Goal: Use online tool/utility: Utilize a website feature to perform a specific function

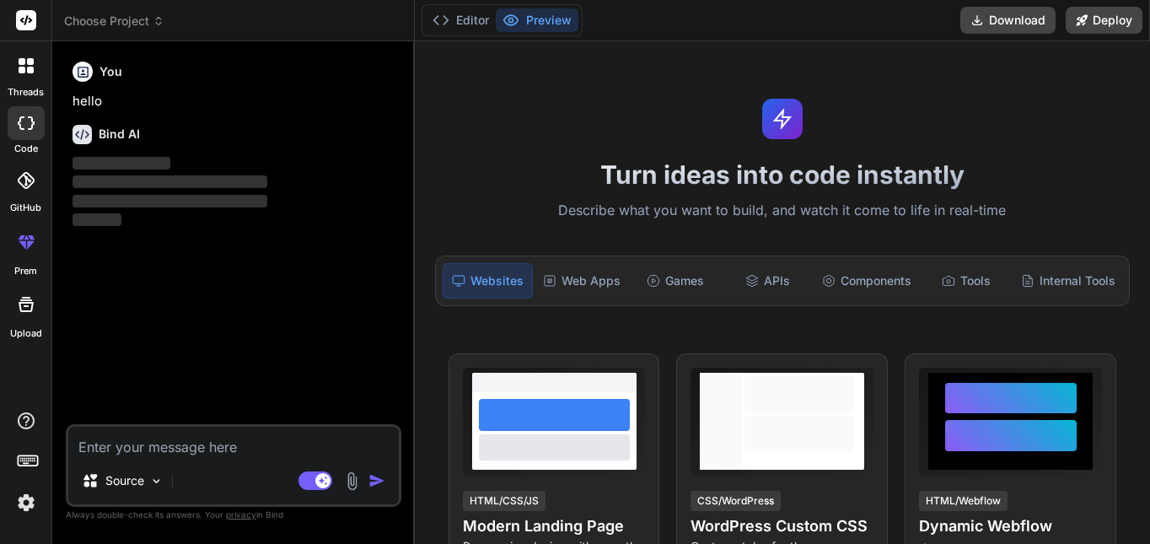
click at [161, 444] on textarea at bounding box center [233, 442] width 331 height 30
type textarea "x"
type textarea "GymLead Frontend Prompt You are a senior frontend engineer. Build me a 10x-leve…"
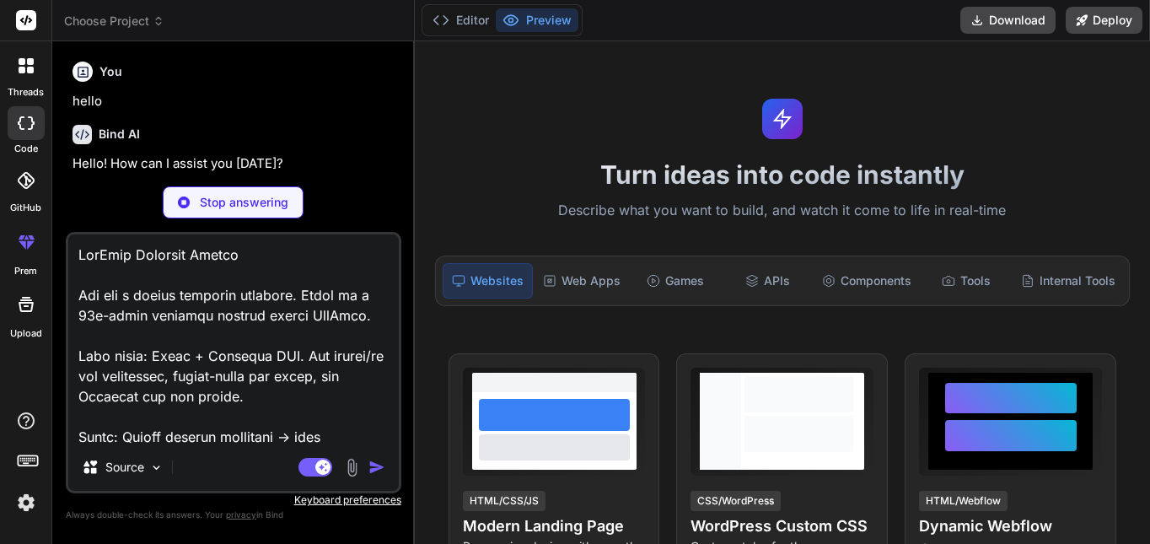
scroll to position [1317, 0]
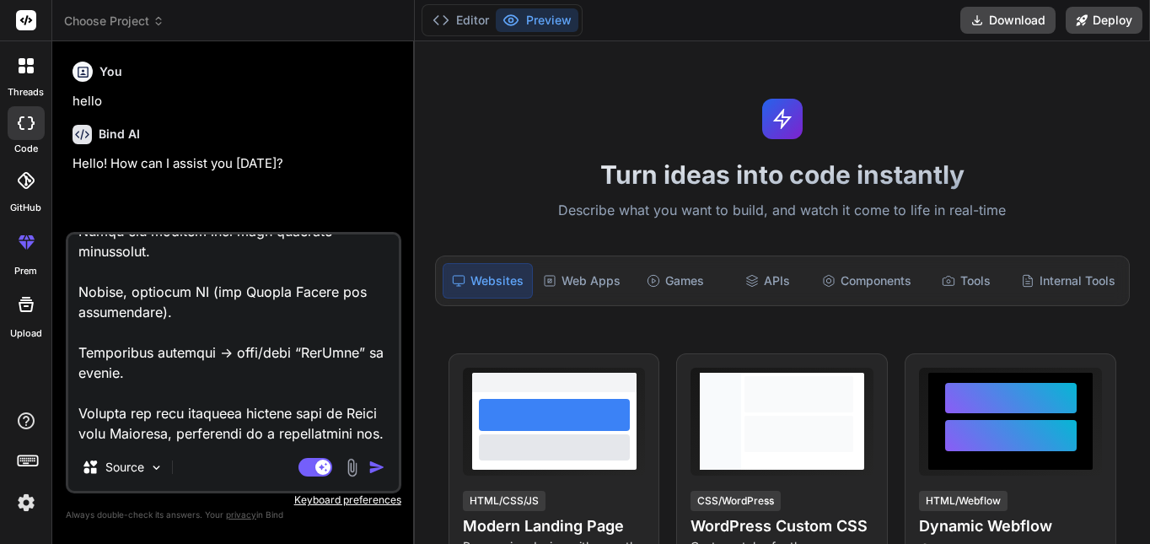
type textarea "x"
type textarea "GymLead Frontend Prompt You are a senior frontend engineer. Build me a 10x-leve…"
click at [379, 465] on img "button" at bounding box center [376, 467] width 17 height 17
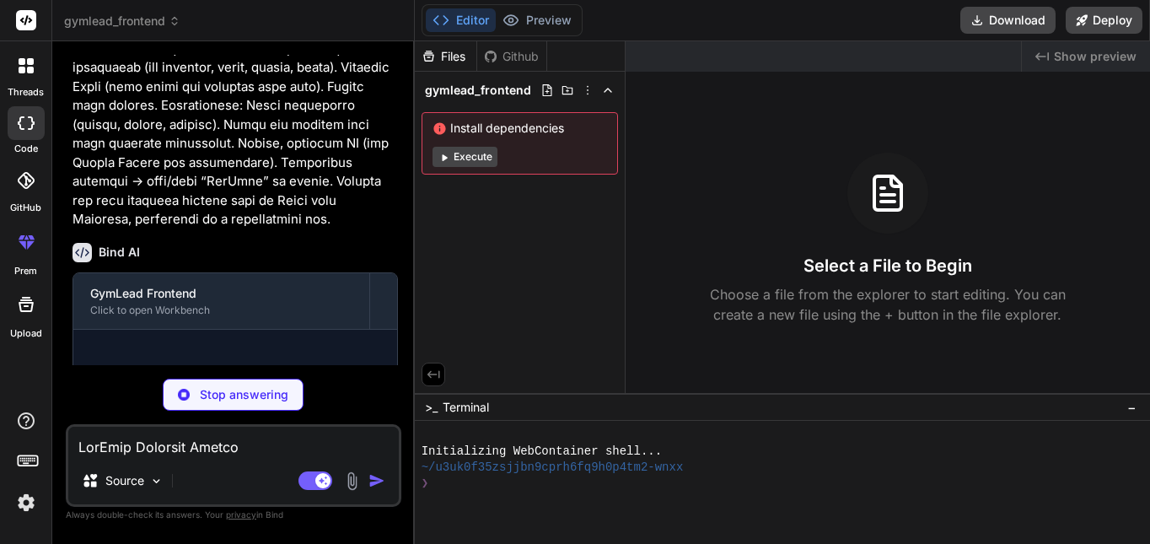
scroll to position [703, 0]
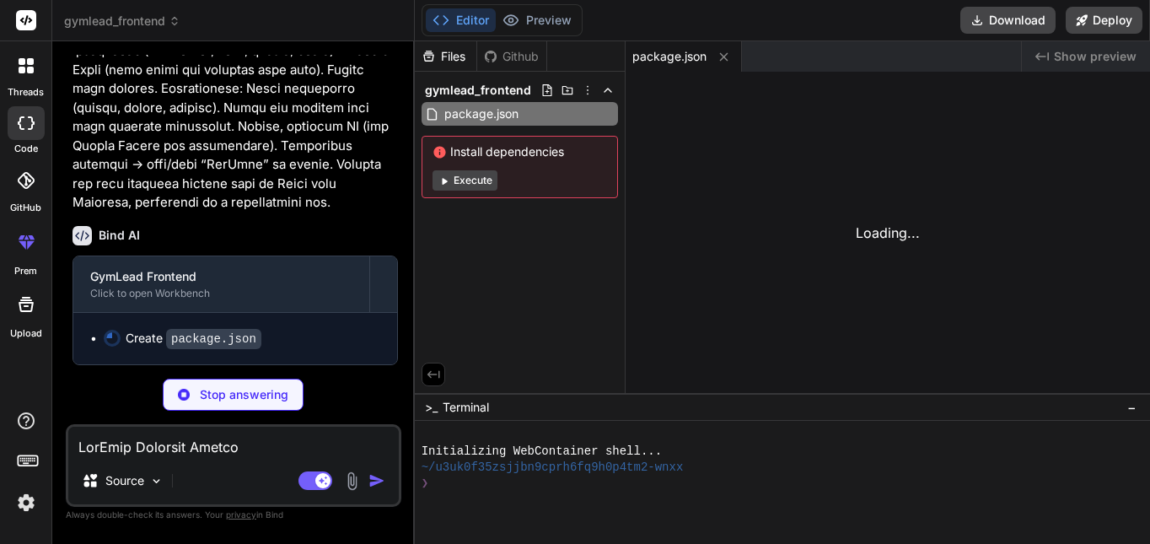
type textarea "x"
type textarea "import { defineConfig } from 'vite' import react from '@vitejs/plugin-react' //…"
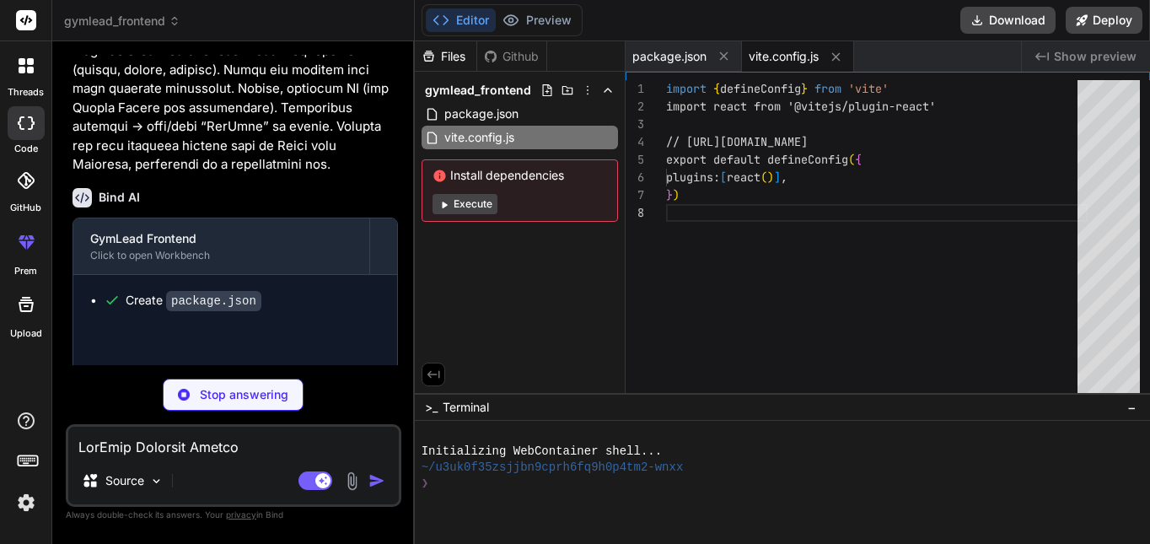
scroll to position [755, 0]
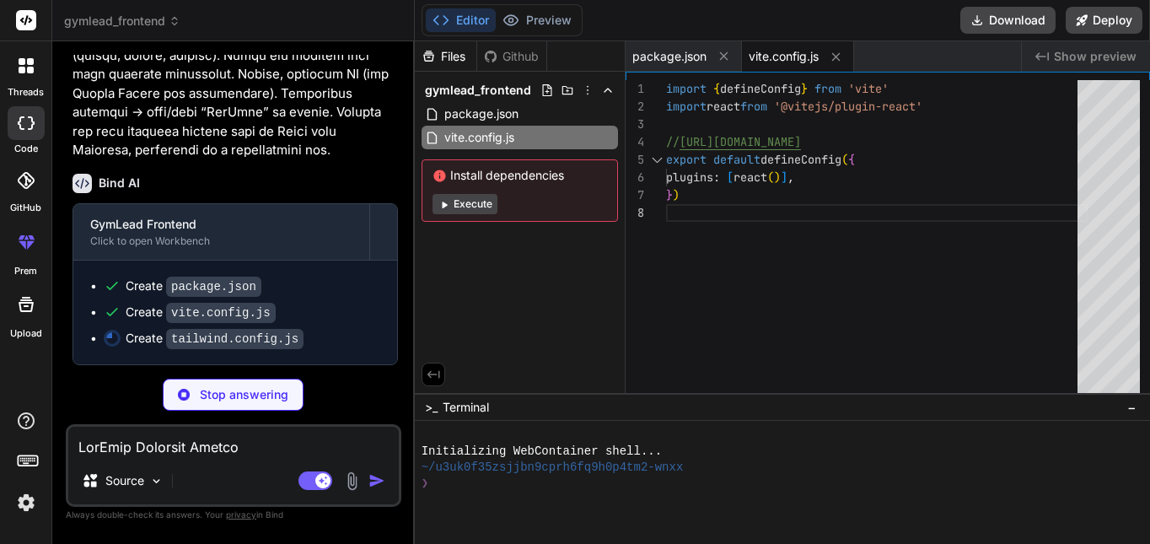
type textarea "x"
type textarea "}, animation: { "accordion-down": "accordion-down 0.2s ease-out", "accordion-up…"
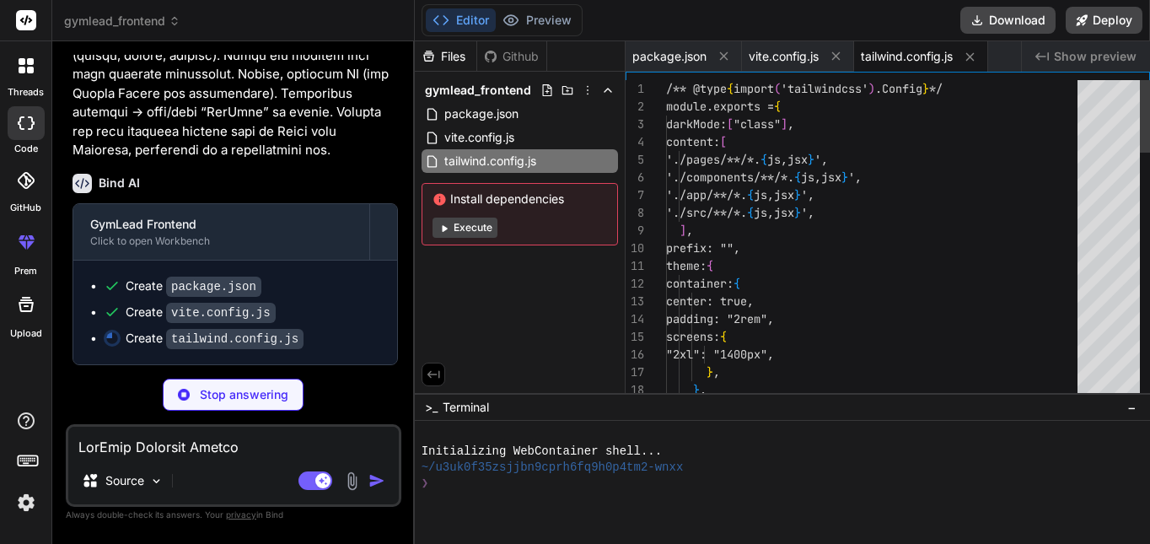
type textarea "x"
type textarea "export default { plugins: { tailwindcss: {}, autoprefixer: {}, }, }"
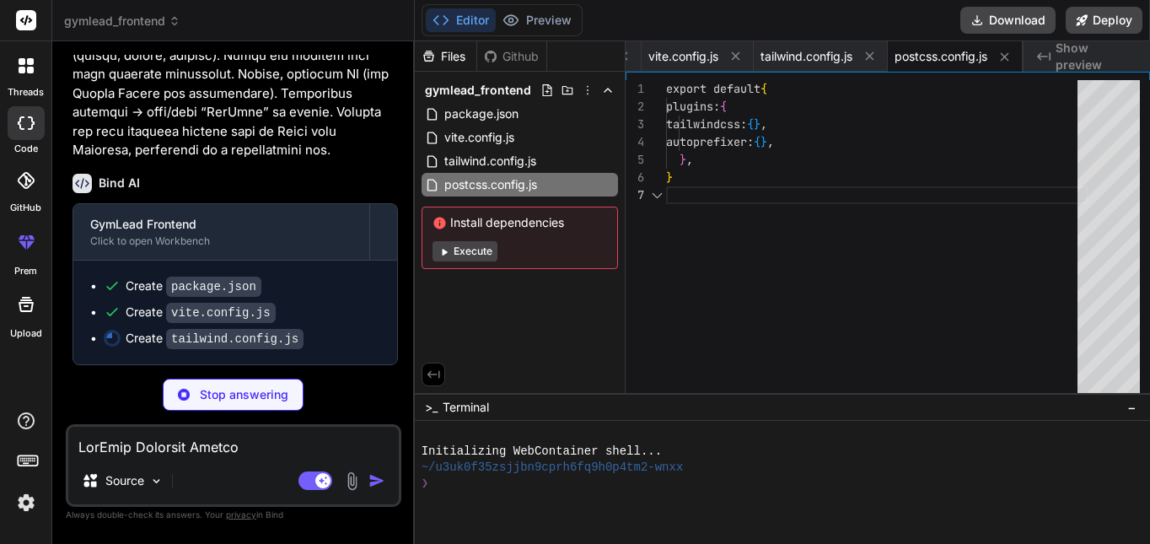
type textarea "x"
type textarea "<div id="root"></div> <script type="module" src="/src/main.jsx"></script> </bod…"
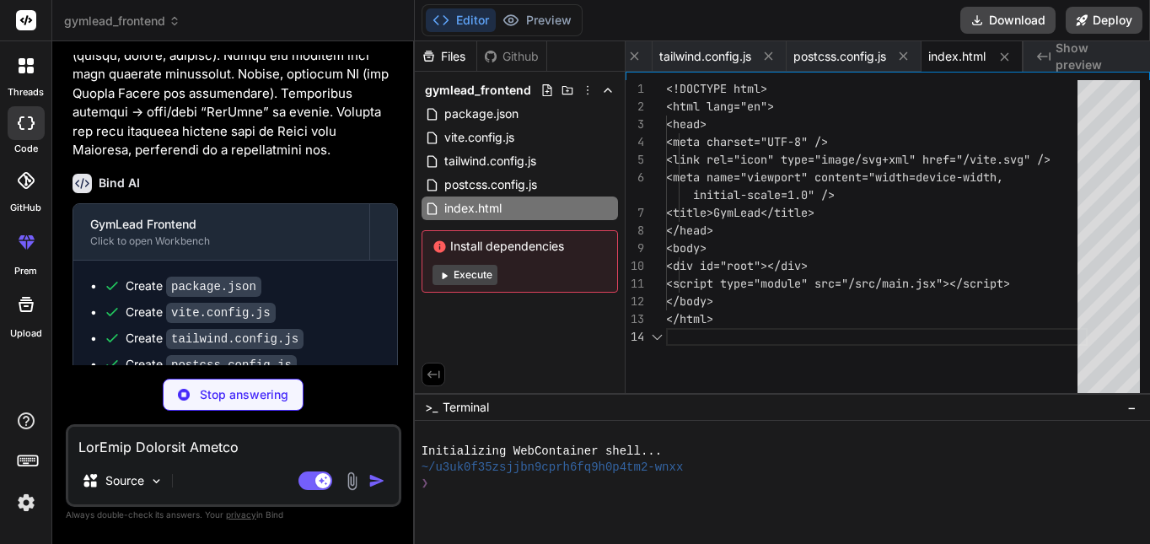
type textarea "x"
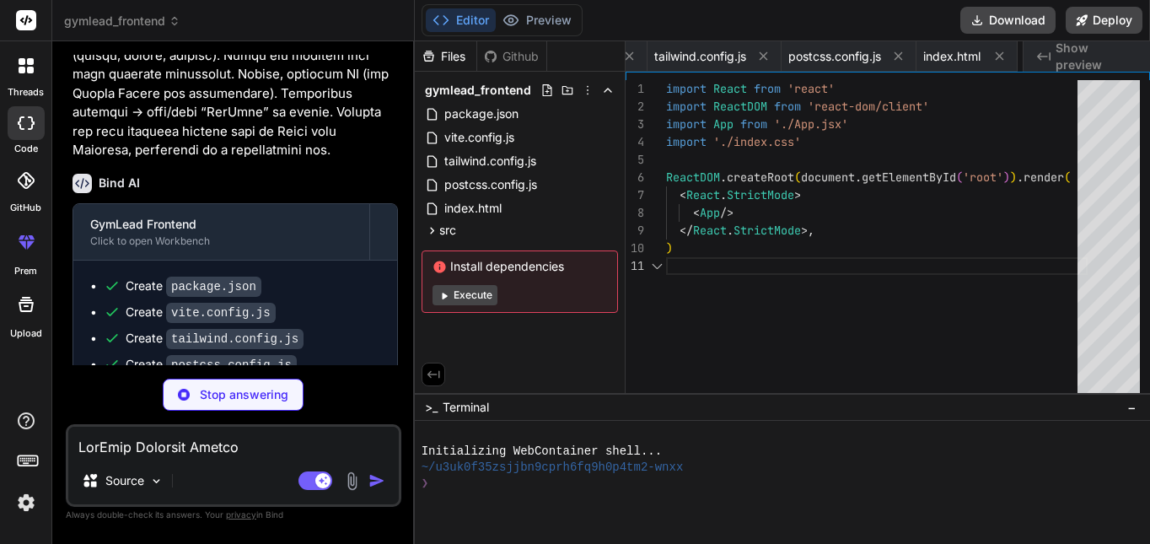
scroll to position [0, 308]
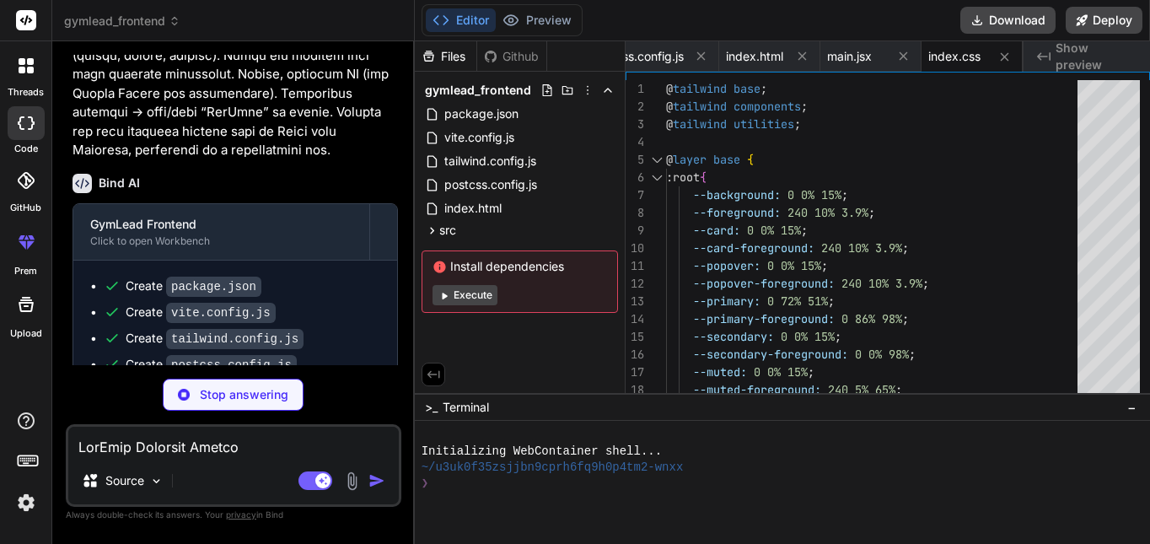
type textarea "x"
type textarea "</Router> ) } export default App"
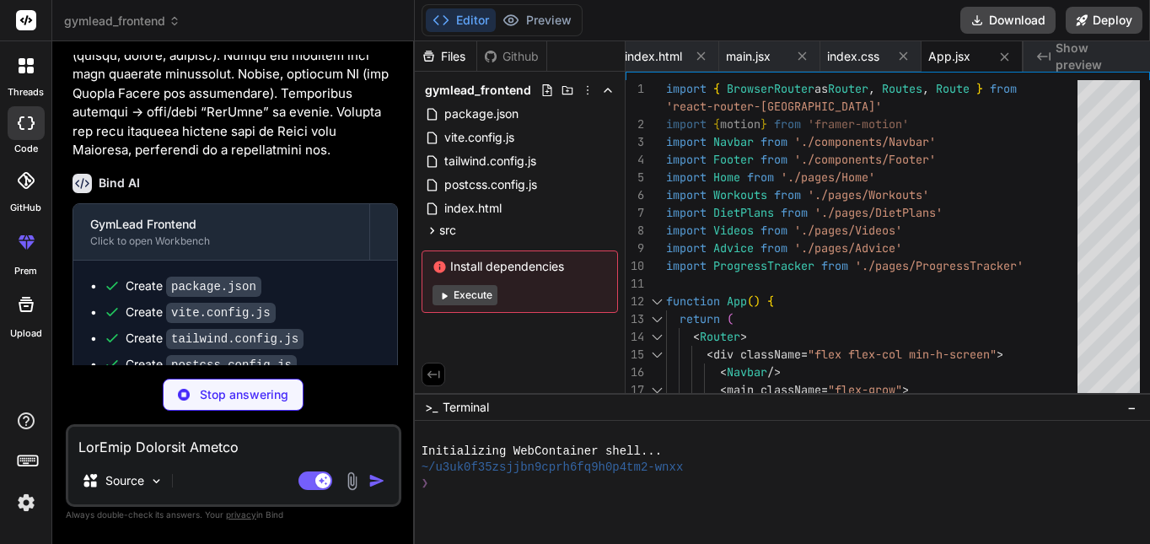
scroll to position [912, 0]
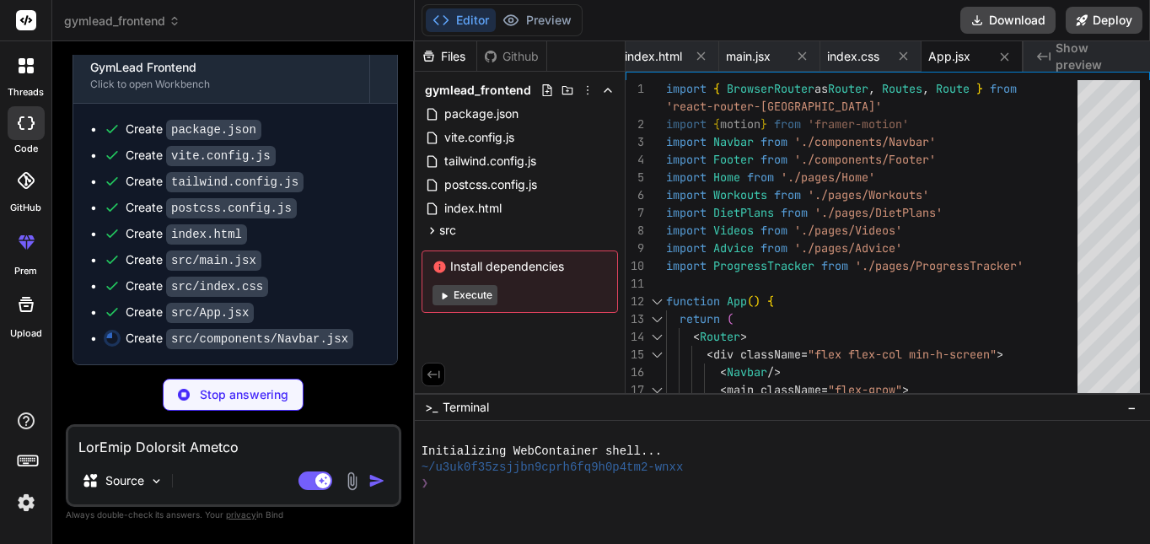
type textarea "x"
type textarea "</div> </motion.nav> ) } export default Navbar"
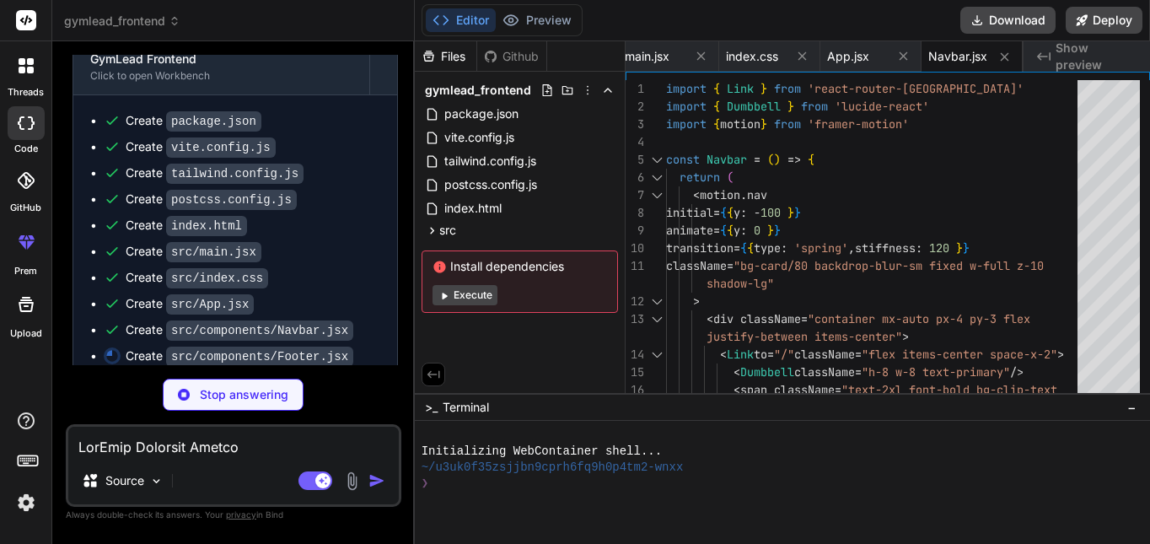
scroll to position [938, 0]
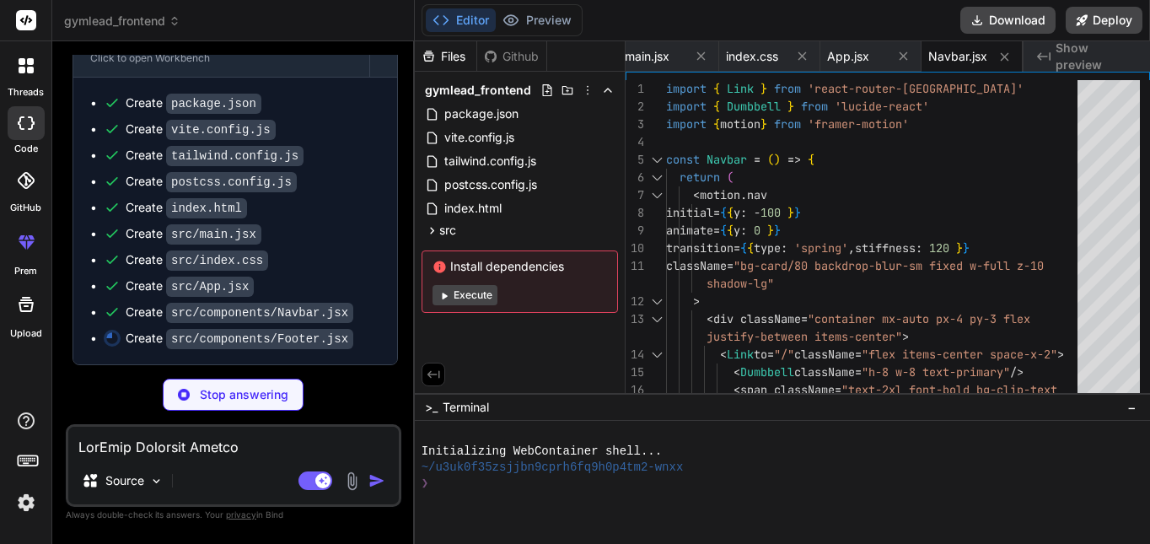
type textarea "x"
type textarea "<p>&copy; {new Date().getFullYear()} GymLead. All rights reserved.</p> </div> <…"
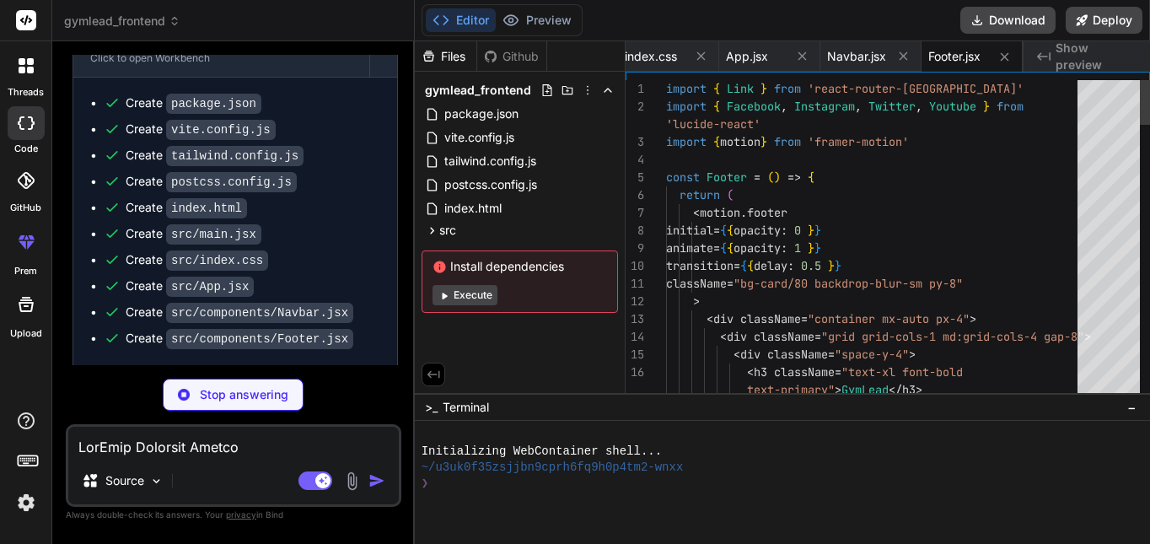
scroll to position [906, 0]
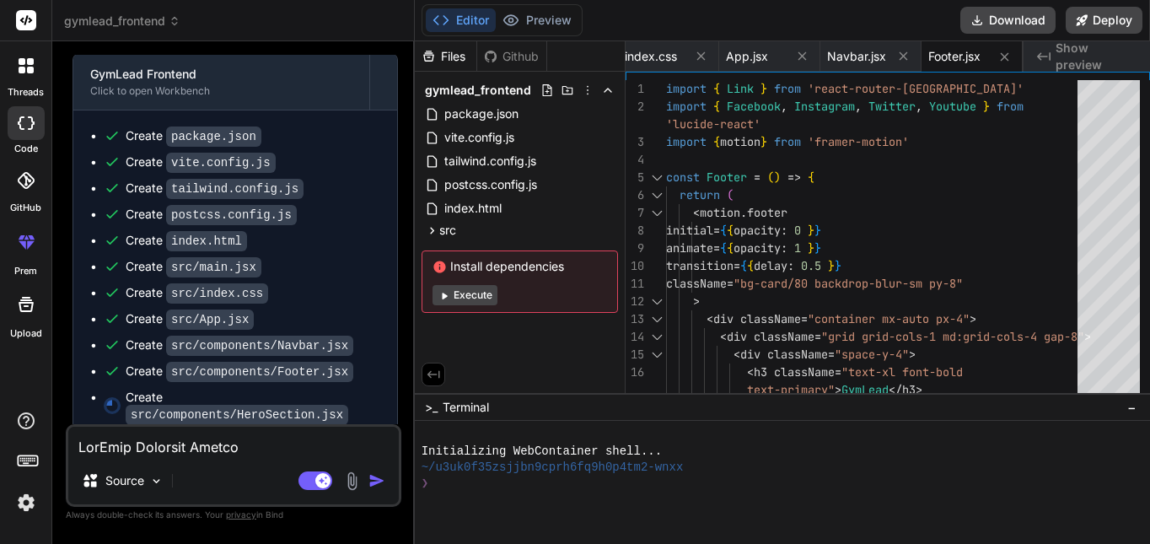
type textarea "x"
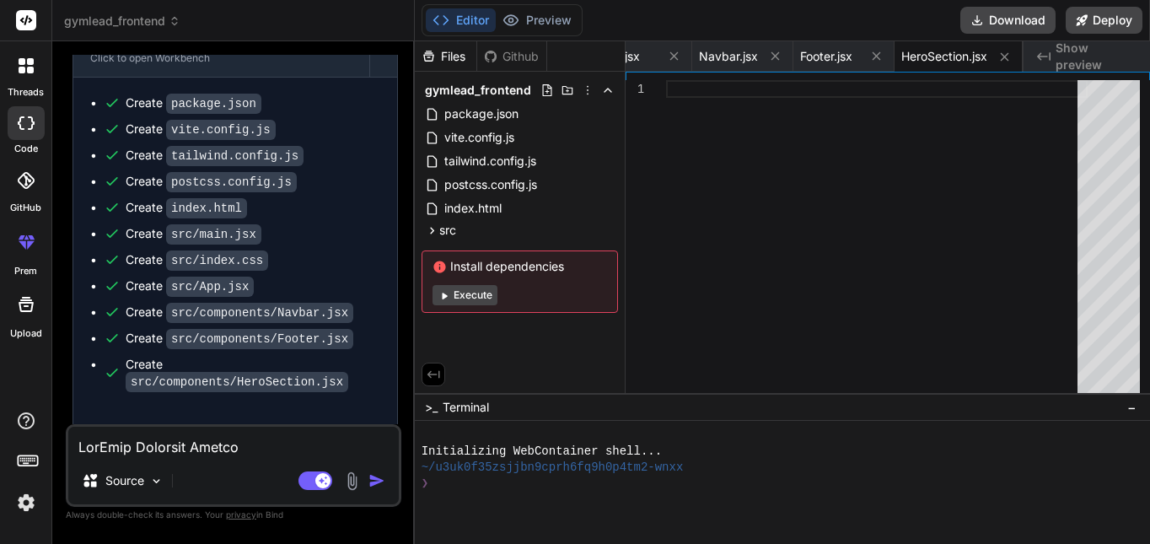
scroll to position [966, 0]
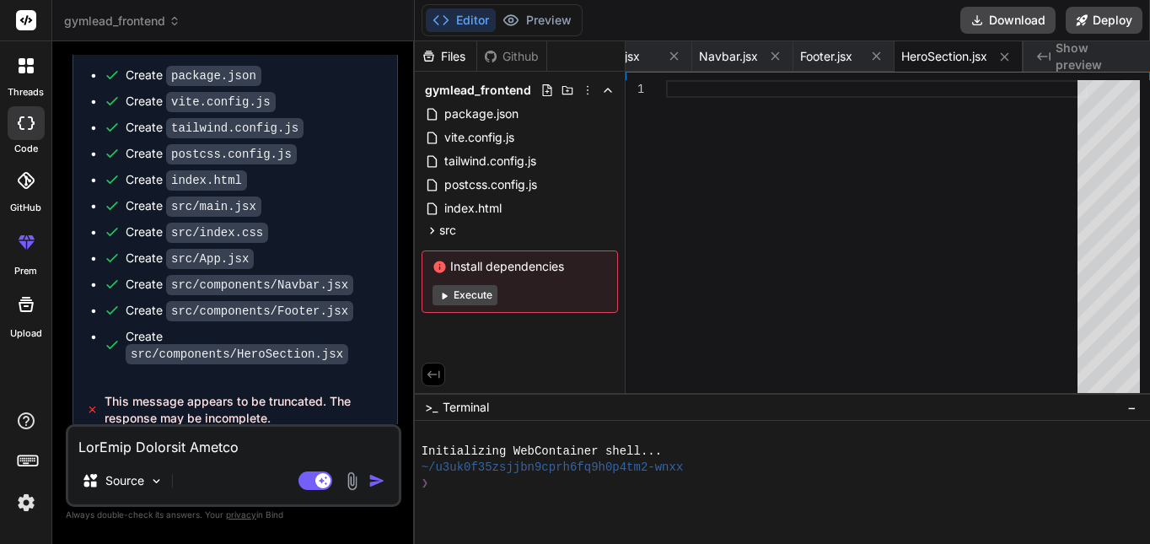
click at [206, 450] on textarea at bounding box center [233, 442] width 331 height 30
type textarea "f"
type textarea "x"
type textarea "fi"
type textarea "x"
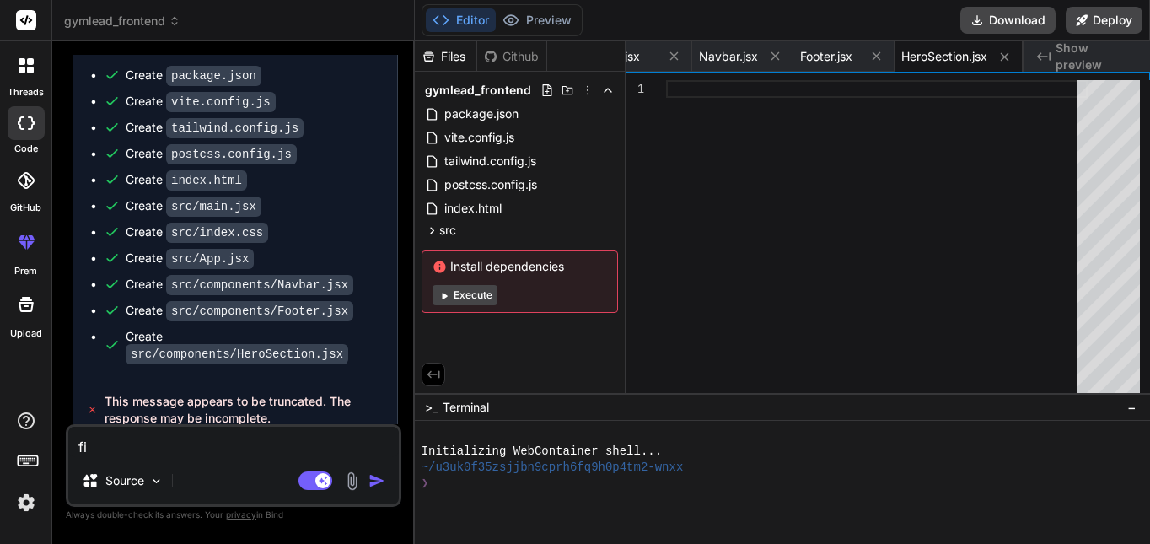
type textarea "fin"
type textarea "x"
type textarea "fini"
type textarea "x"
type textarea "finis"
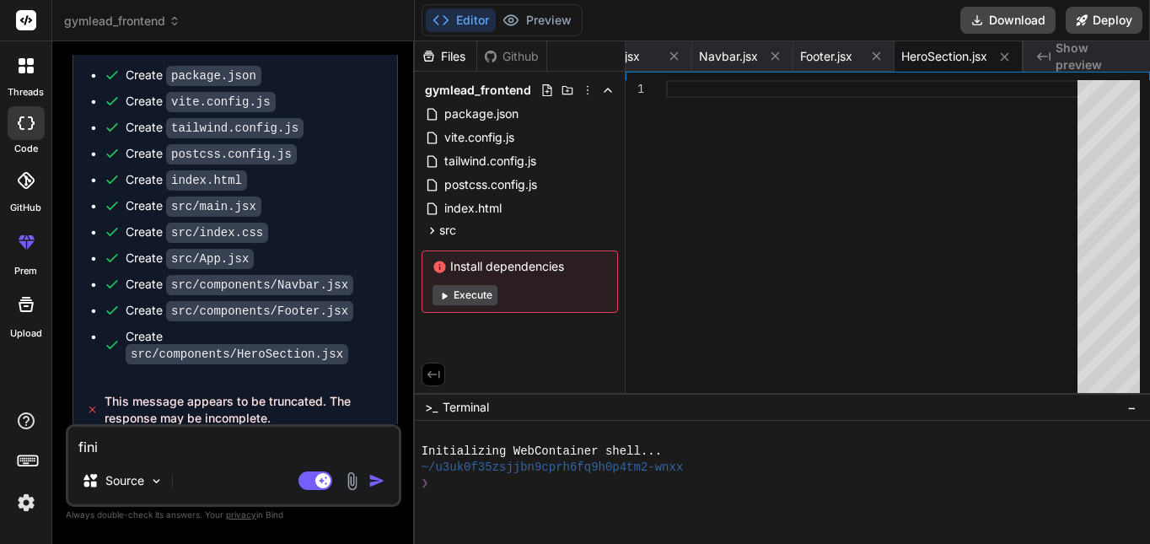
type textarea "x"
type textarea "finish"
type textarea "x"
type textarea "finish"
type textarea "x"
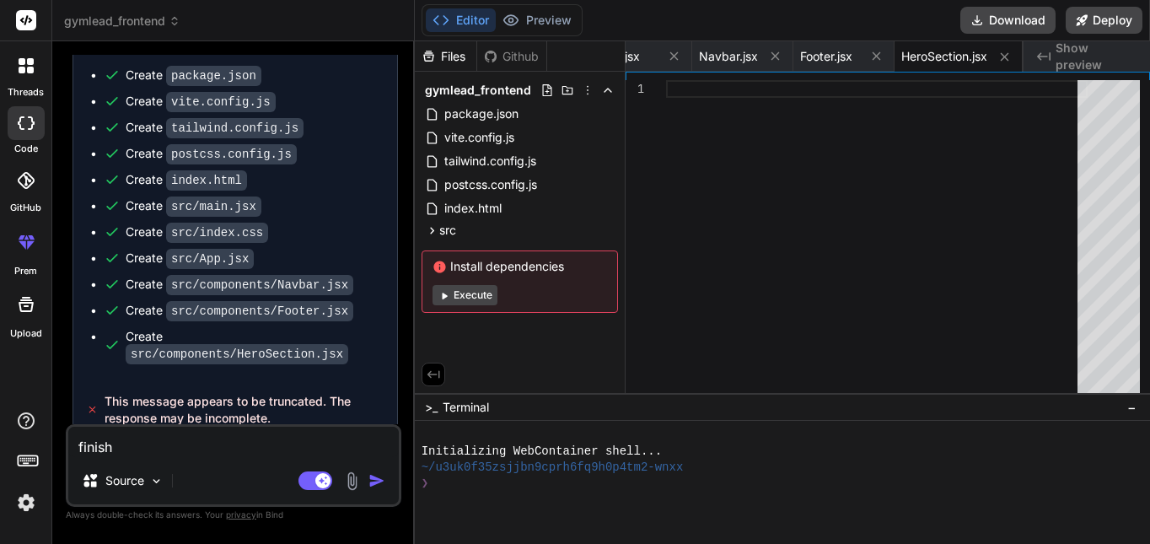
type textarea "finish i"
type textarea "x"
type textarea "finish it"
type textarea "x"
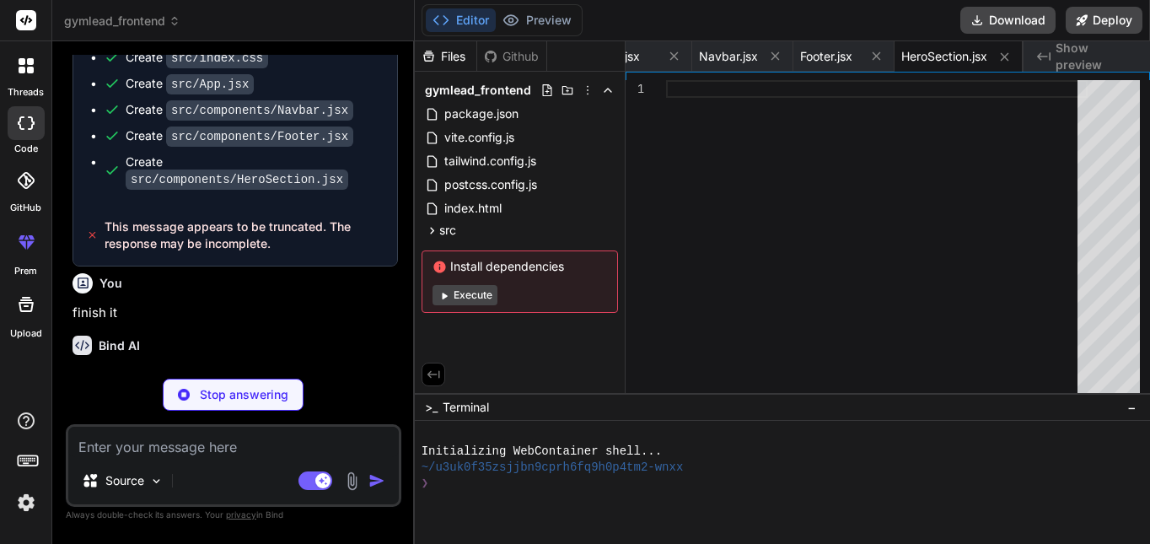
scroll to position [1141, 0]
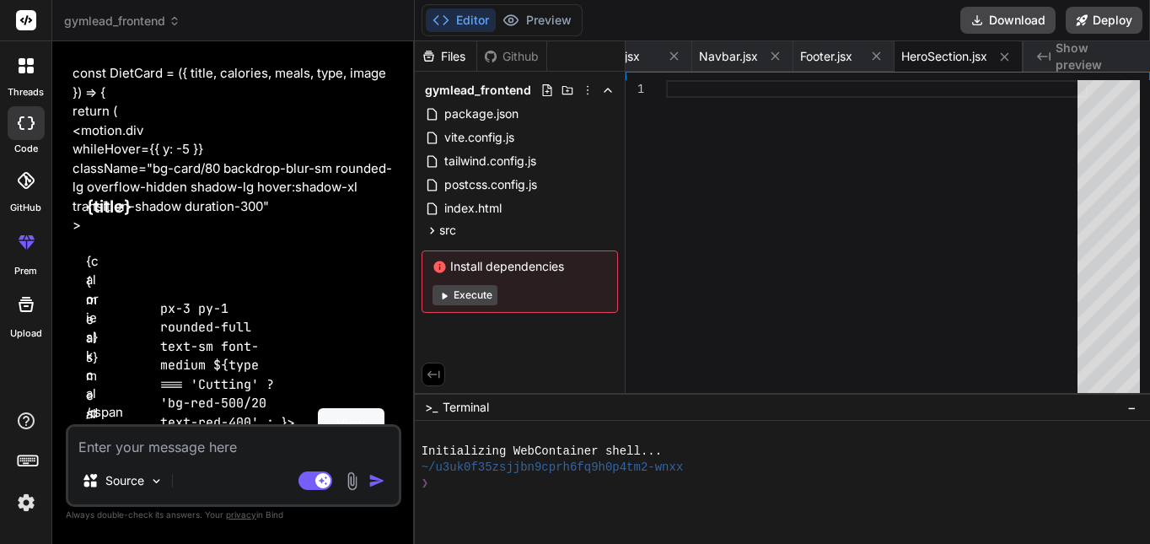
type textarea "x"
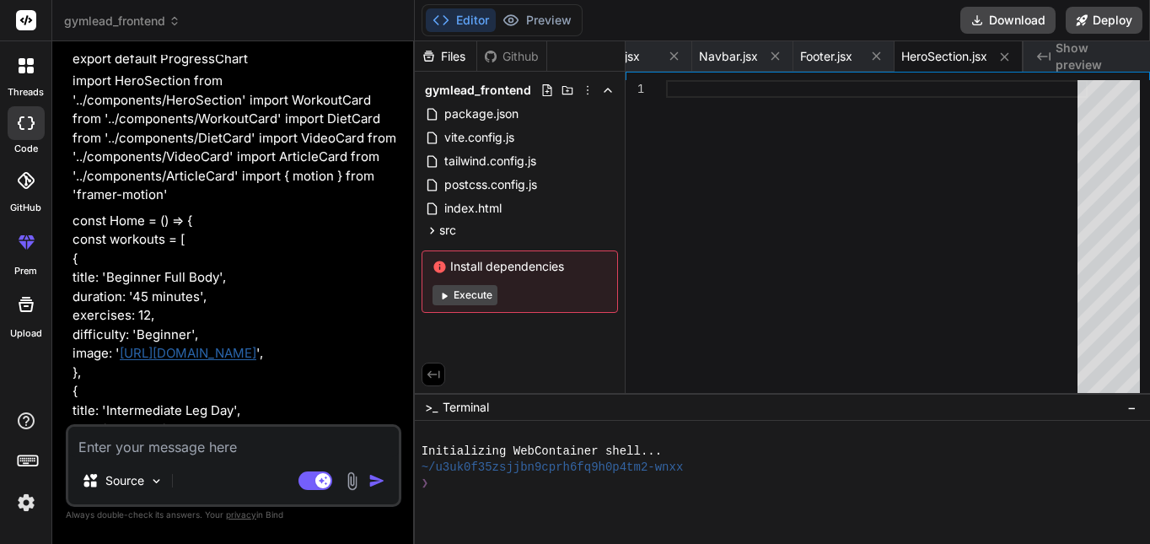
scroll to position [6911, 0]
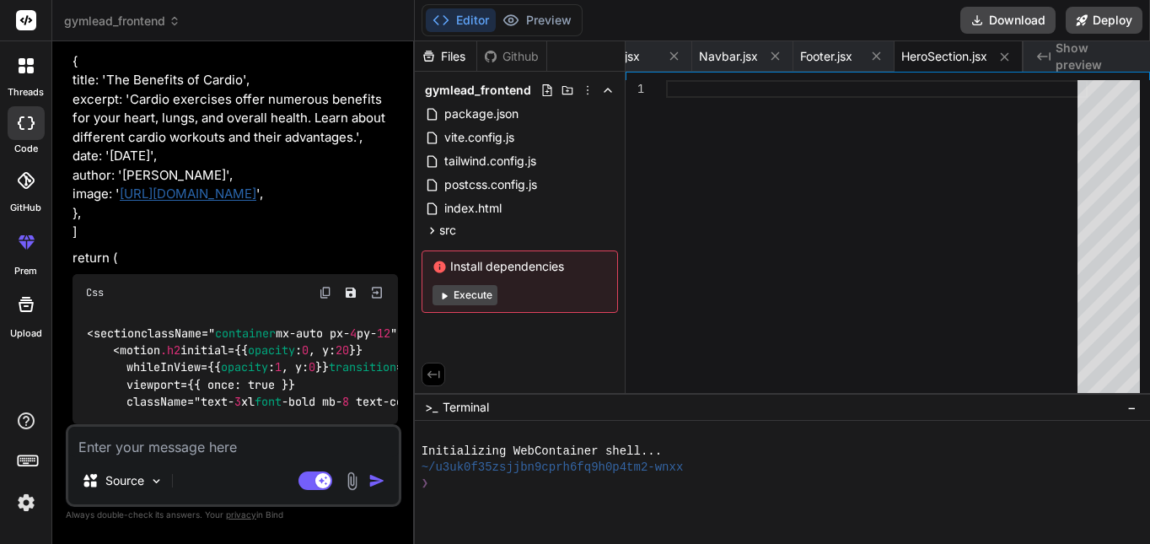
click at [245, 349] on div "You hello Bind AI Hello! How can I assist you today? You Bind AI GymLead Fronte…" at bounding box center [234, 299] width 336 height 488
click at [244, 431] on textarea at bounding box center [233, 442] width 331 height 30
type textarea "f"
type textarea "x"
type textarea "fi"
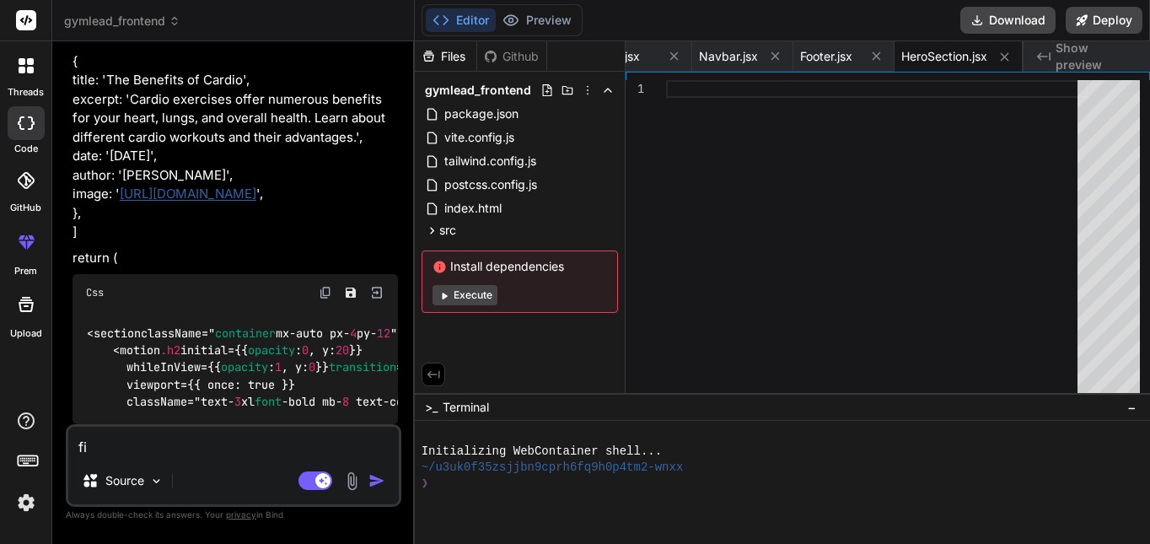
type textarea "x"
type textarea "fin"
type textarea "x"
type textarea "fini"
type textarea "x"
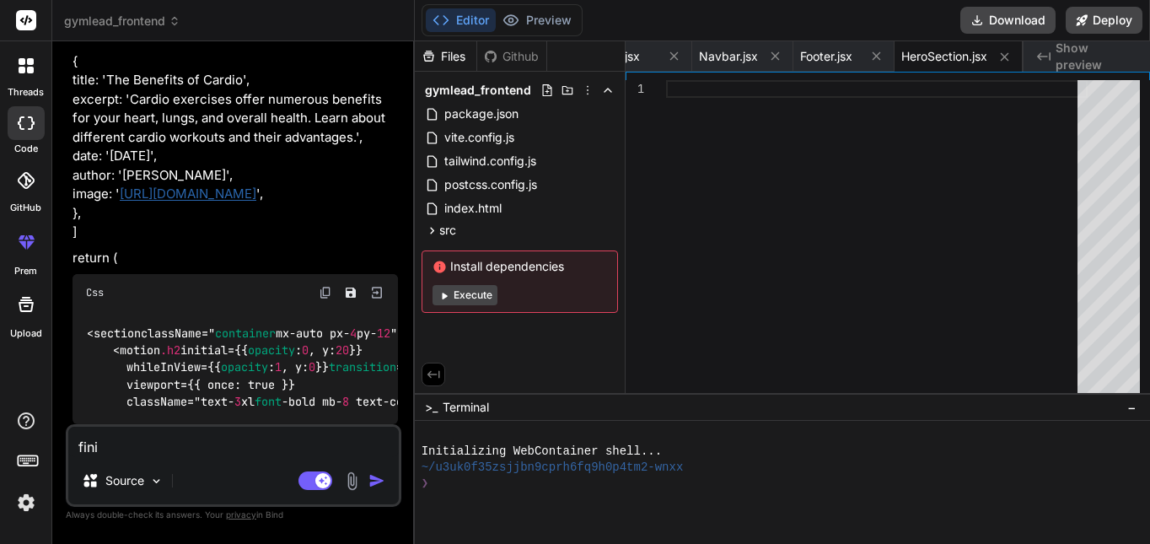
type textarea "finis"
type textarea "x"
type textarea "finish"
type textarea "x"
type textarea "finish"
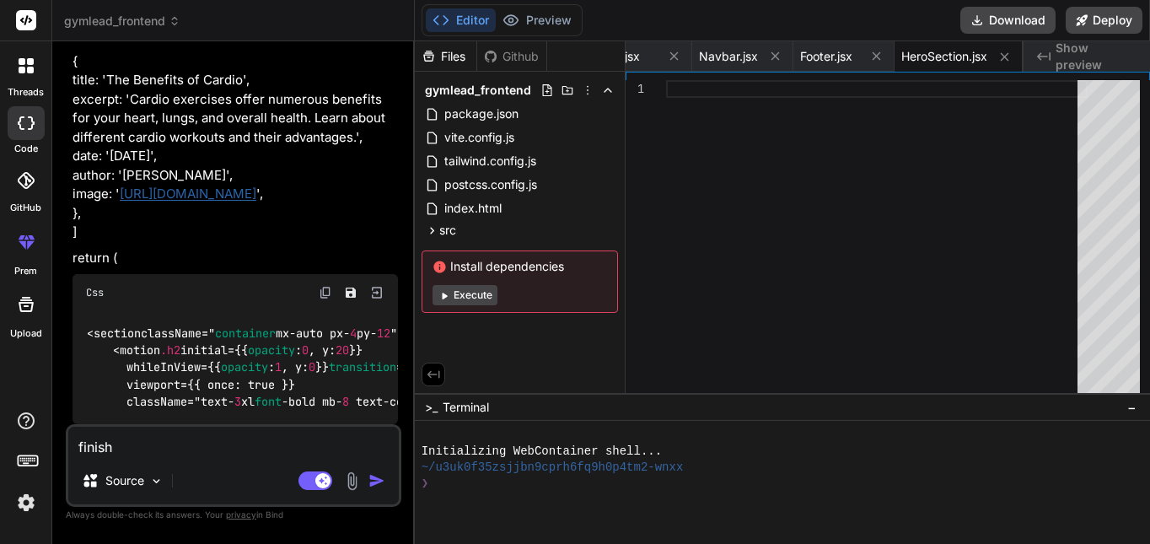
type textarea "x"
type textarea "finish t"
type textarea "x"
type textarea "finish the"
type textarea "x"
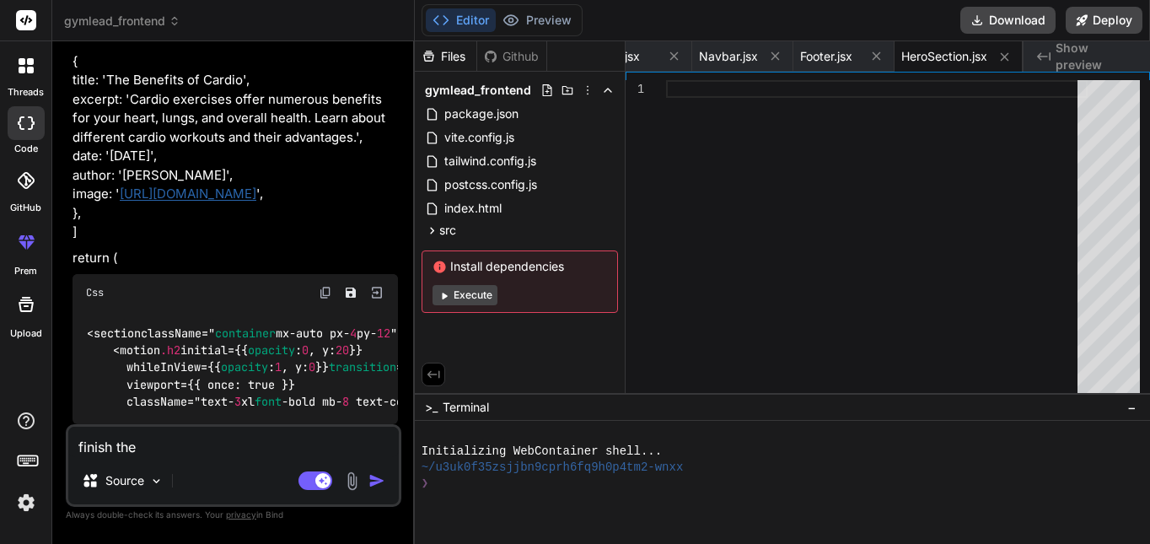
type textarea "finish the"
type textarea "x"
type textarea "finish the c"
type textarea "x"
type textarea "finish the cc"
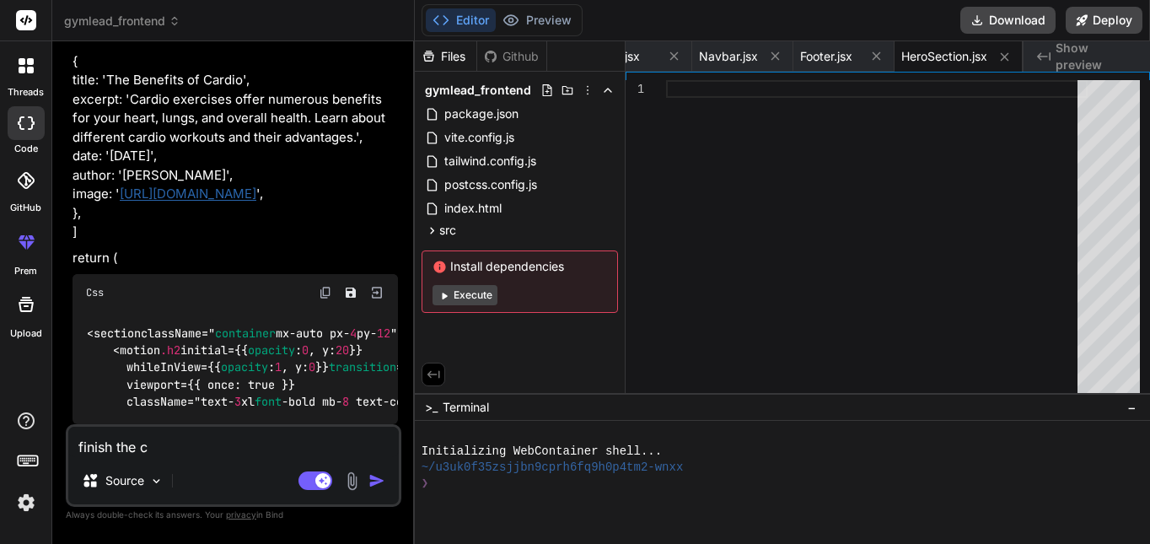
type textarea "x"
type textarea "finish the ccr"
type textarea "x"
type textarea "finish the ccr="
type textarea "x"
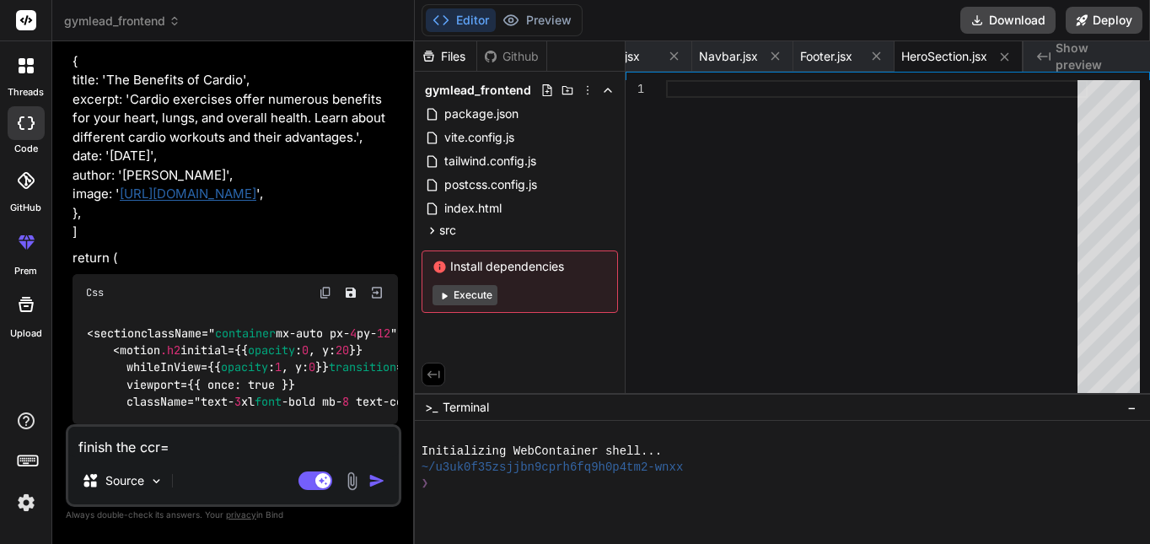
type textarea "finish the ccr"
type textarea "x"
type textarea "finish the cc"
type textarea "x"
type textarea "finish the c"
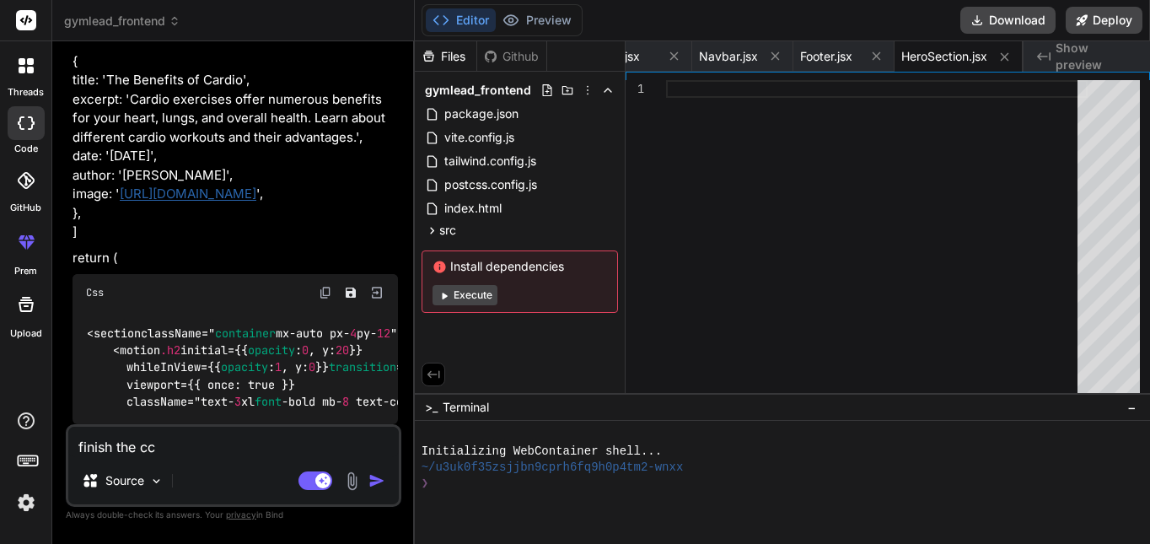
type textarea "x"
type textarea "finish the cr"
type textarea "x"
type textarea "finish the cre"
type textarea "x"
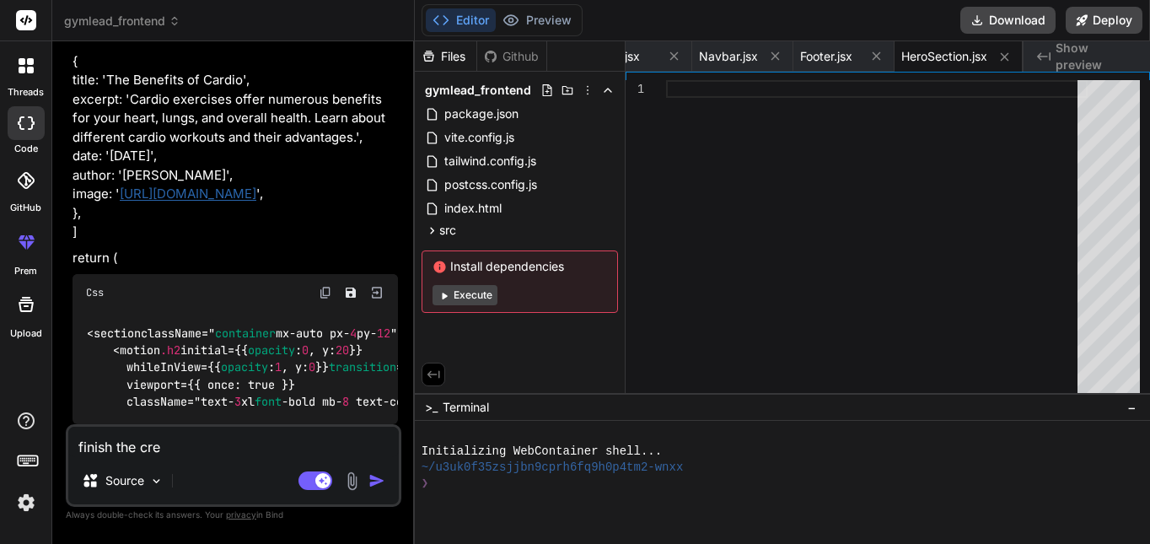
type textarea "finish the crea"
type textarea "x"
type textarea "finish the creat"
type textarea "x"
type textarea "finish the creati"
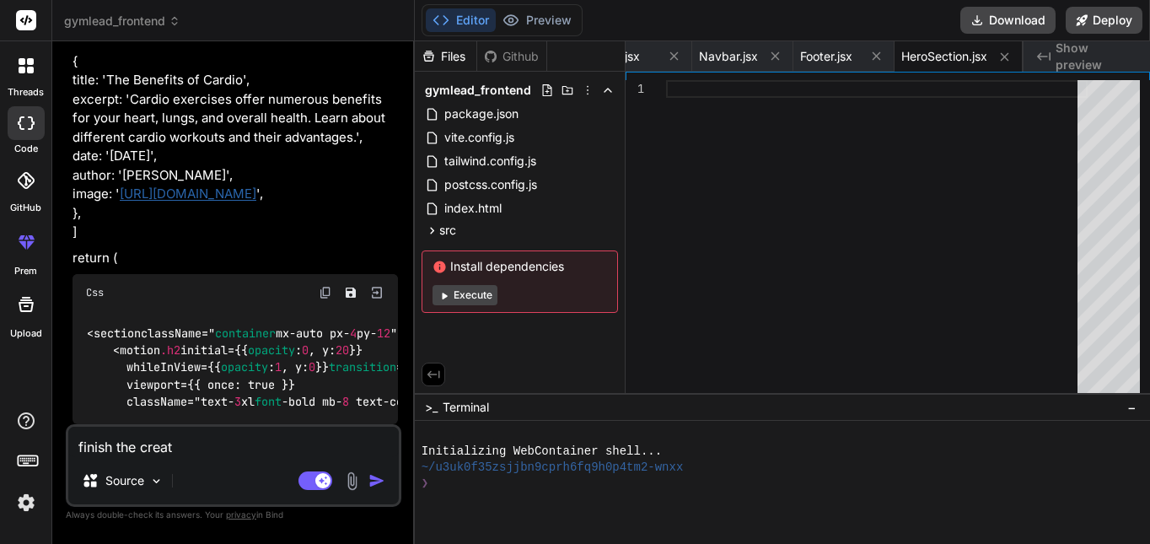
type textarea "x"
type textarea "finish the creatin"
type textarea "x"
type textarea "finish the creating"
type textarea "x"
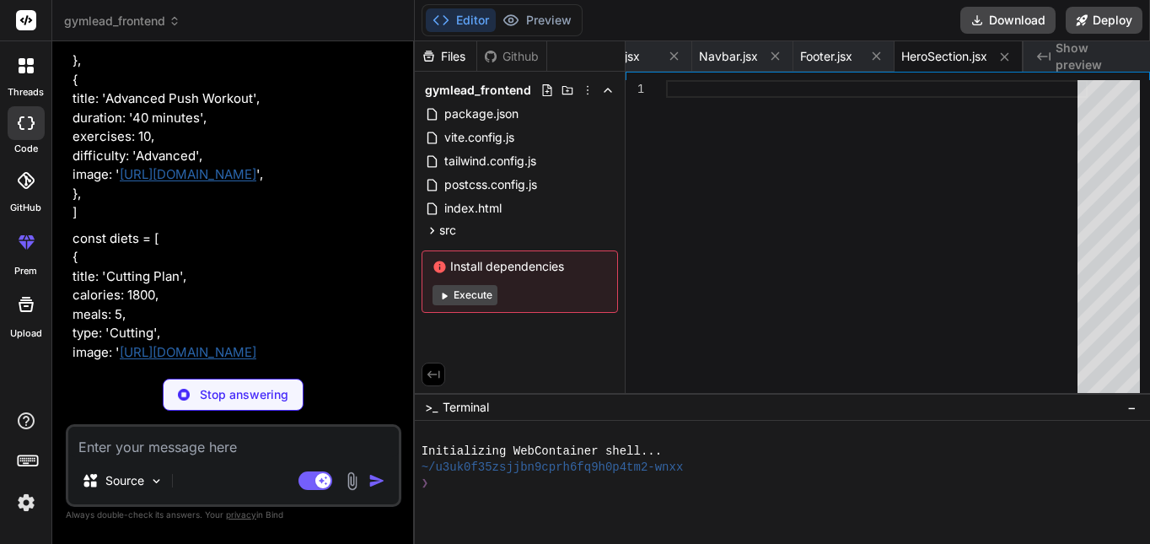
scroll to position [7885, 0]
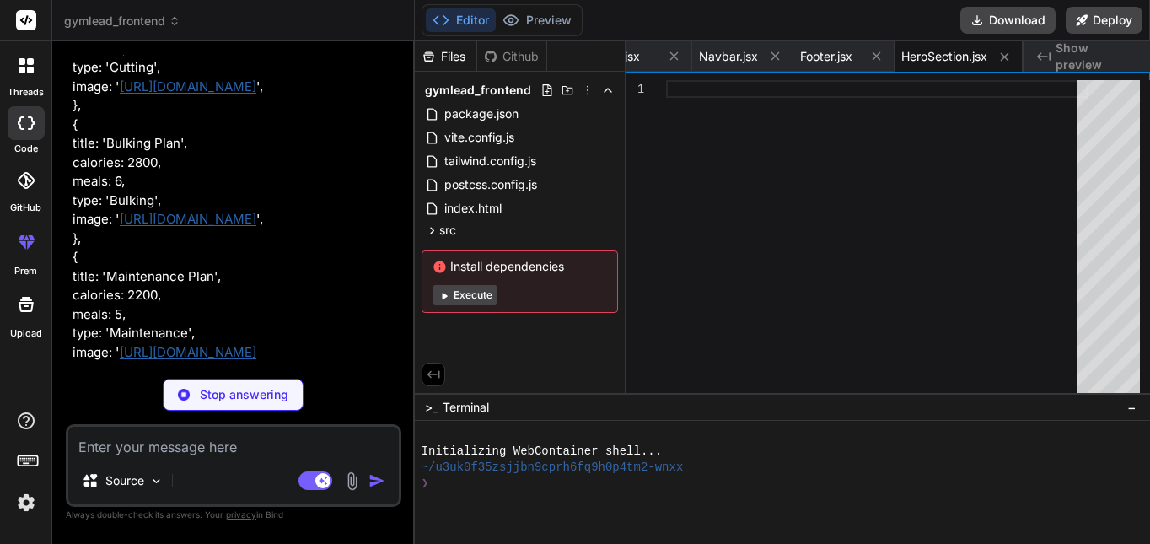
click at [272, 386] on p "Stop answering" at bounding box center [244, 394] width 89 height 17
type textarea "x"
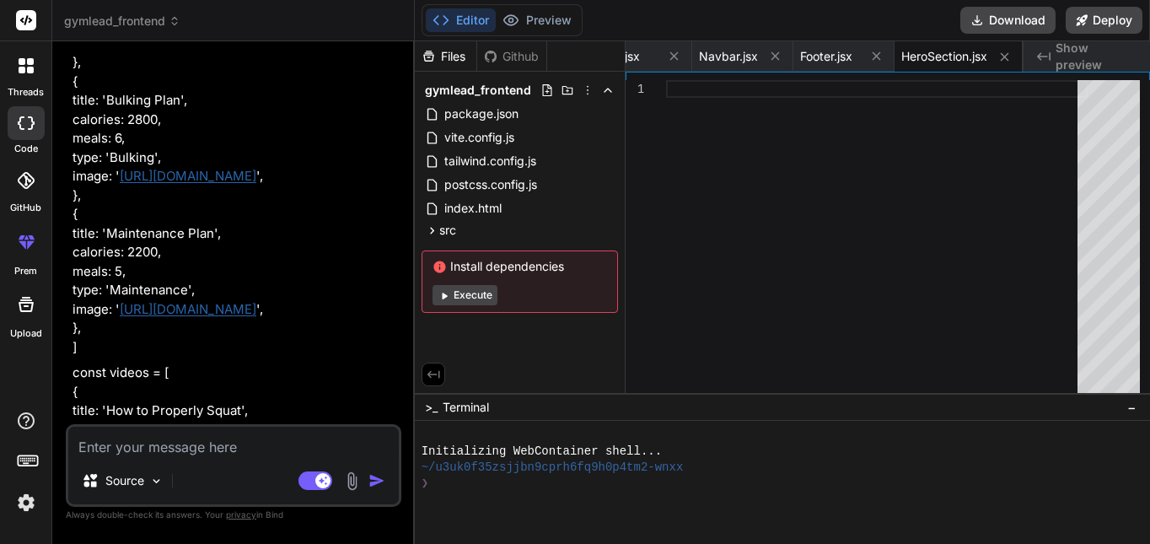
scroll to position [8343, 0]
click at [281, 442] on textarea at bounding box center [233, 442] width 331 height 30
type textarea "w"
type textarea "x"
type textarea "wh"
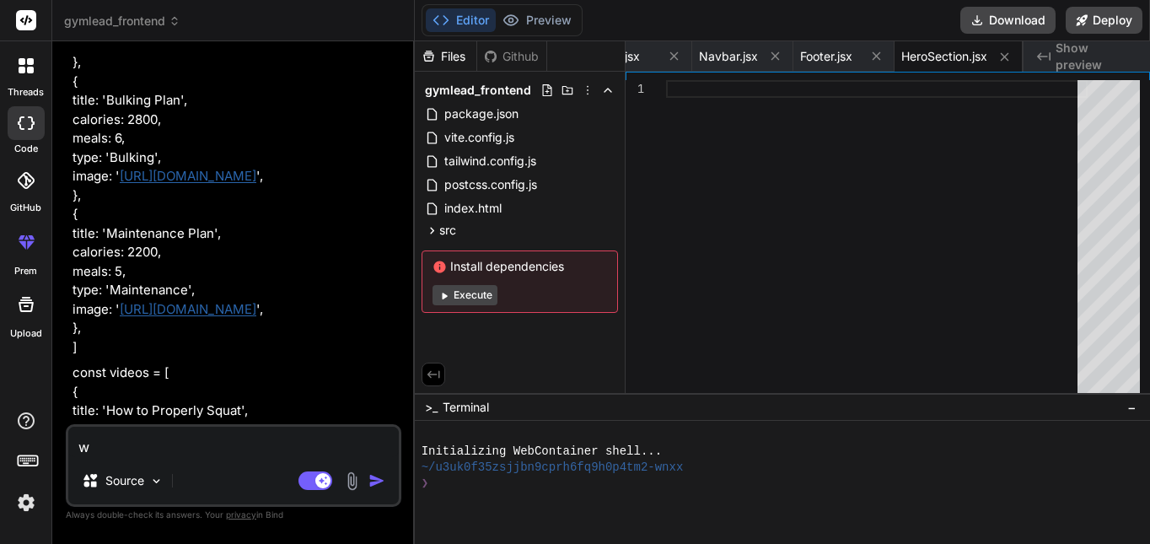
type textarea "x"
type textarea "wha"
type textarea "x"
type textarea "what"
type textarea "x"
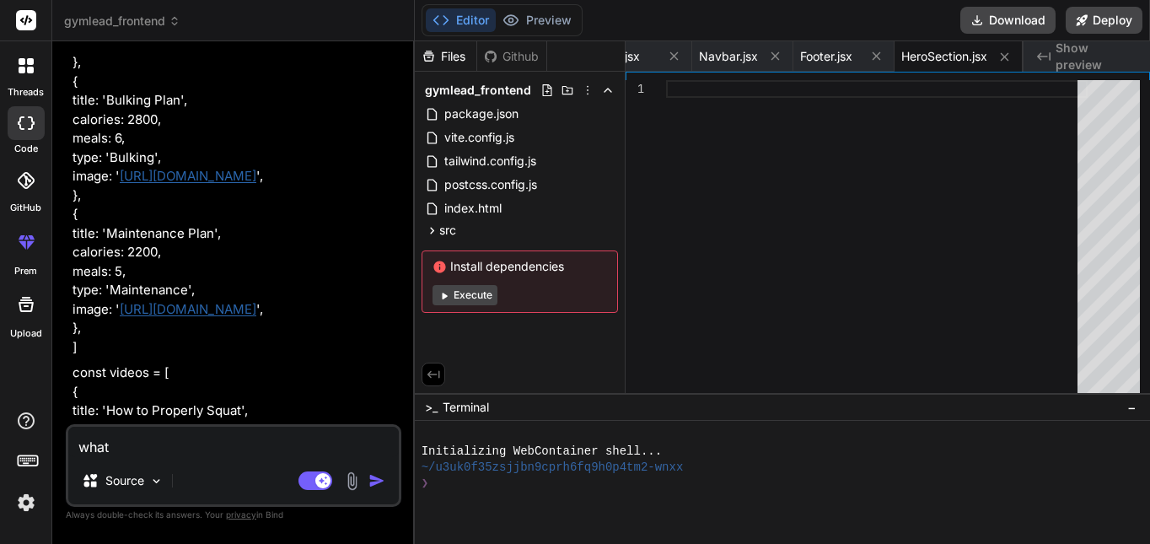
type textarea "what"
type textarea "x"
type textarea "what a"
type textarea "x"
type textarea "what ar"
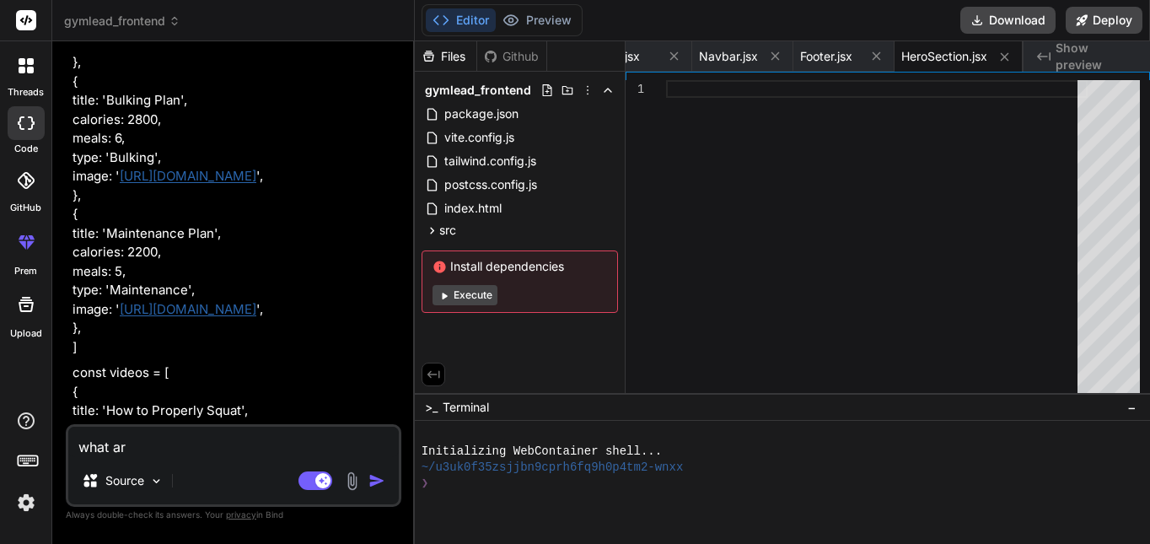
type textarea "x"
type textarea "what are"
type textarea "x"
type textarea "what are"
type textarea "x"
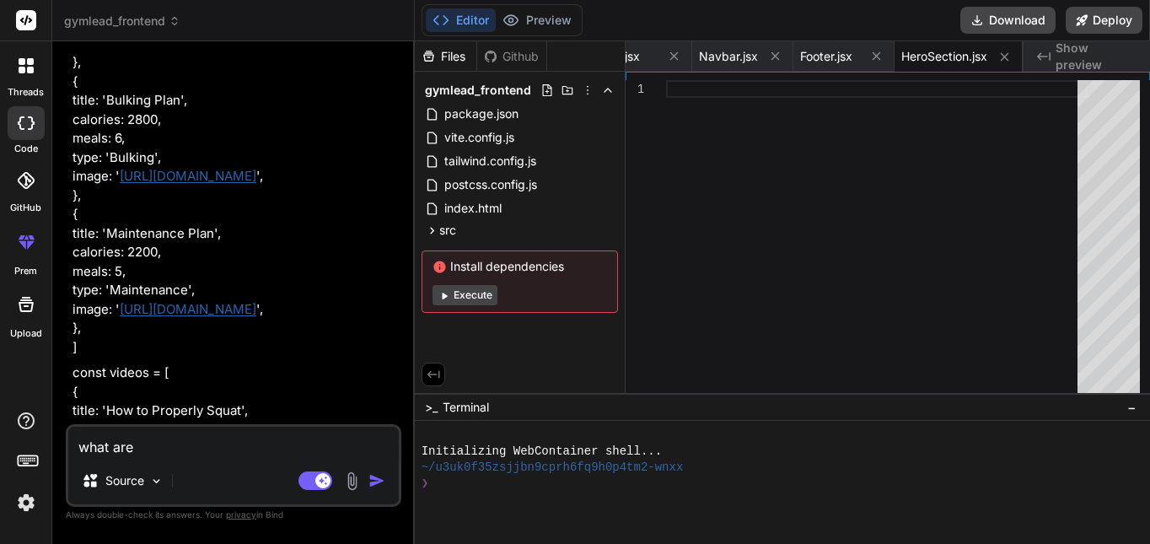
type textarea "what are y"
type textarea "x"
type textarea "what are yo"
type textarea "x"
type textarea "what are you"
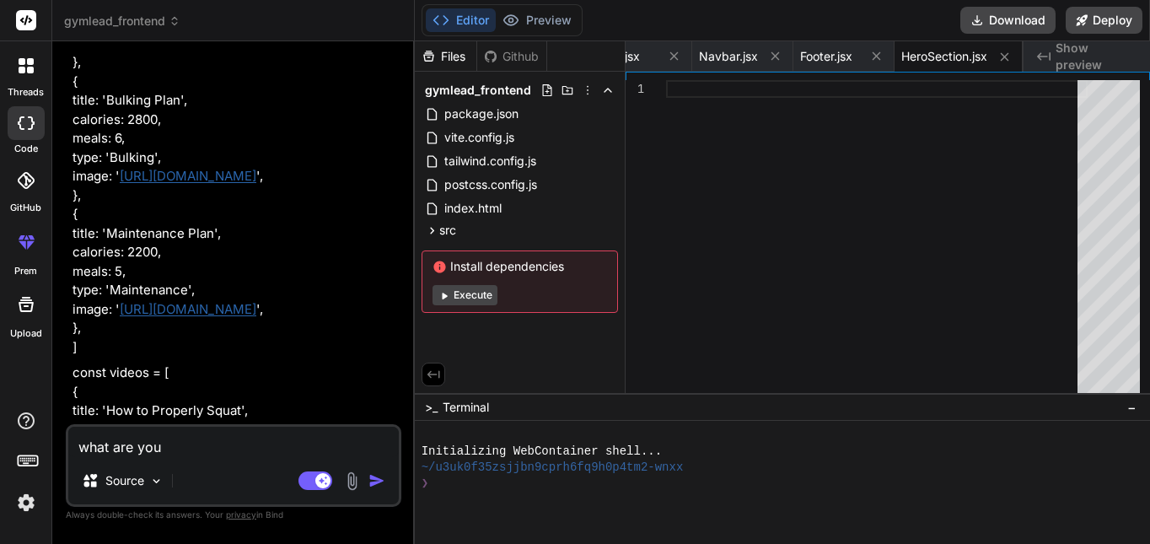
type textarea "x"
type textarea "what are you"
type textarea "x"
type textarea "what are you d"
type textarea "x"
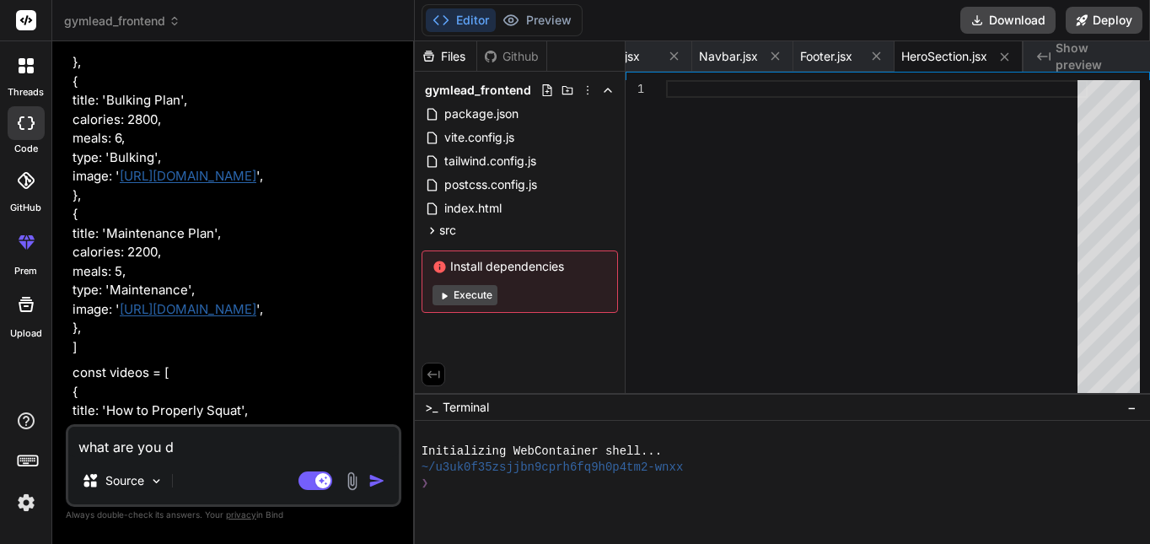
type textarea "what are you do"
type textarea "x"
type textarea "what are you doi"
type textarea "x"
type textarea "what are you doin"
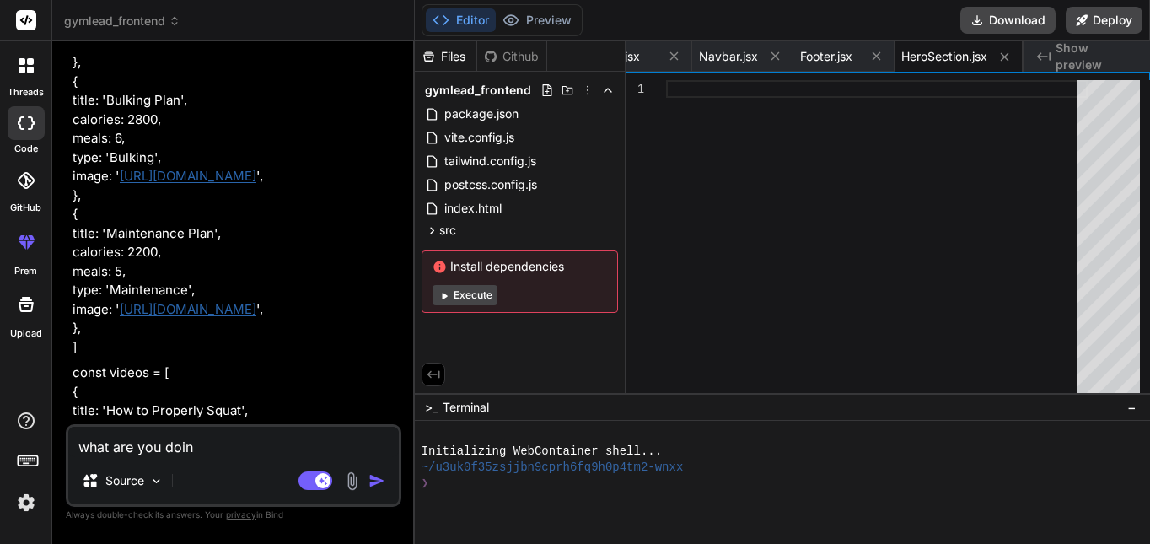
type textarea "x"
type textarea "what are you doing"
type textarea "x"
type textarea "what are you doing"
type textarea "x"
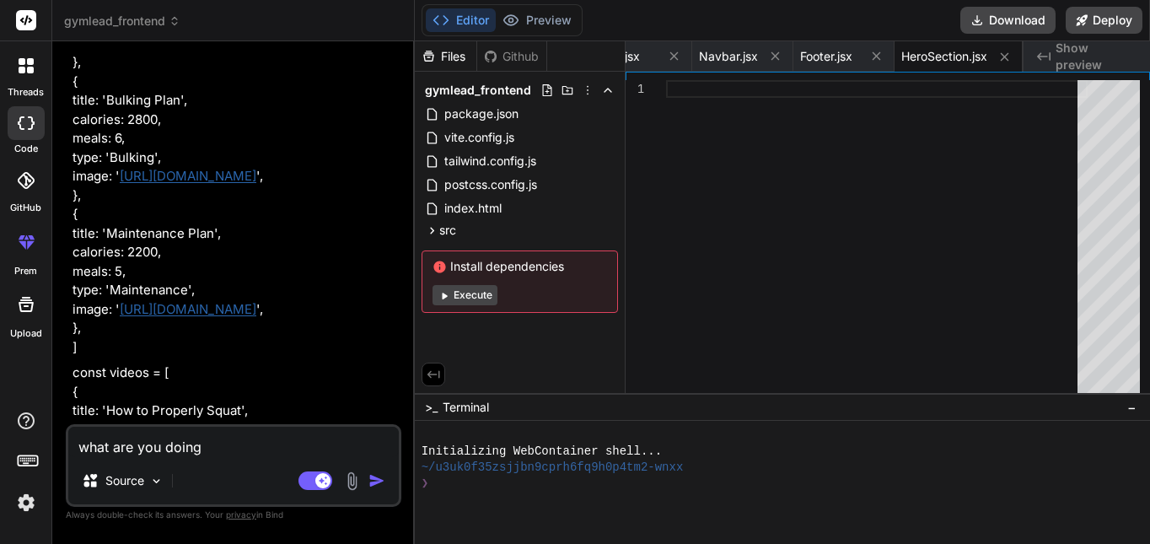
type textarea "what are you doing f"
type textarea "x"
type textarea "what are you doing fi"
type textarea "x"
type textarea "what are you doing fin"
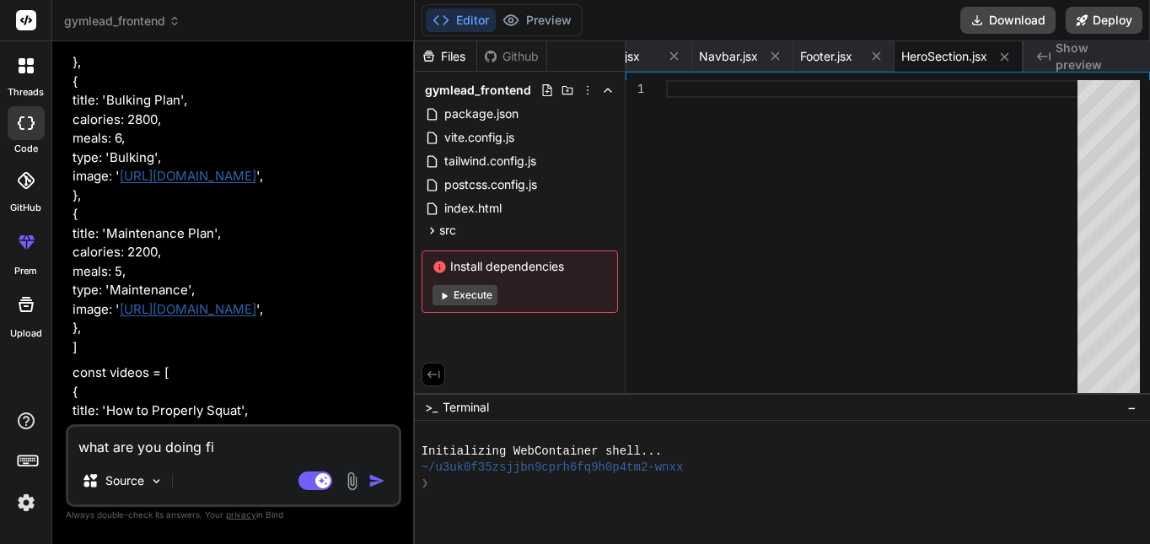
type textarea "x"
type textarea "what are you doing fini"
type textarea "x"
type textarea "what are you doing finis"
type textarea "x"
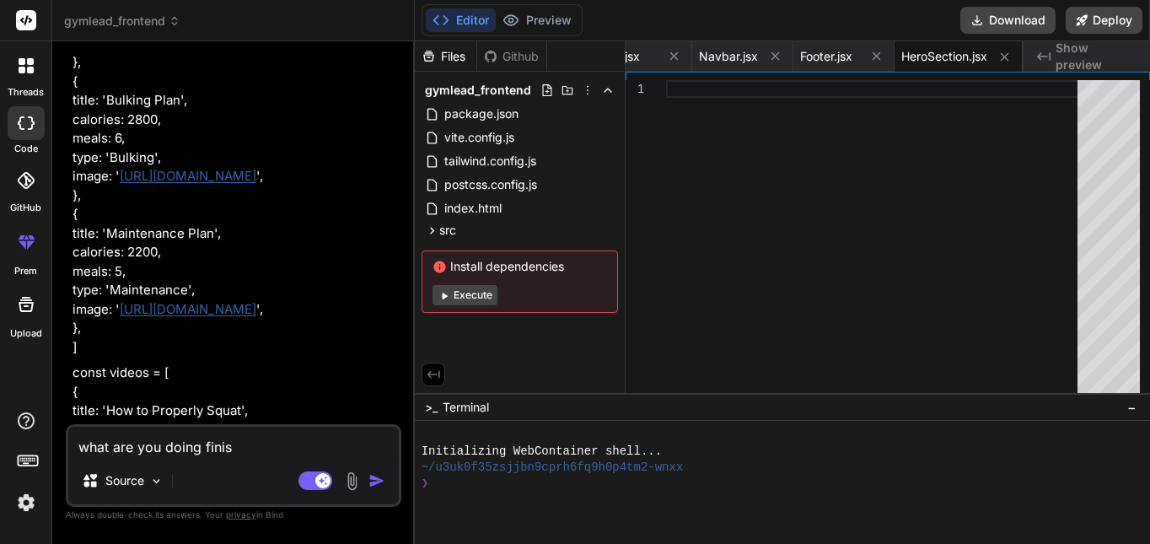
type textarea "what are you doing finish"
type textarea "x"
type textarea "what are you doing finish"
type textarea "x"
type textarea "what are you doing finish t"
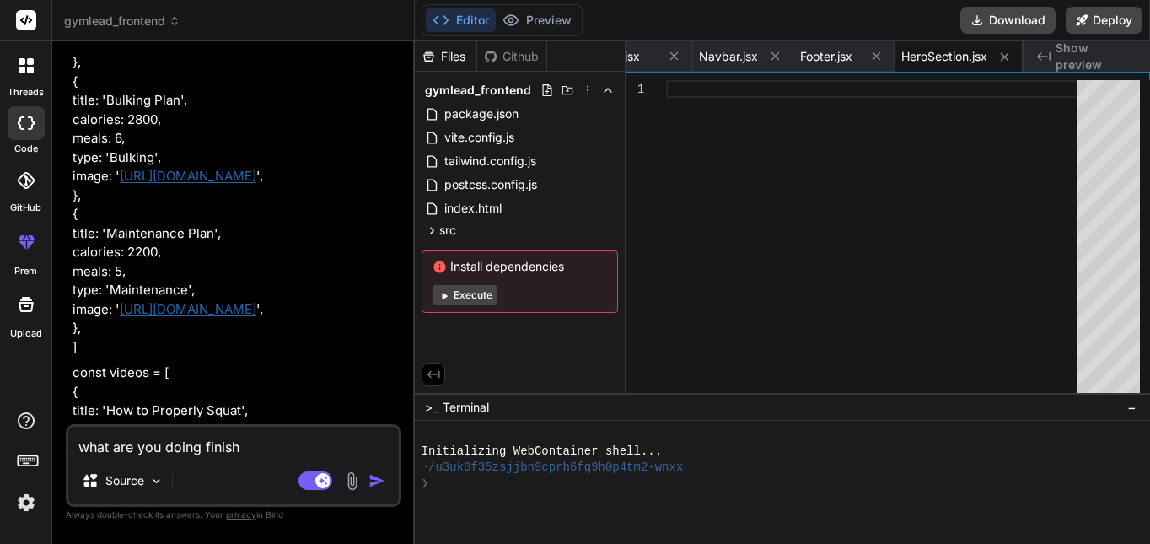
type textarea "x"
type textarea "what are you doing finish"
type textarea "x"
type textarea "what are you doing finish i"
type textarea "x"
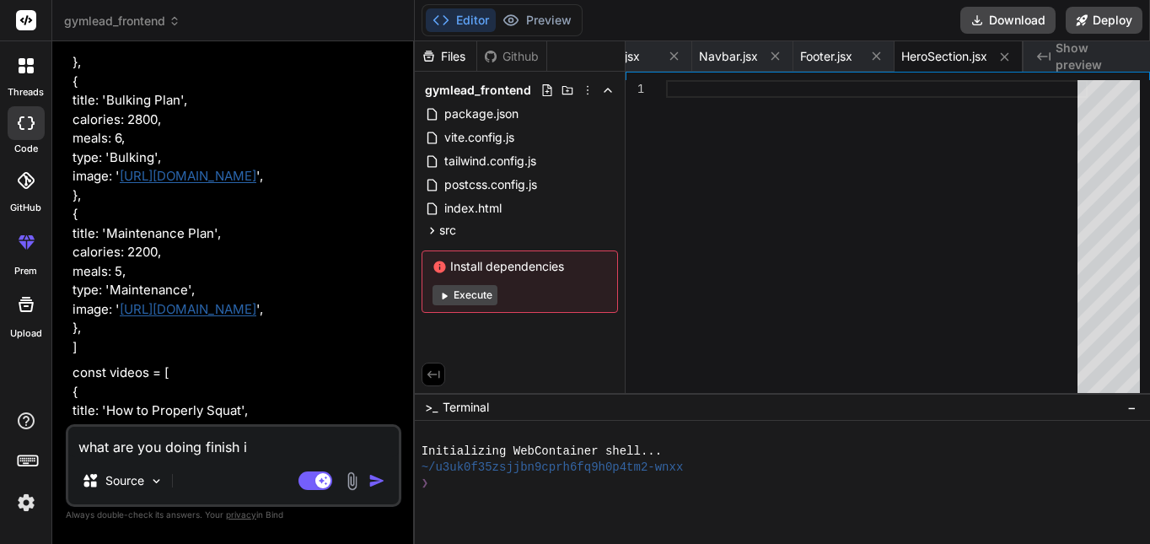
type textarea "what are you doing finish in"
type textarea "x"
type textarea "what are you doing finish in"
type textarea "x"
type textarea "what are you doing finish in t"
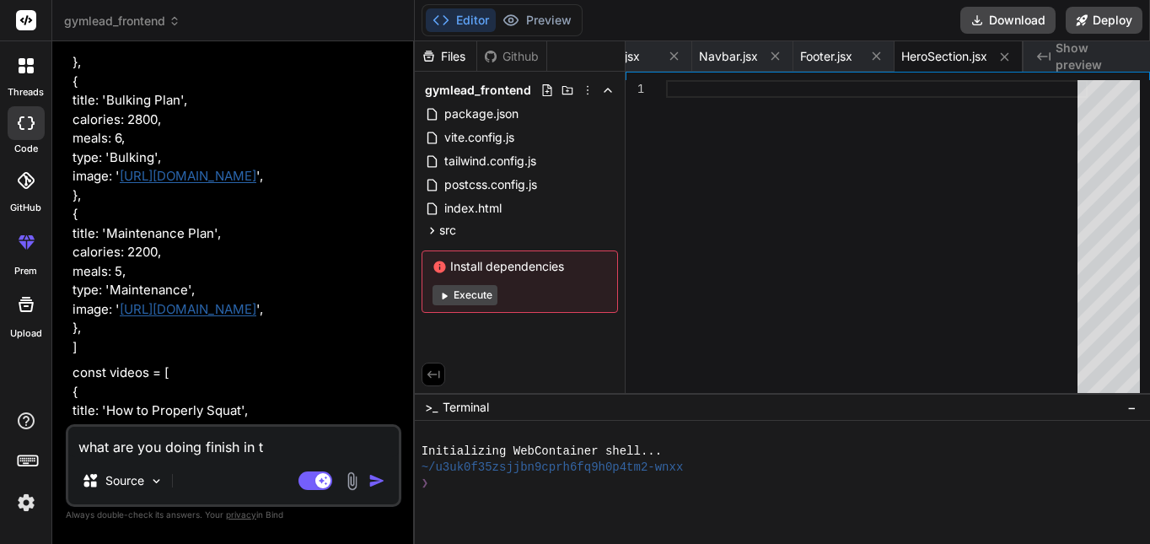
type textarea "x"
type textarea "what are you doing finish in th"
type textarea "x"
type textarea "what are you doing finish in the"
type textarea "x"
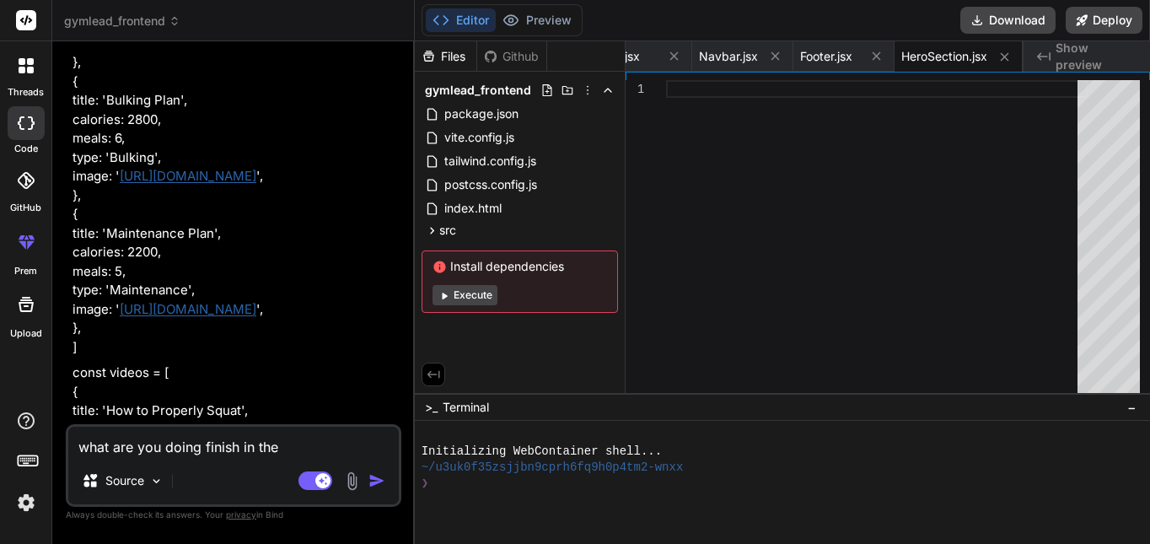
type textarea "what are you doing finish in the"
type textarea "x"
type textarea "what are you doing finish in the f"
type textarea "x"
type textarea "what are you doing finish in the fi"
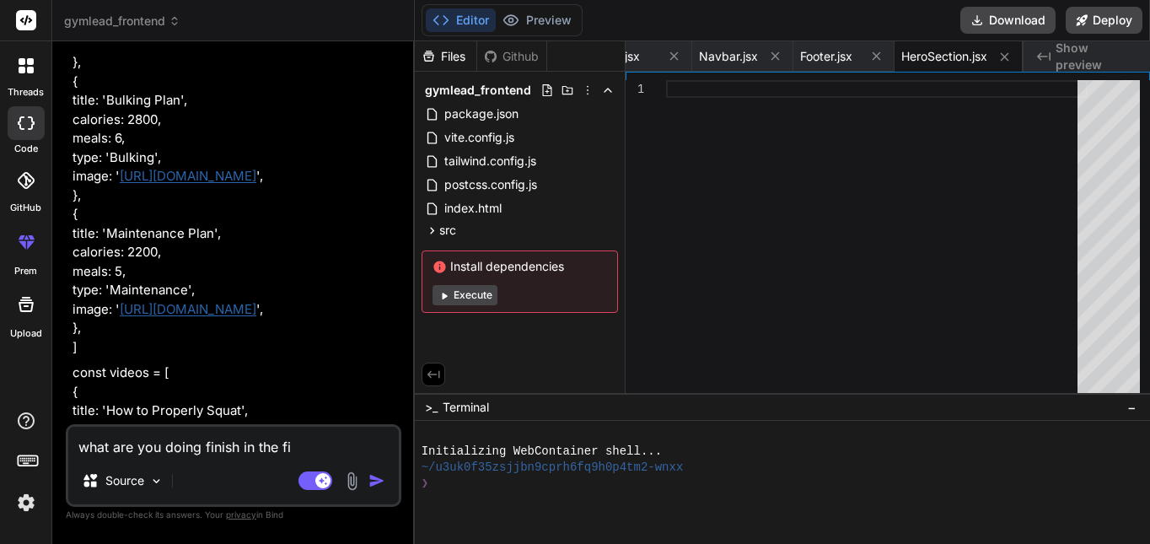
type textarea "x"
type textarea "what are you doing finish in the fil"
type textarea "x"
type textarea "what are you doing finish in the file"
type textarea "x"
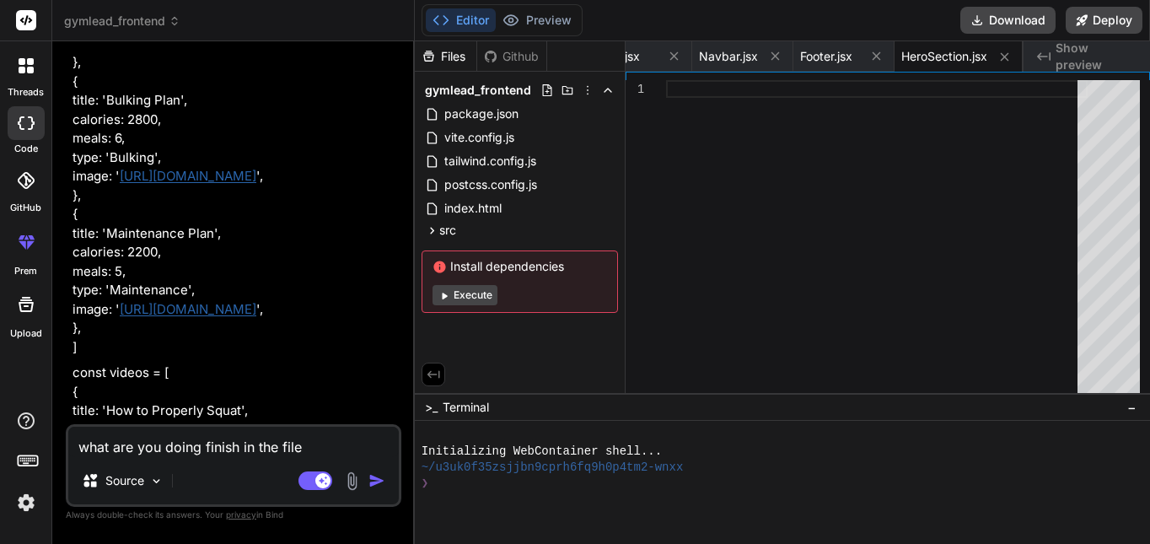
type textarea "what are you doing finish in the files"
type textarea "x"
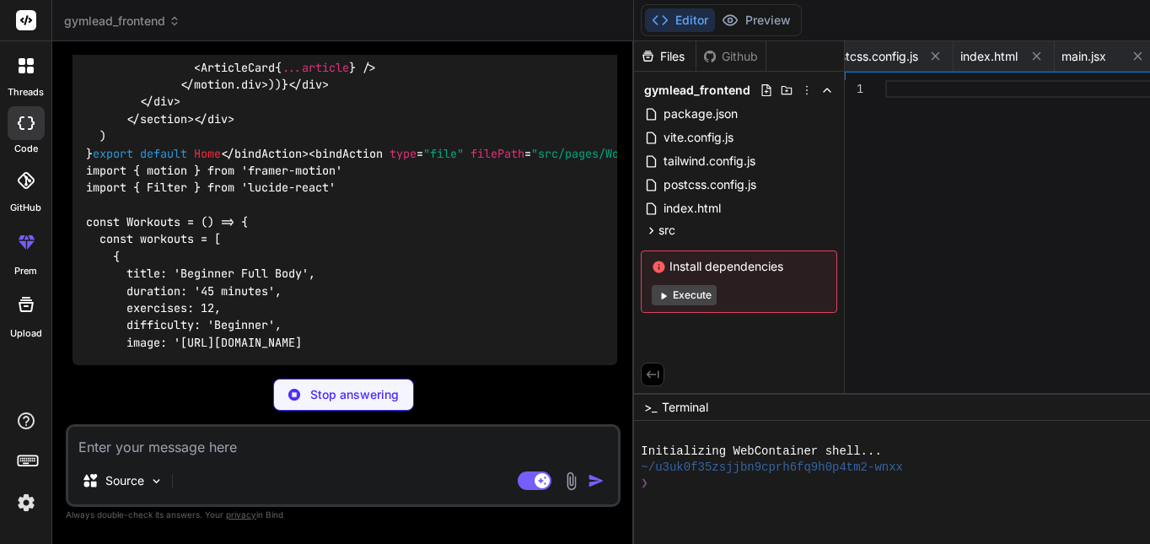
scroll to position [10675, 0]
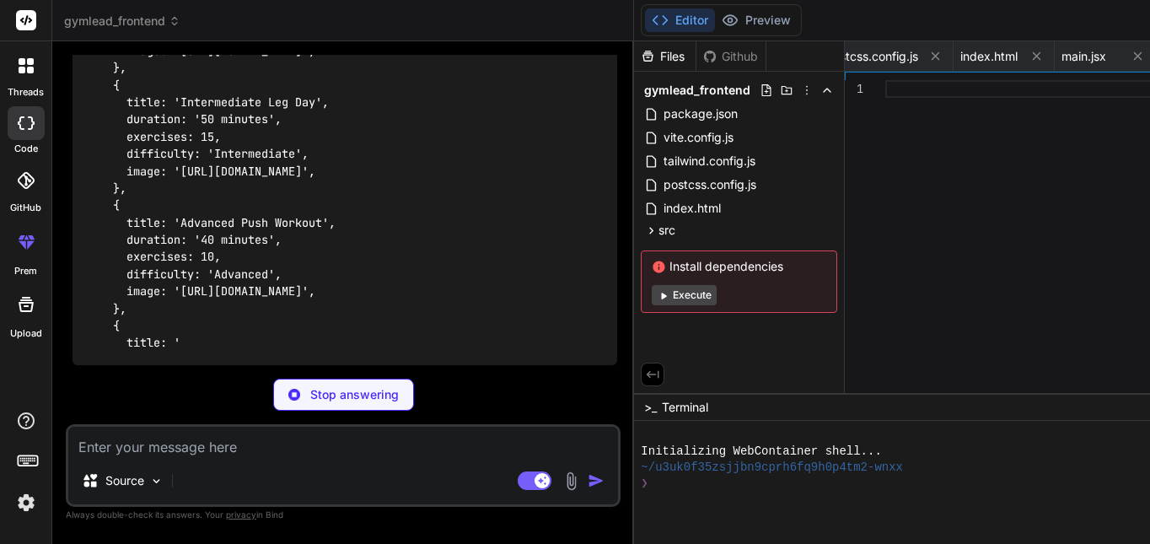
click at [280, 384] on div "Stop answering" at bounding box center [343, 395] width 141 height 32
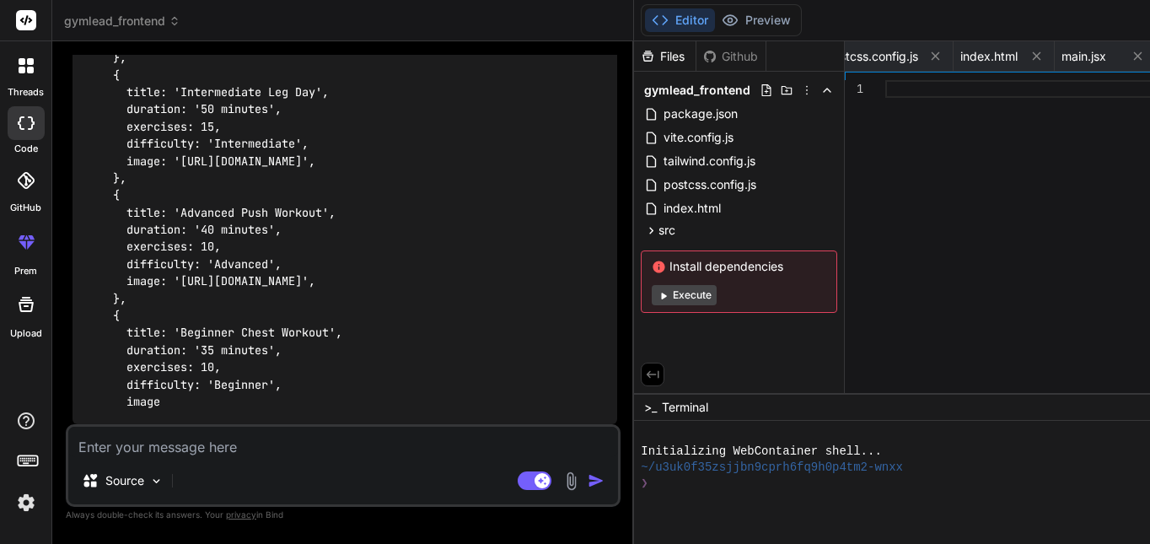
click at [35, 124] on div at bounding box center [26, 123] width 37 height 34
click at [25, 496] on img at bounding box center [26, 502] width 29 height 29
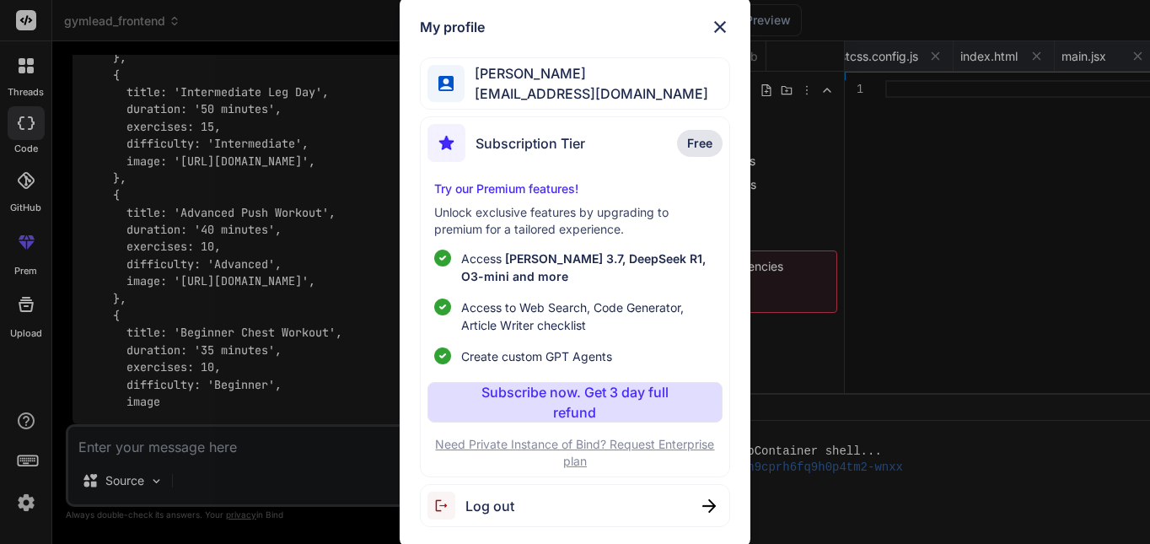
click at [572, 495] on div "Log out" at bounding box center [575, 505] width 311 height 43
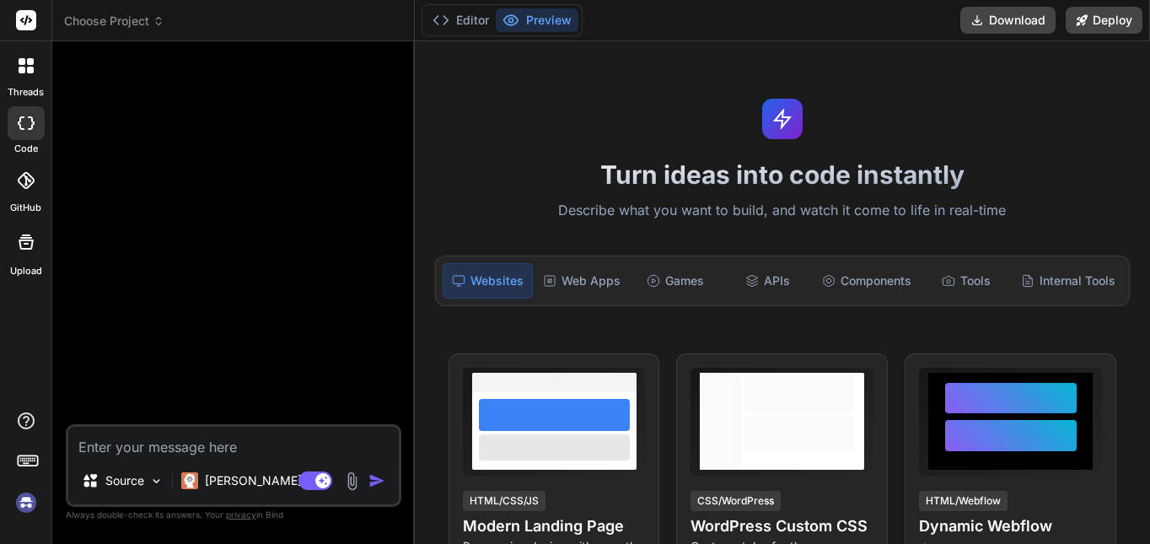
type textarea "x"
click at [209, 438] on textarea at bounding box center [233, 442] width 331 height 30
paste textarea "GymLead Frontend Prompt You are a senior frontend engineer. Build me a 10x-leve…"
type textarea "GymLead Frontend Prompt You are a senior frontend engineer. Build me a 10x-leve…"
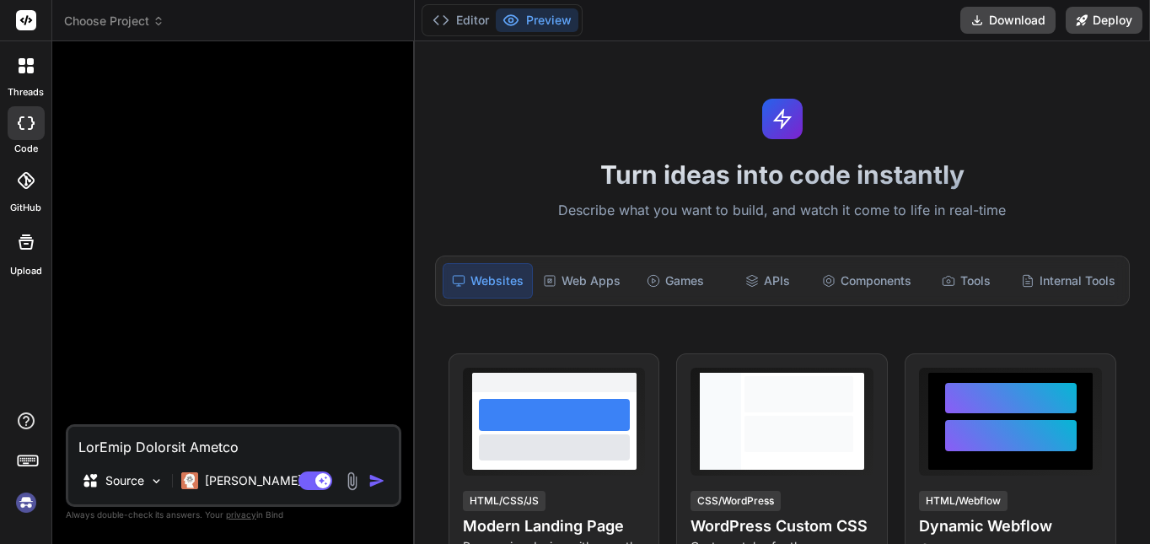
scroll to position [1317, 0]
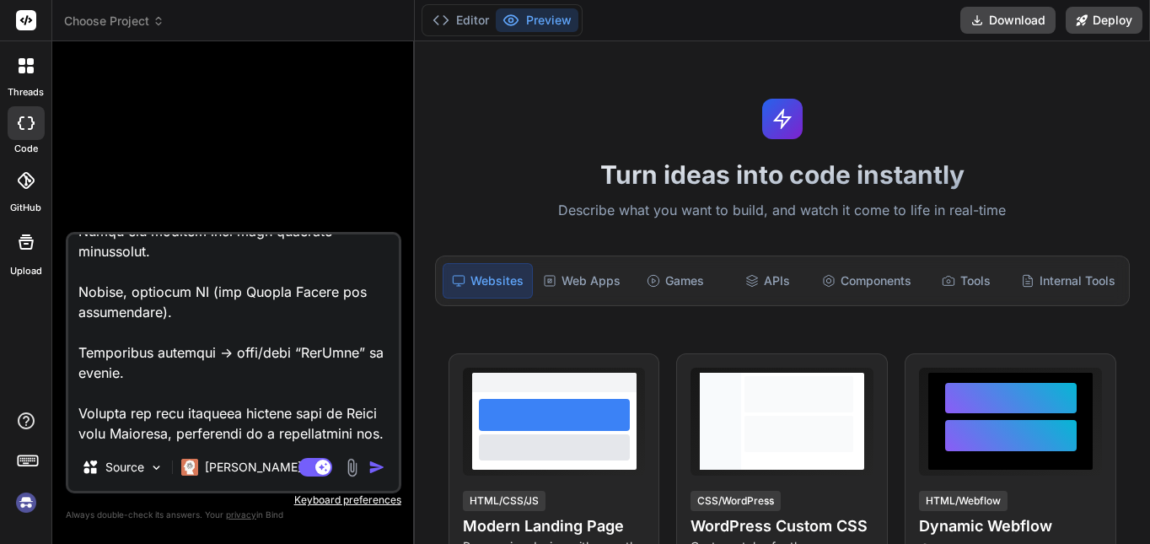
type textarea "x"
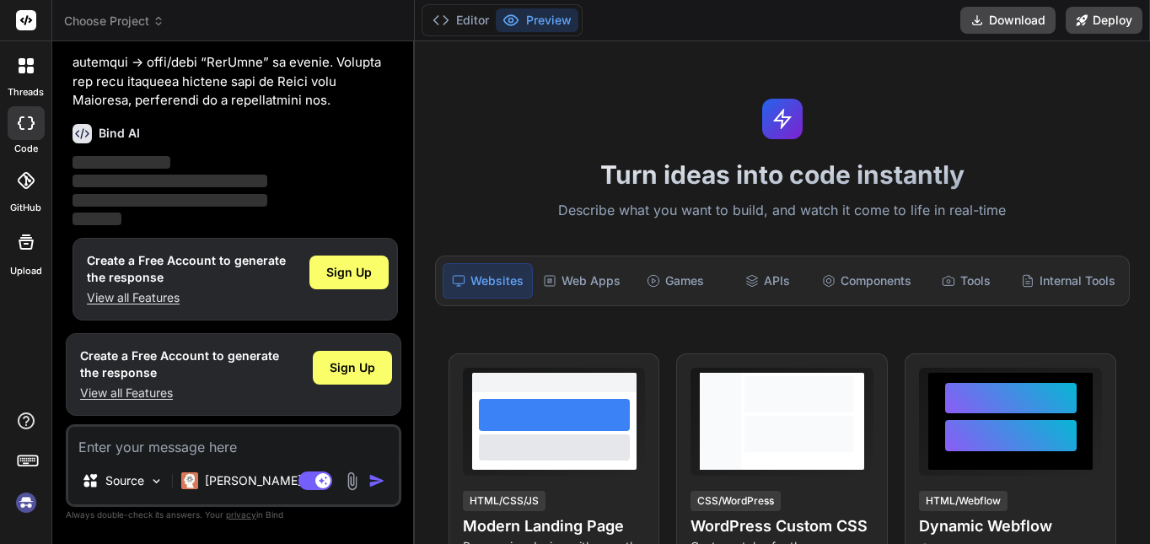
scroll to position [688, 0]
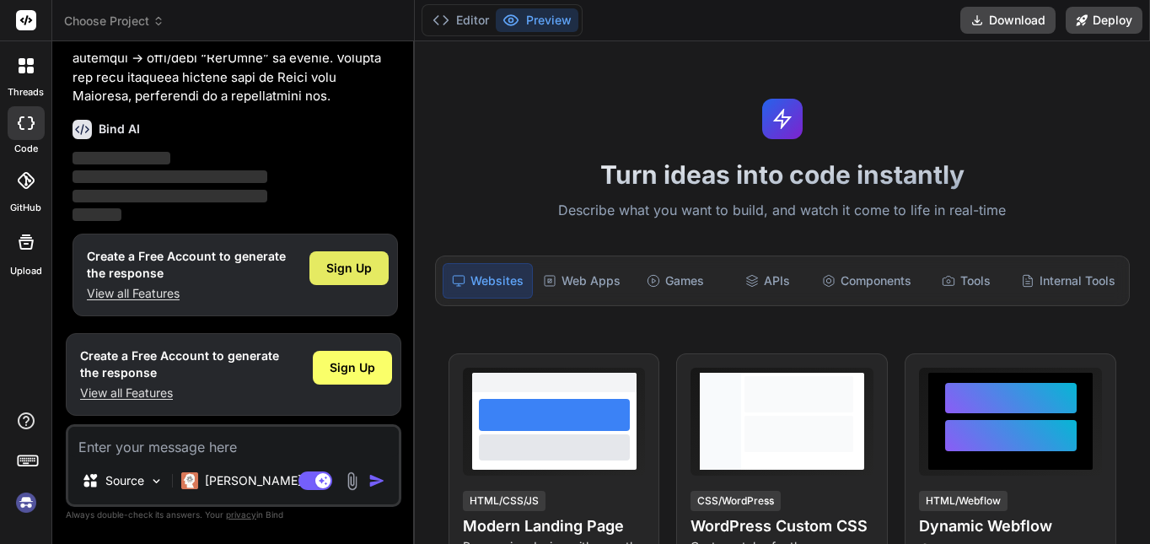
click at [358, 279] on div "Sign Up" at bounding box center [348, 268] width 79 height 34
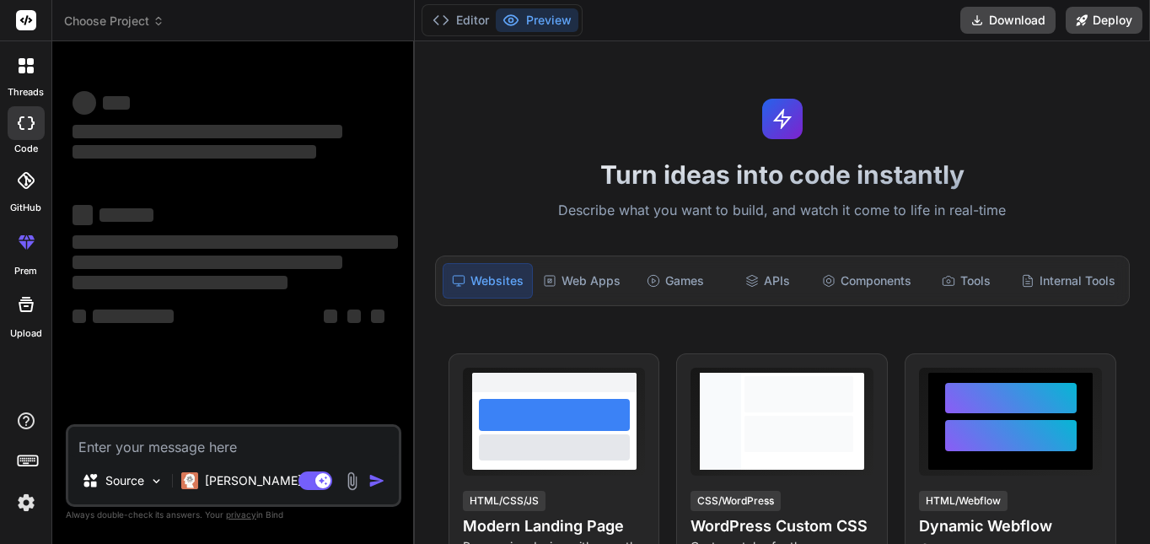
scroll to position [0, 0]
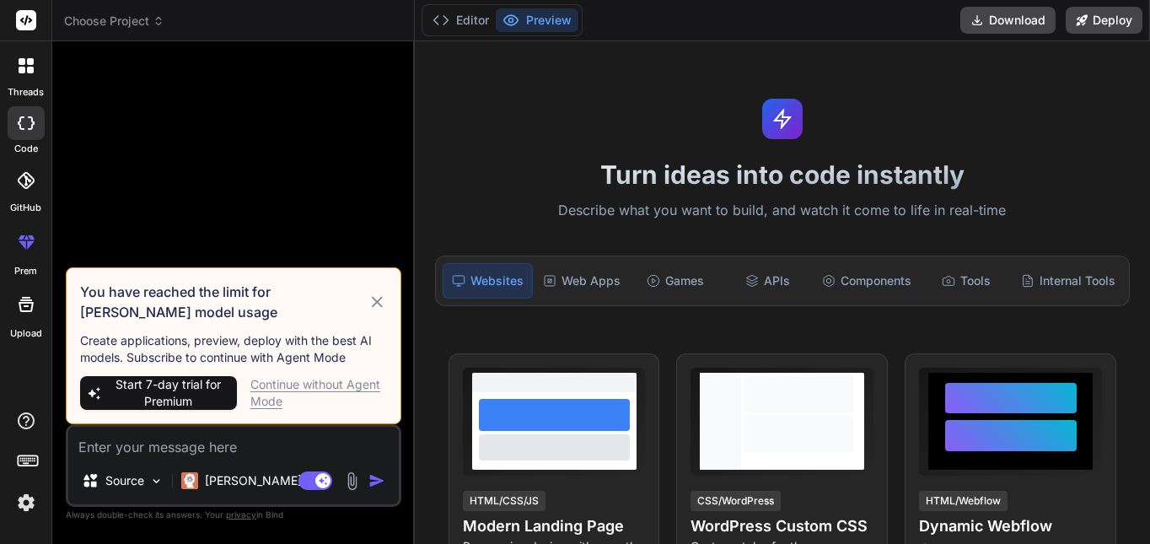
click at [378, 298] on icon at bounding box center [377, 302] width 19 height 20
type textarea "x"
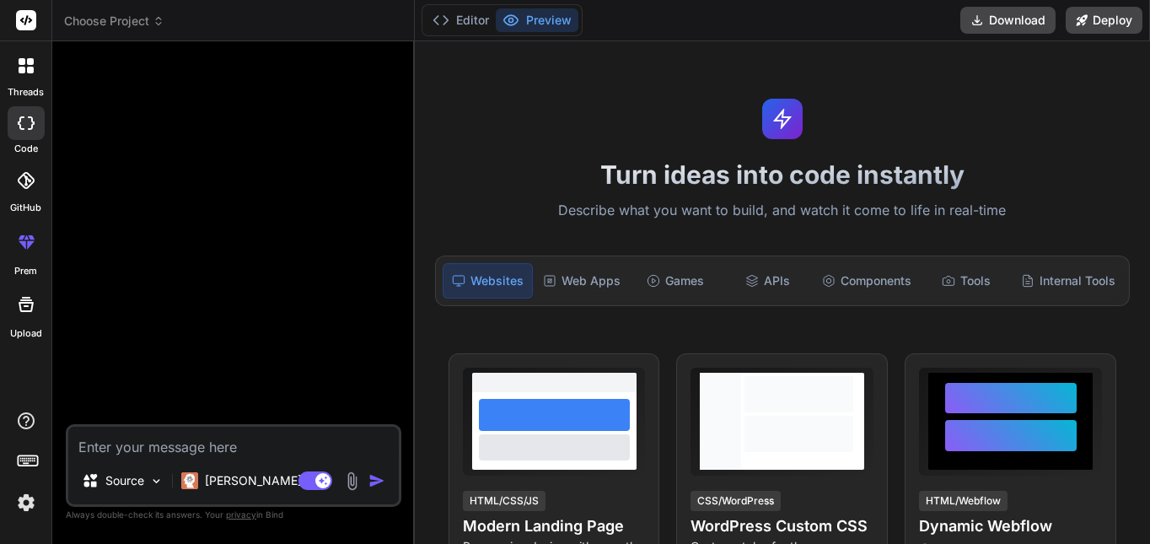
click at [274, 435] on textarea at bounding box center [233, 442] width 331 height 30
paste textarea "GymLead Frontend Prompt You are a senior frontend engineer. Build me a 10x-leve…"
type textarea "GymLead Frontend Prompt You are a senior frontend engineer. Build me a 10x-leve…"
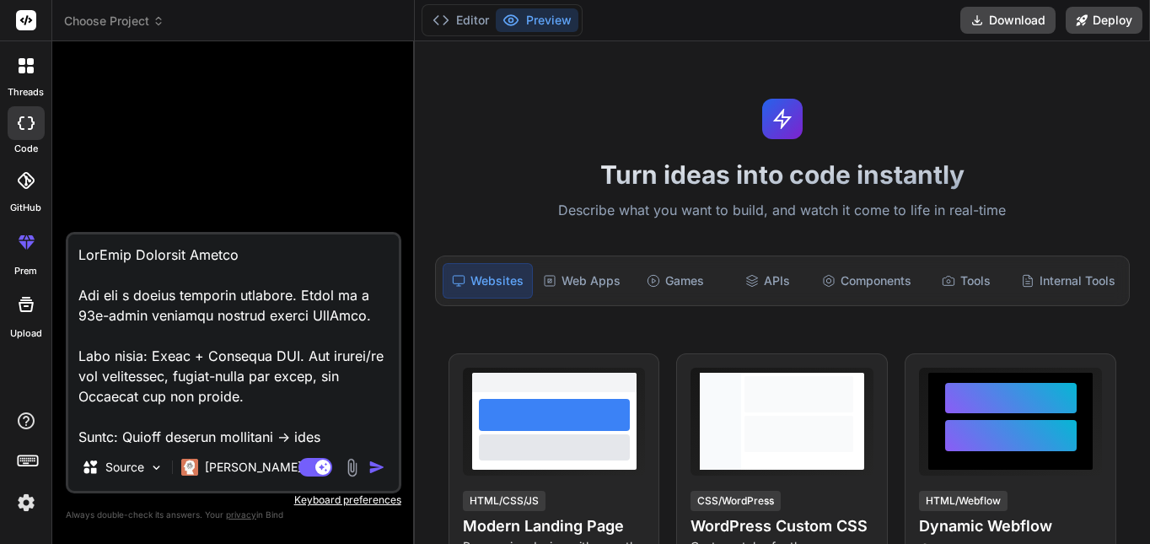
scroll to position [1317, 0]
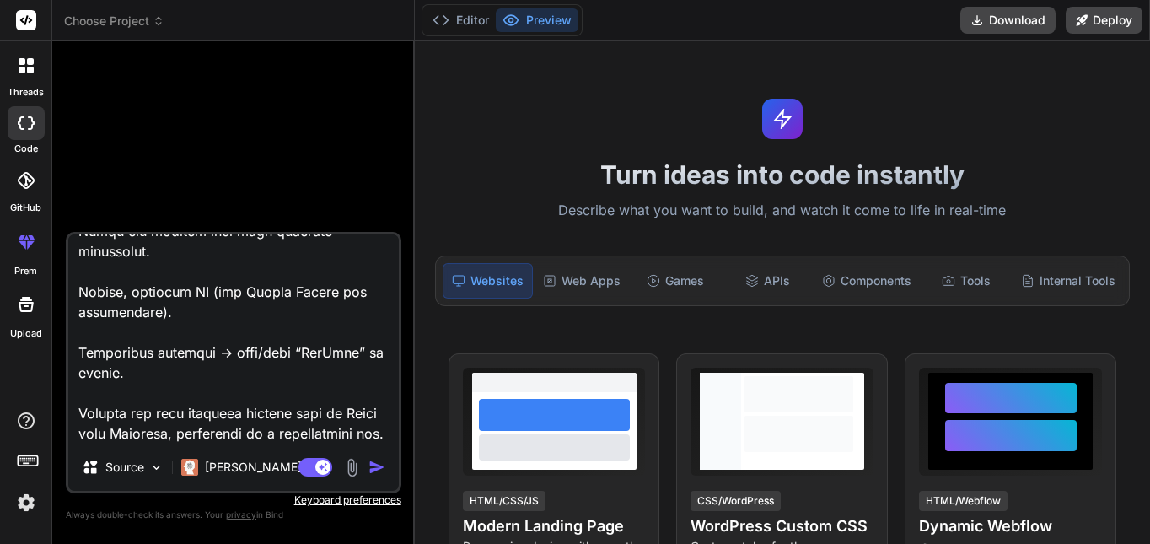
type textarea "x"
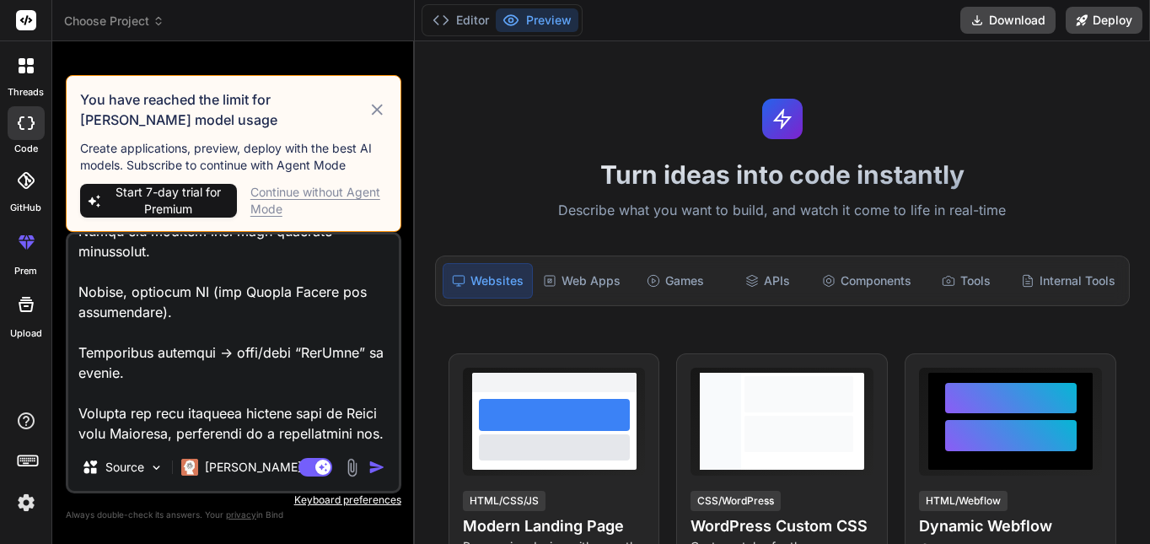
type textarea "GymLead Frontend Prompt You are a senior frontend engineer. Build me a 10x-leve…"
click at [277, 211] on div "Continue without Agent Mode" at bounding box center [318, 201] width 137 height 34
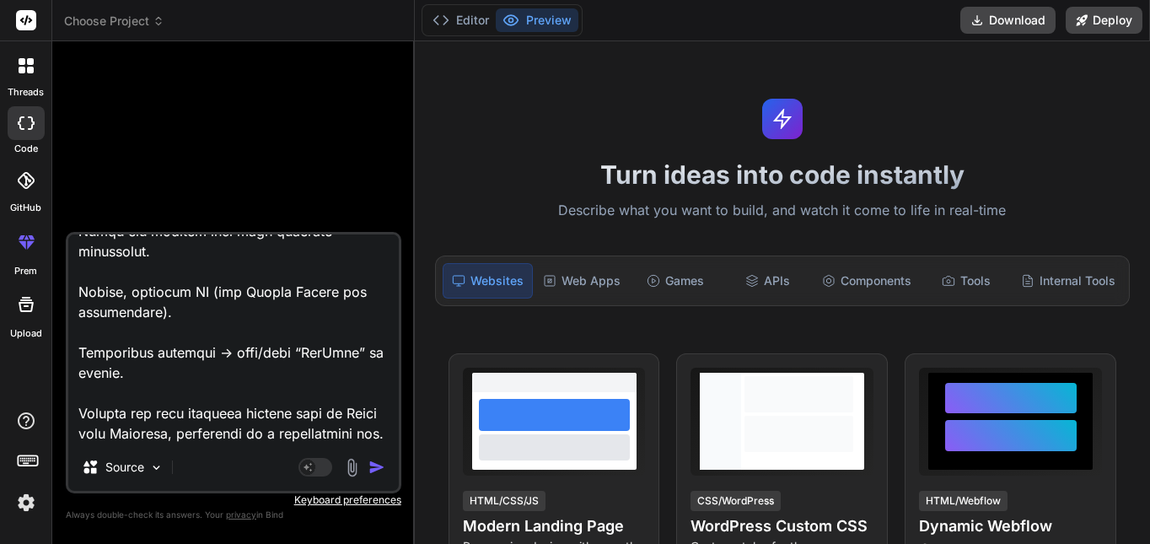
click at [297, 390] on textarea at bounding box center [233, 338] width 331 height 209
type textarea "x"
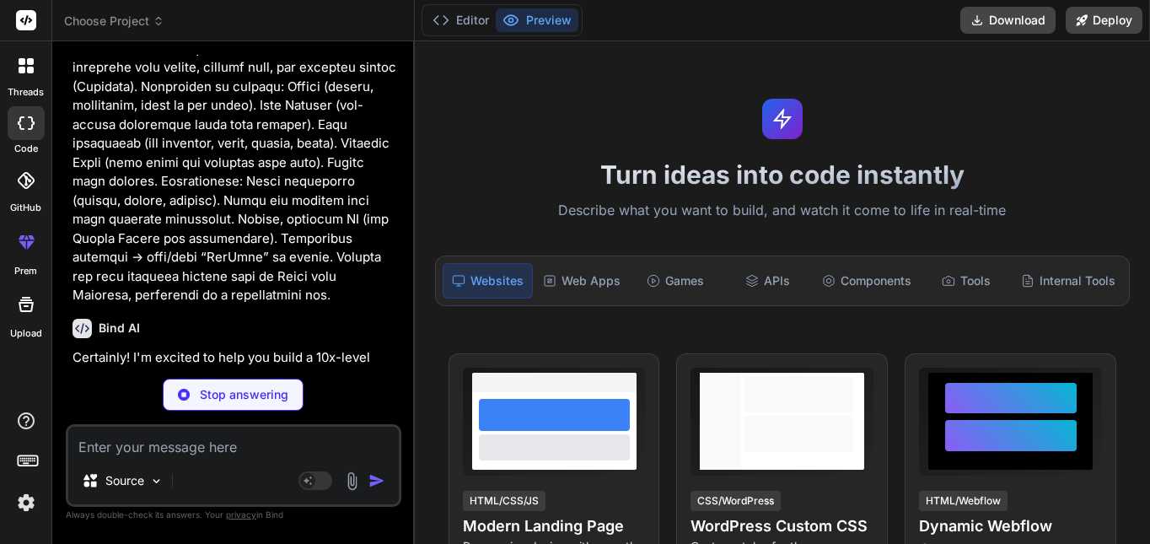
scroll to position [489, 0]
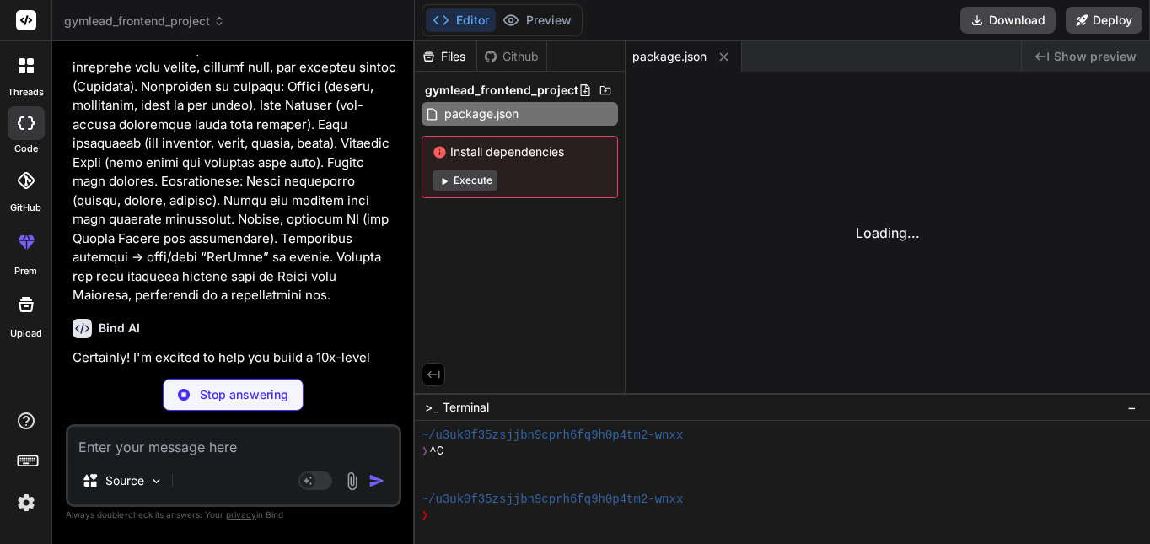
type textarea "x"
type textarea "import { defineConfig } from 'vite' import react from '@vitejs/plugin-react' //…"
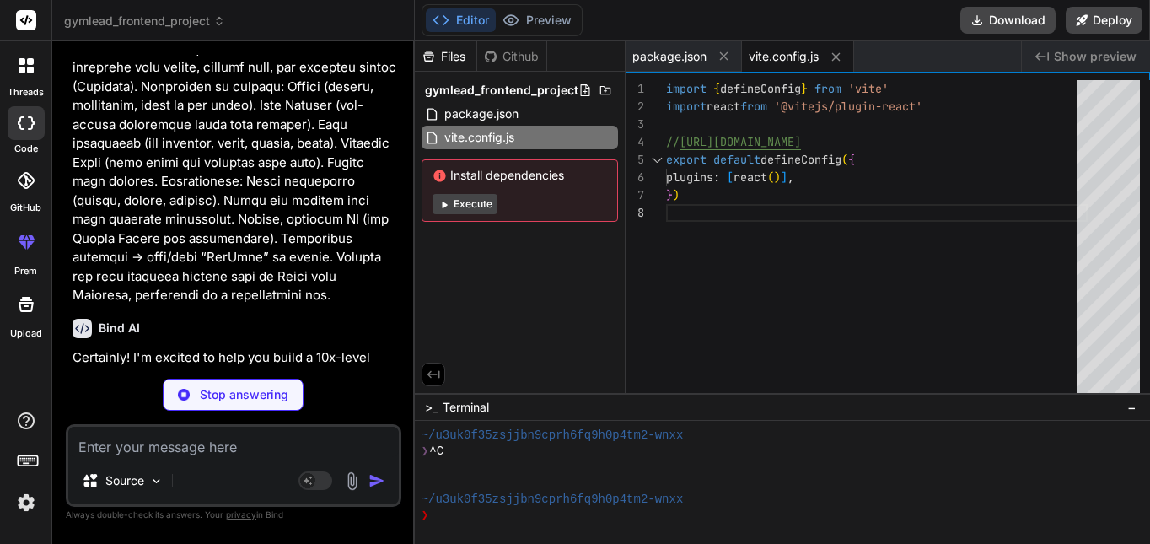
type textarea "x"
type textarea "export default { plugins: { tailwindcss: {}, autoprefixer: {}, }, }"
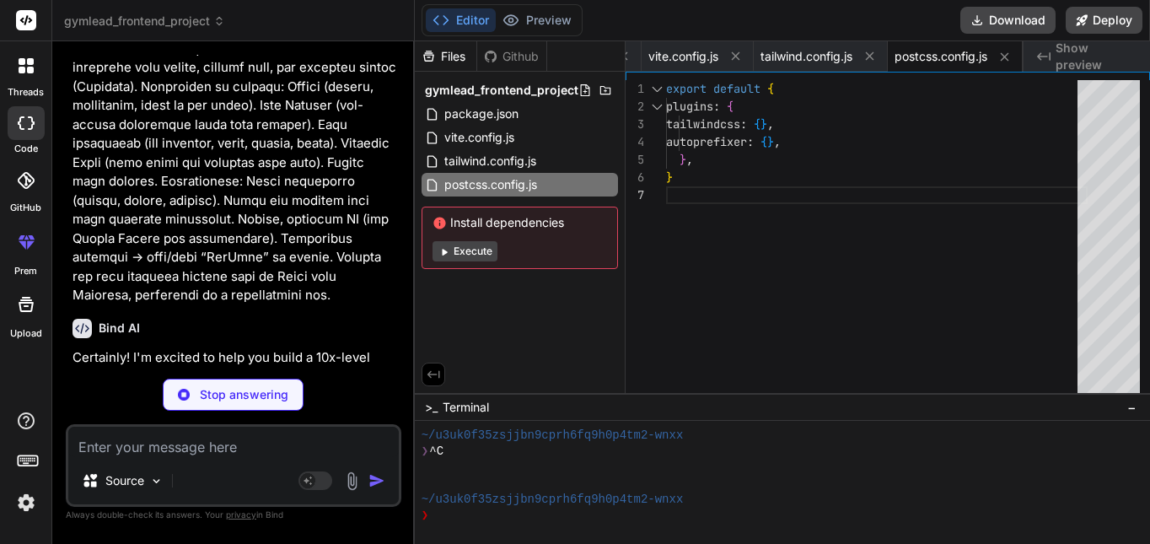
type textarea "x"
type textarea "700&display=swap" rel="stylesheet"> </head> <body> <div id="root"></div> <scrip…"
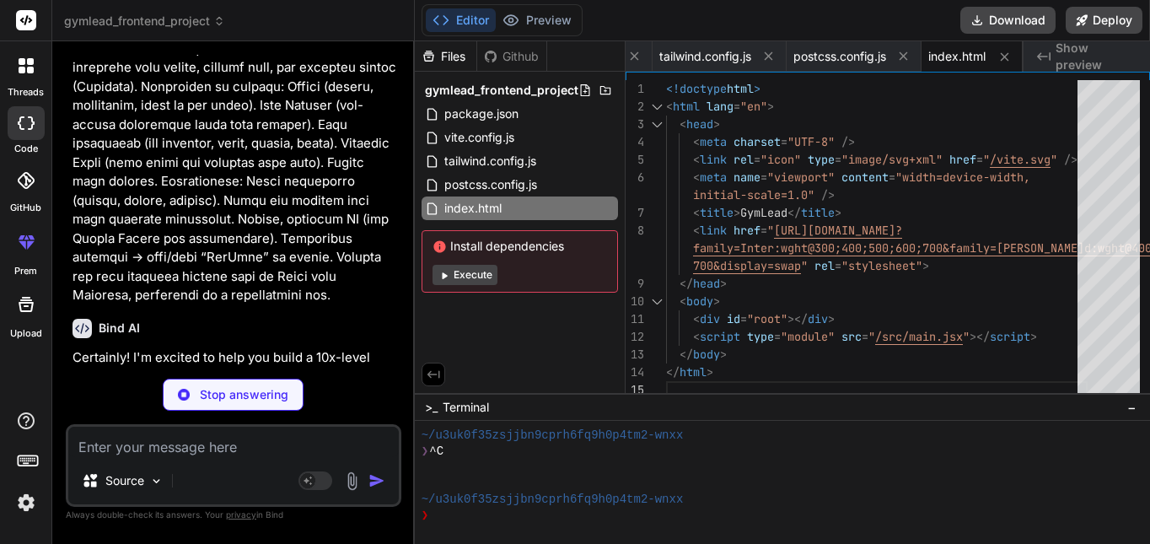
type textarea "x"
type textarea "background: #555; }"
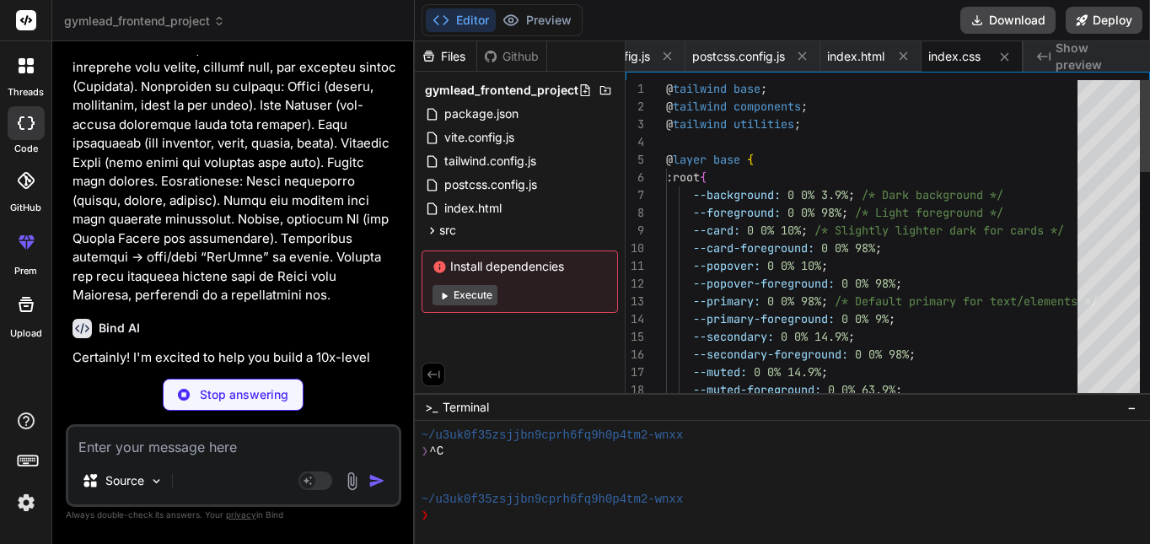
type textarea "x"
type textarea "</BrowserRouter> </React.StrictMode>, );"
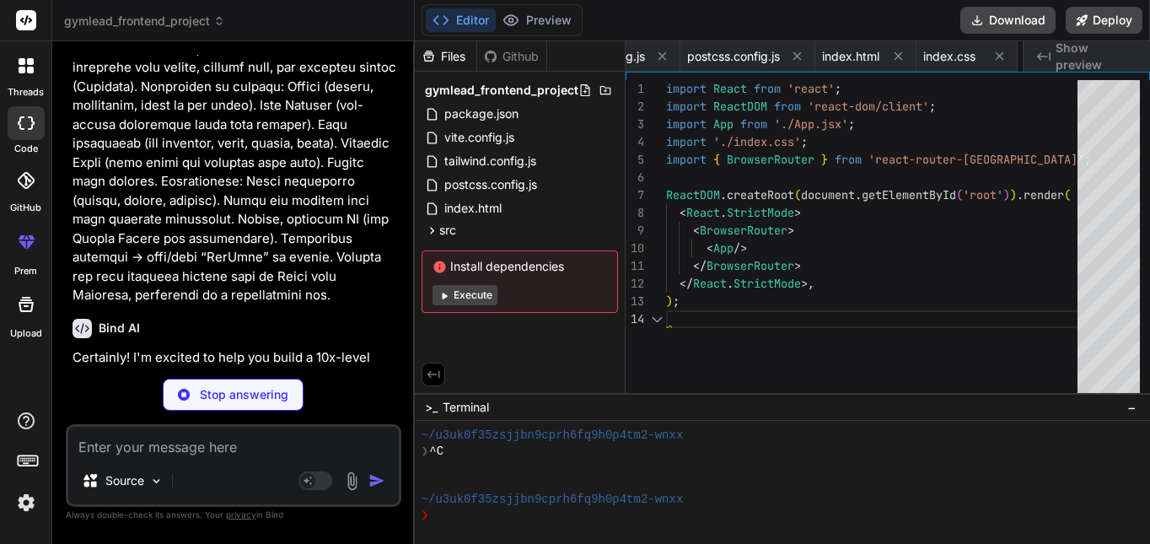
scroll to position [0, 409]
type textarea "x"
type textarea "</AnimatePresence> </main> <Footer /> </div> ); } export default App;"
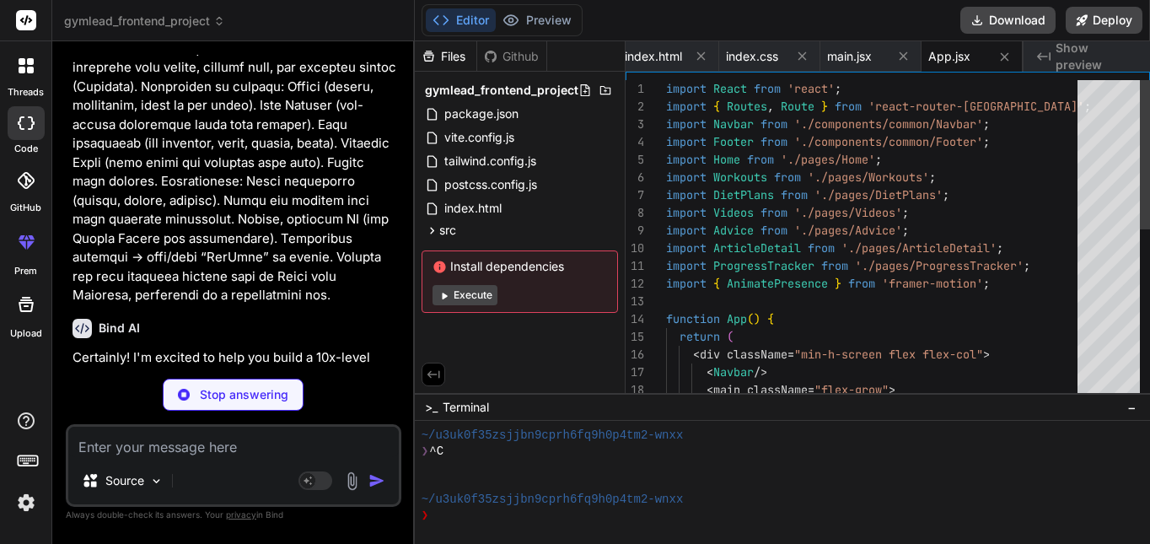
type textarea "x"
type textarea "import { clsx } from "clsx" import { twMerge } from "tailwind-merge" export fun…"
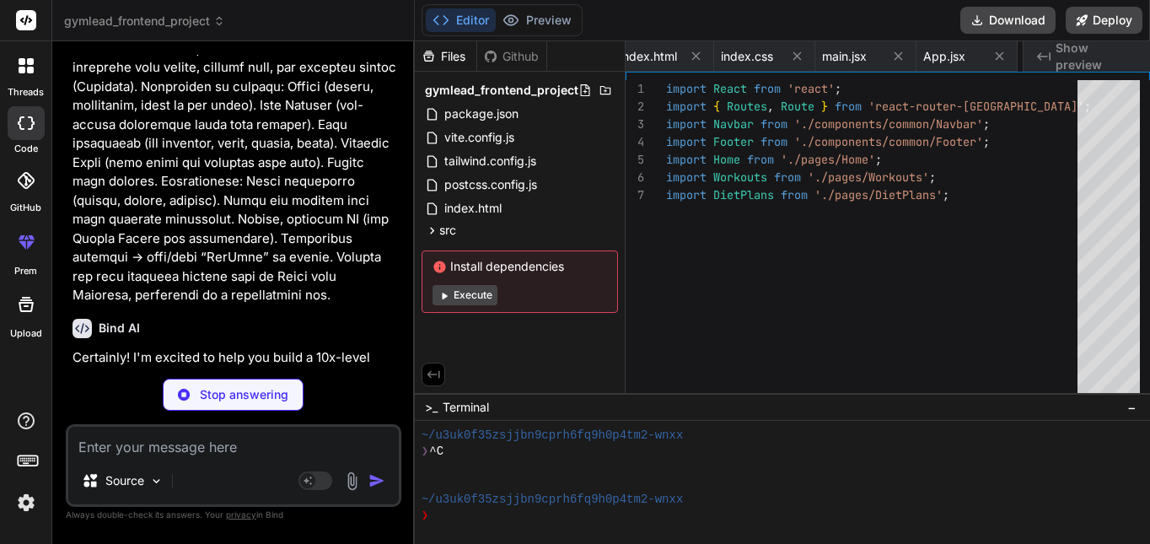
scroll to position [0, 611]
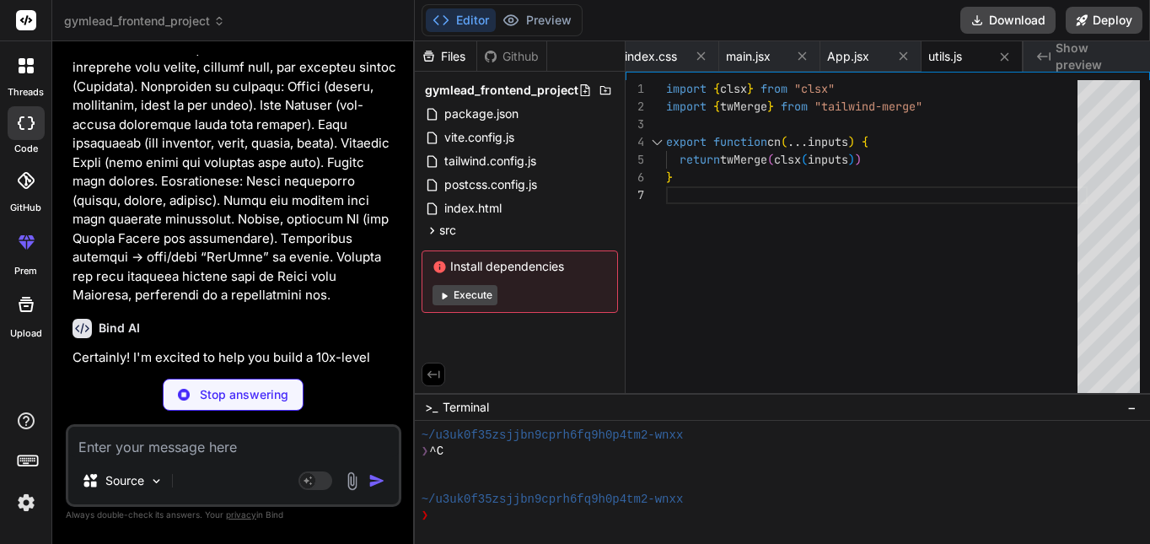
type textarea "x"
type textarea "+lX911fT7a0uJ45hK0aFhGvLHHsK82XFk5bX2fQ48kYx39F/wBf6J+l9Q0/U7V7jT5hKqNtYgYIPuD3…"
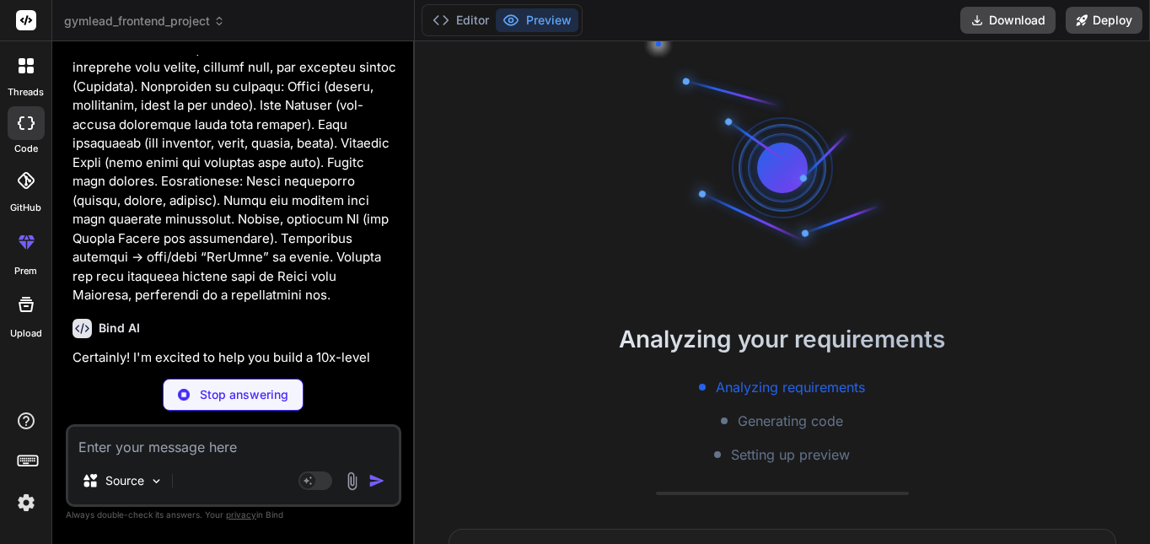
scroll to position [112, 0]
type textarea "x"
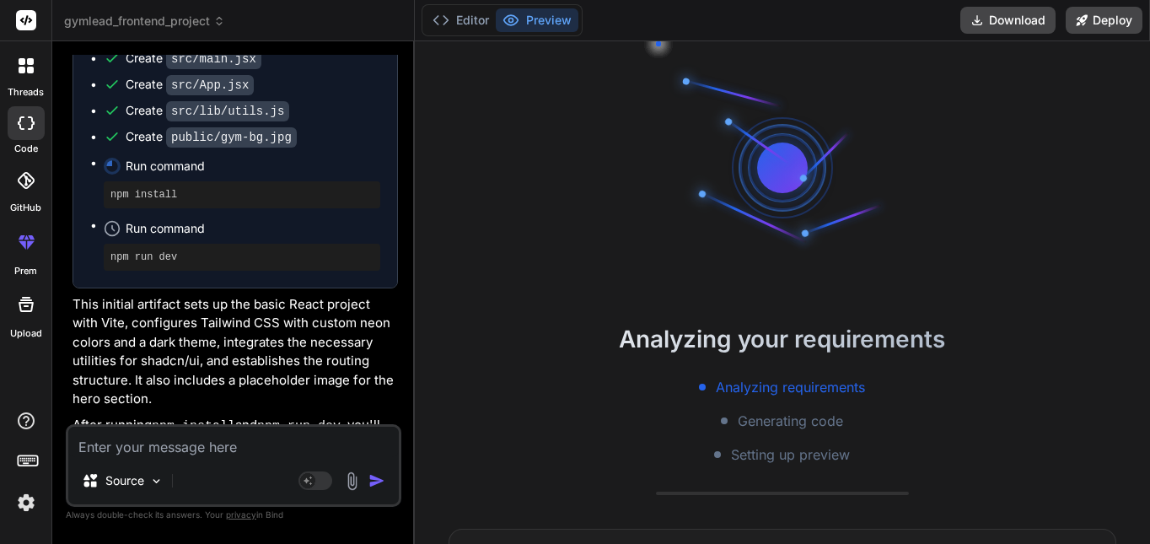
scroll to position [1917, 0]
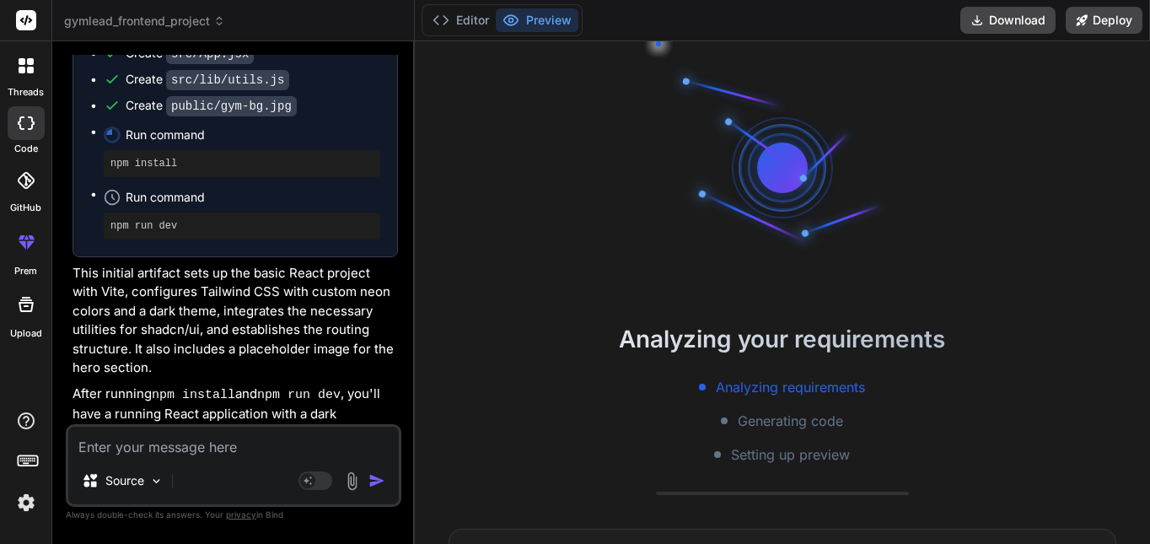
click at [240, 456] on textarea at bounding box center [233, 442] width 331 height 30
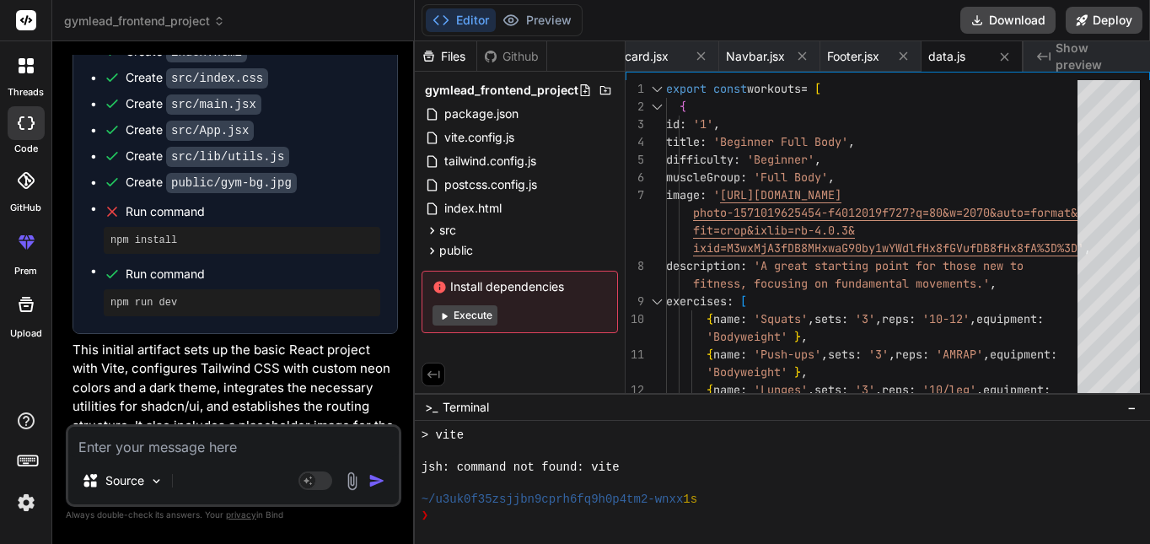
scroll to position [2889, 0]
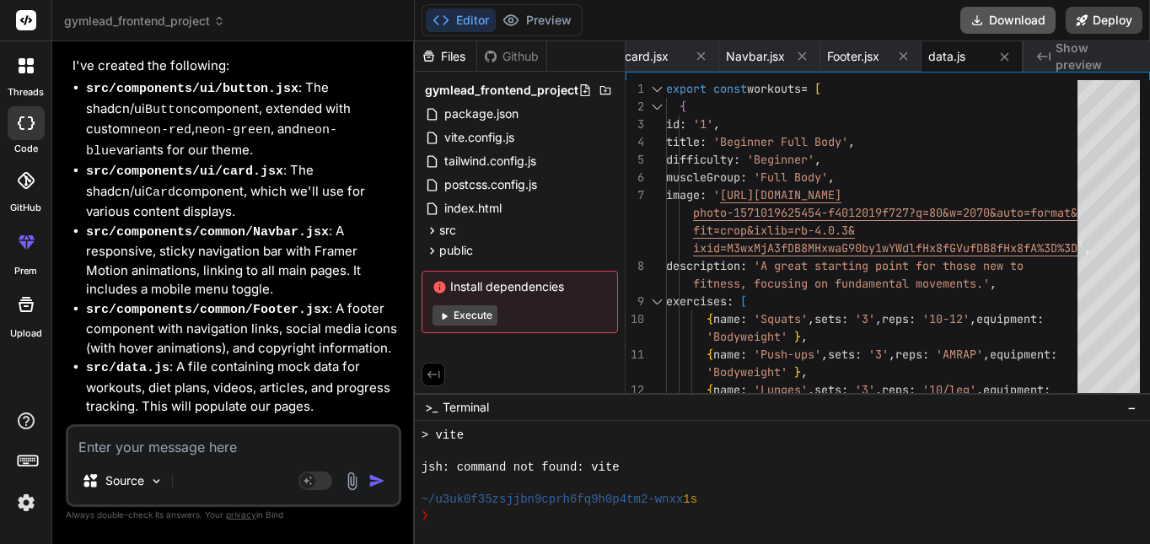
click at [1008, 13] on button "Download" at bounding box center [1007, 20] width 95 height 27
click at [257, 451] on textarea at bounding box center [233, 442] width 331 height 30
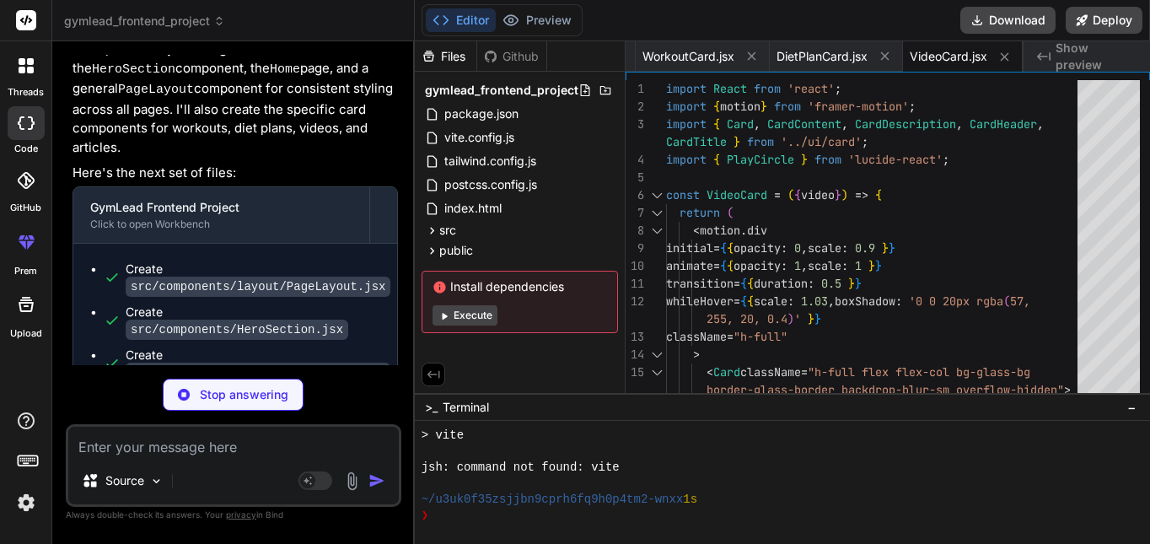
scroll to position [3578, 0]
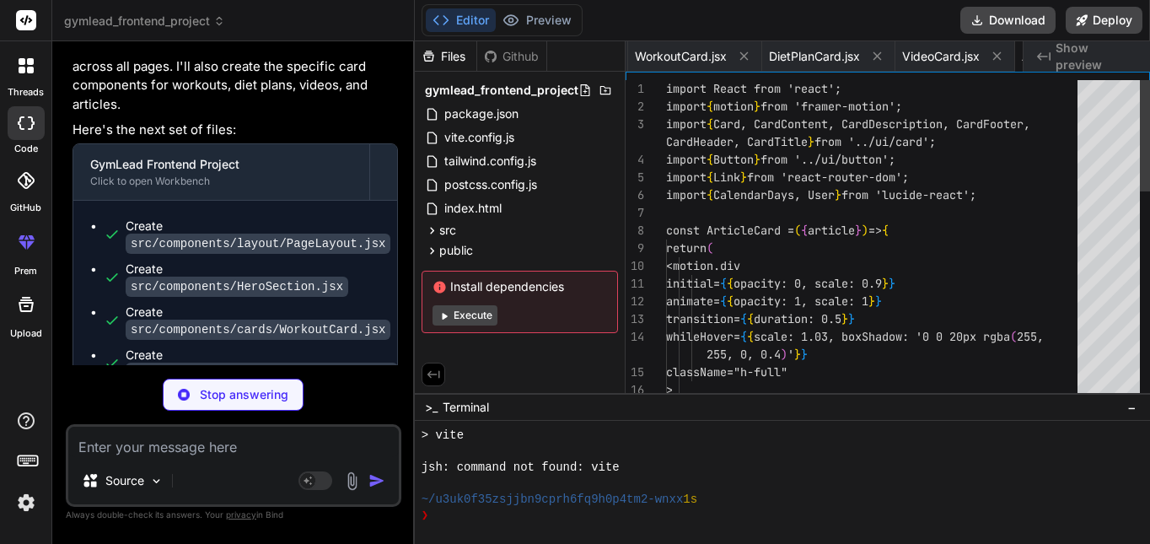
click at [256, 406] on code "src/components/cards/VideoCard.jsx" at bounding box center [251, 416] width 251 height 20
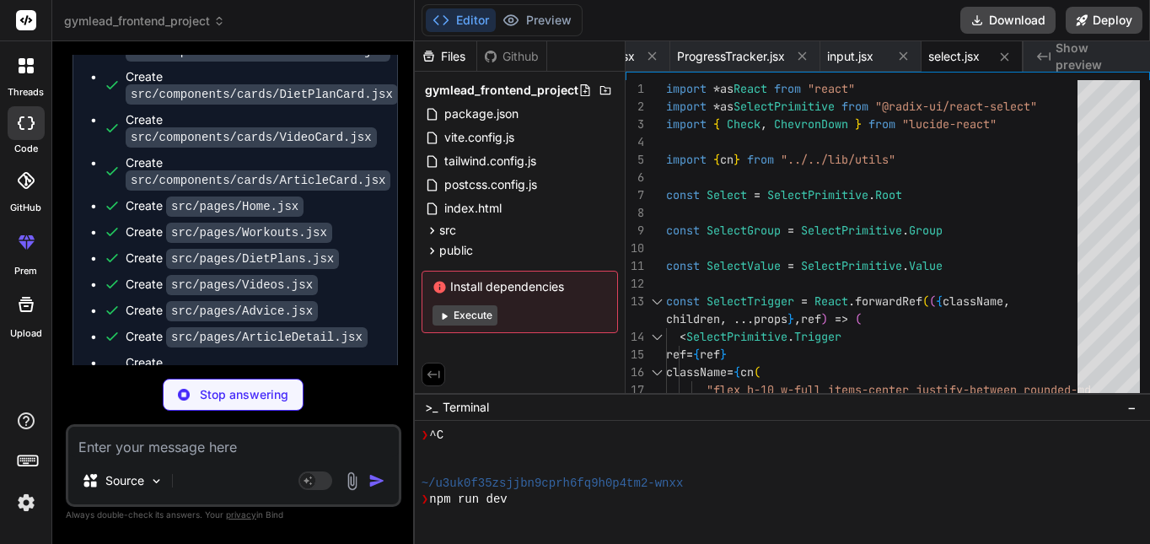
scroll to position [0, 0]
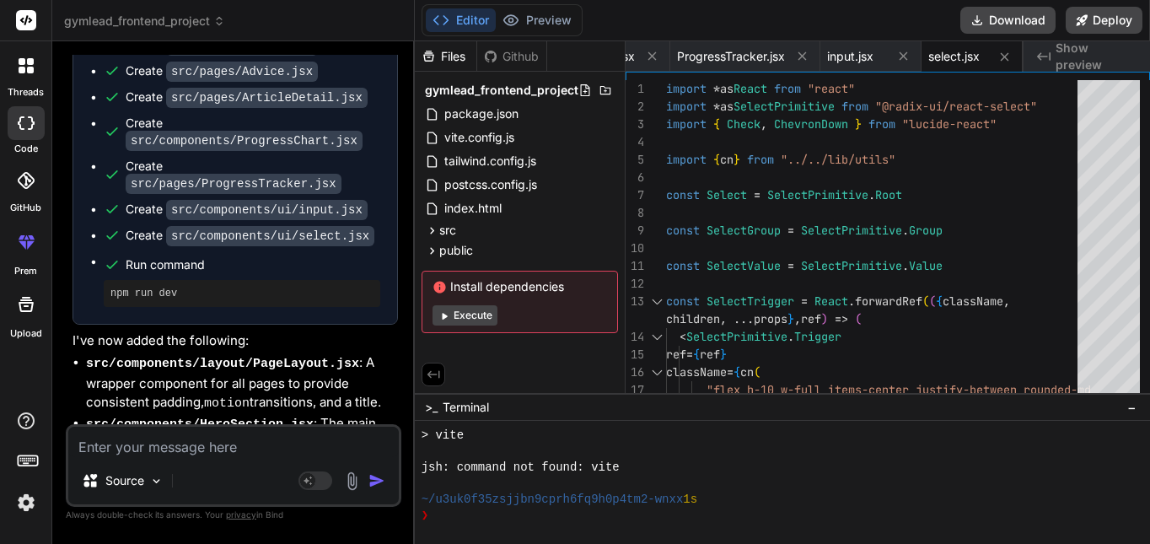
click at [191, 429] on textarea at bounding box center [233, 442] width 331 height 30
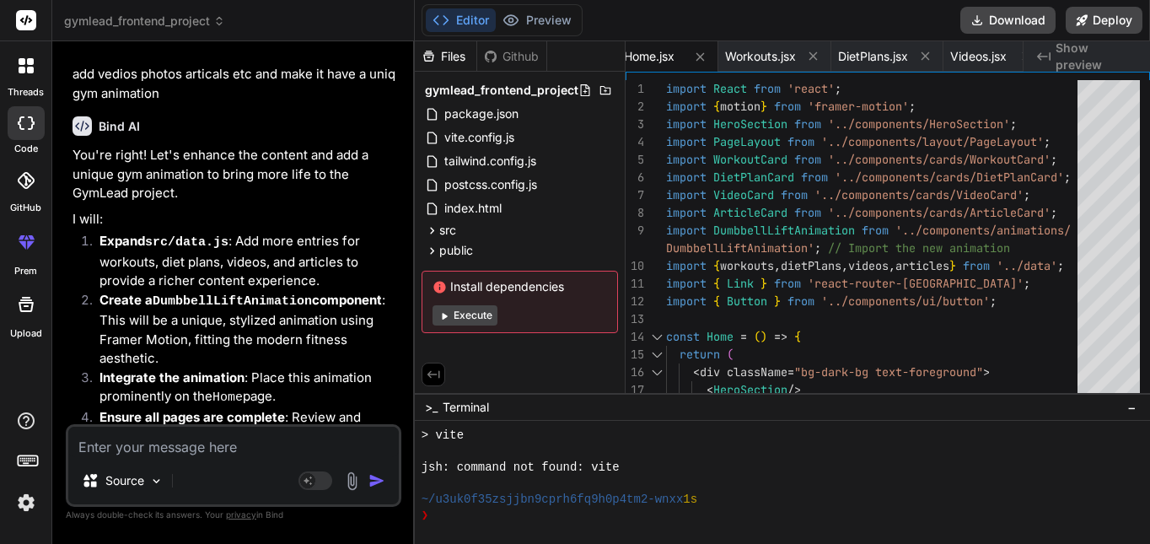
scroll to position [6100, 0]
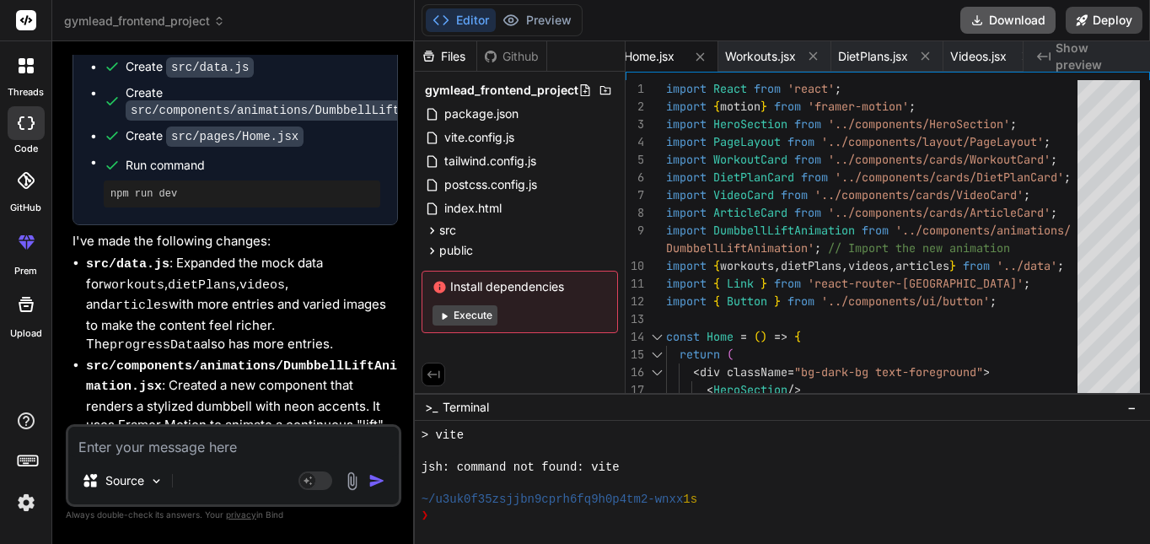
click at [1017, 22] on button "Download" at bounding box center [1007, 20] width 95 height 27
click at [279, 451] on textarea at bounding box center [233, 442] width 331 height 30
paste textarea "[plugin:vite:import-analysis] Failed to resolve import "@radix-ui/react-select"…"
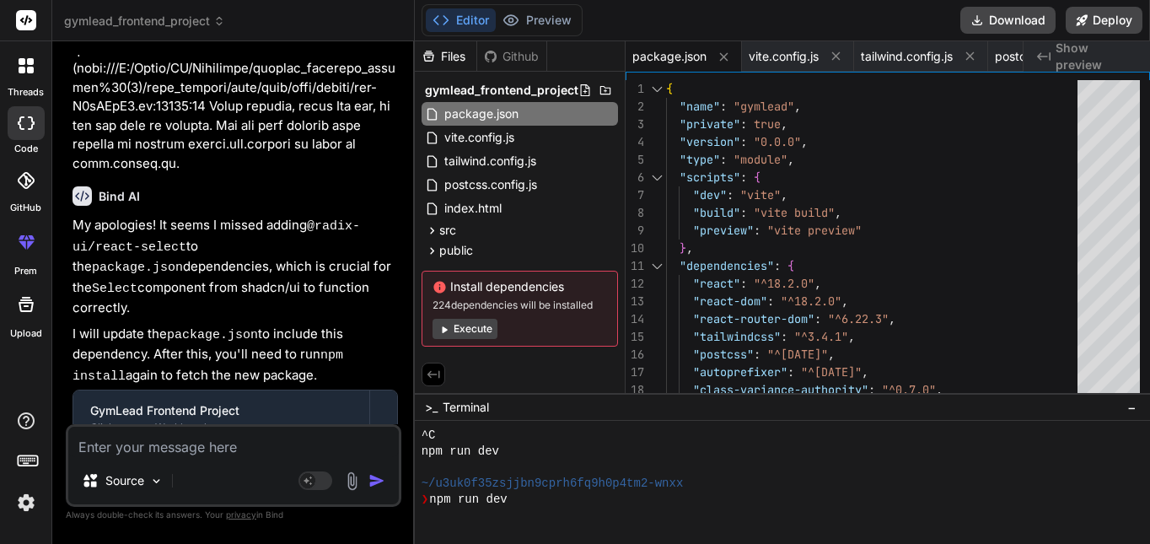
scroll to position [1282, 0]
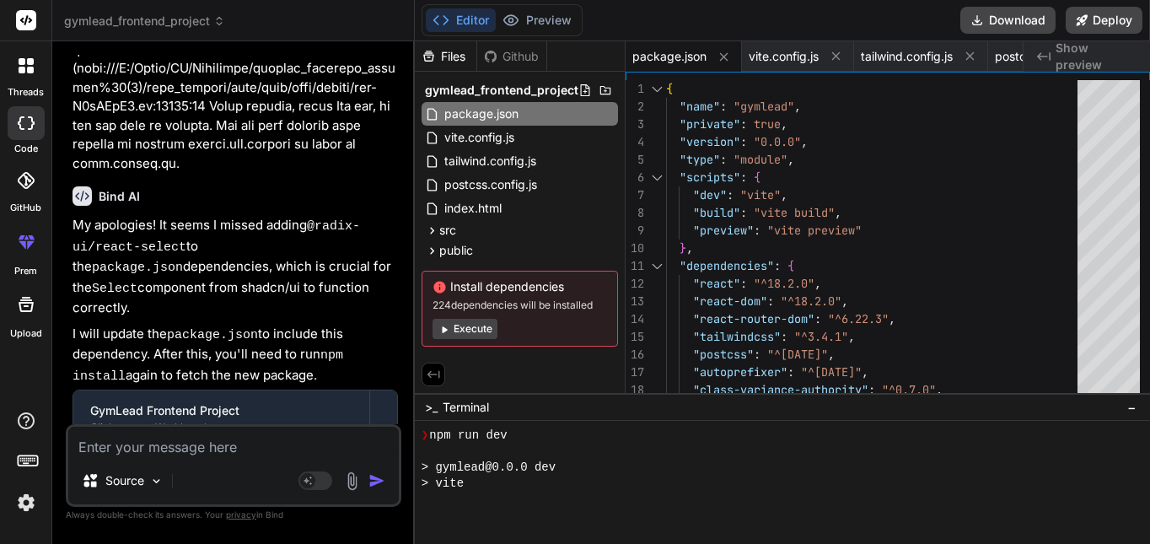
drag, startPoint x: 292, startPoint y: 294, endPoint x: 292, endPoint y: 334, distance: 39.6
click at [292, 447] on div "Create package.json Run command npm install Run command npm run dev" at bounding box center [235, 535] width 324 height 176
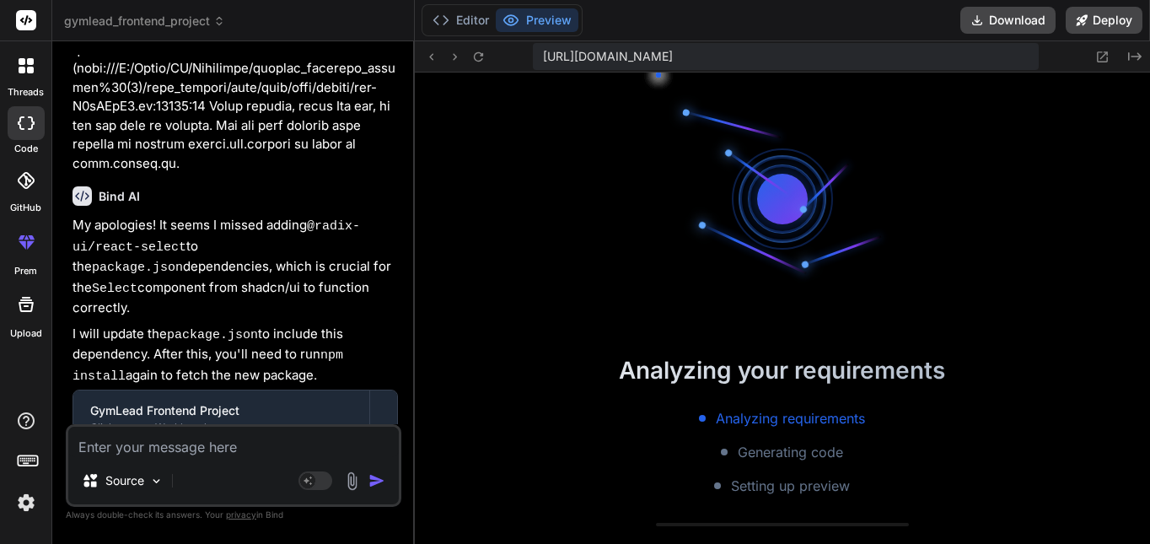
scroll to position [1378, 0]
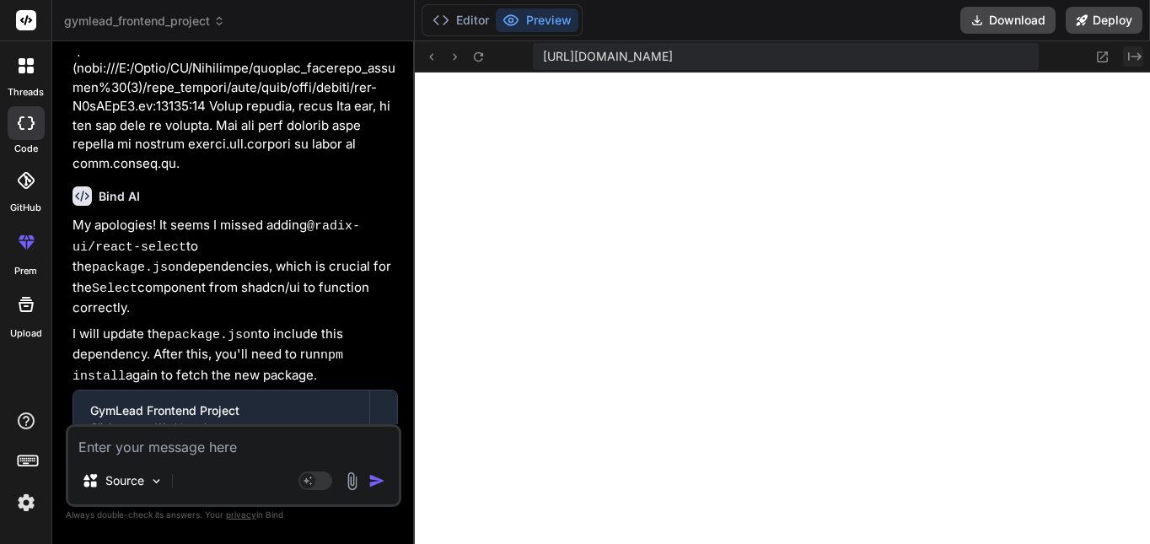
click at [1136, 57] on icon "Created with Pixso." at bounding box center [1134, 56] width 13 height 13
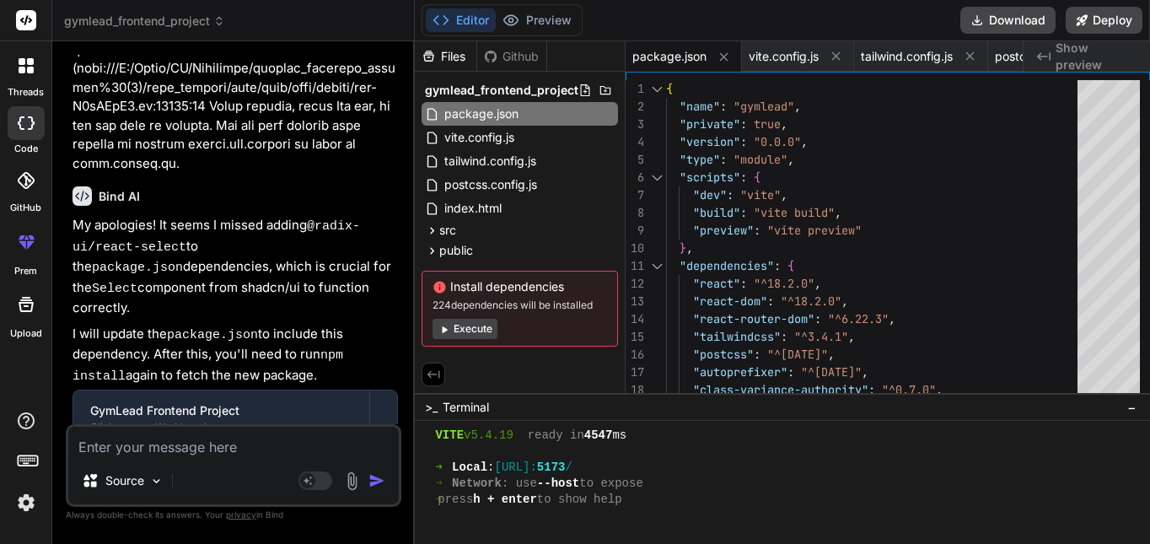
click at [1136, 57] on span "Show preview" at bounding box center [1096, 57] width 81 height 34
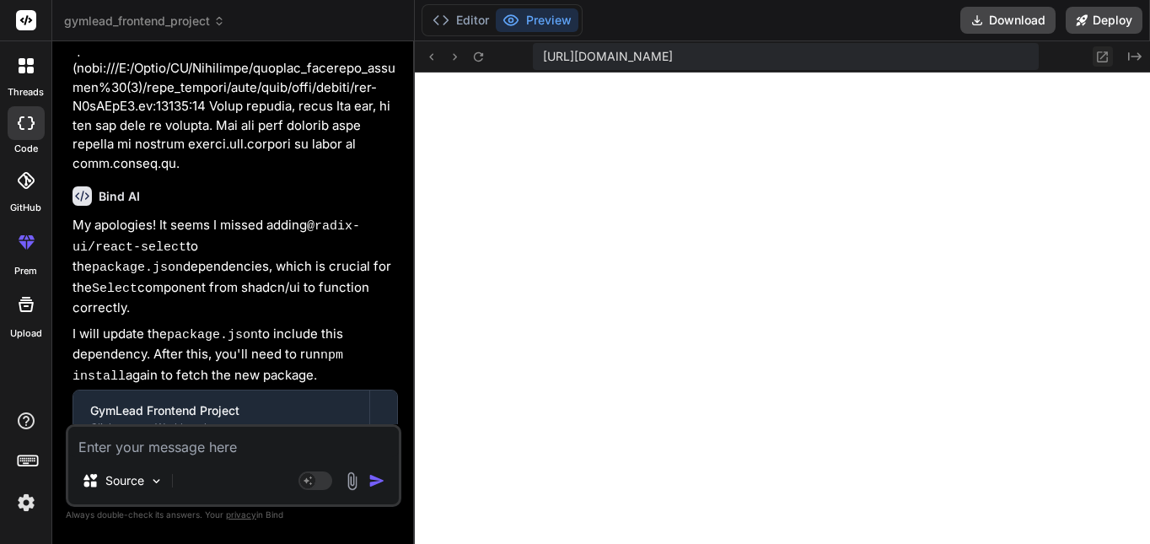
click at [1105, 54] on icon at bounding box center [1103, 56] width 11 height 11
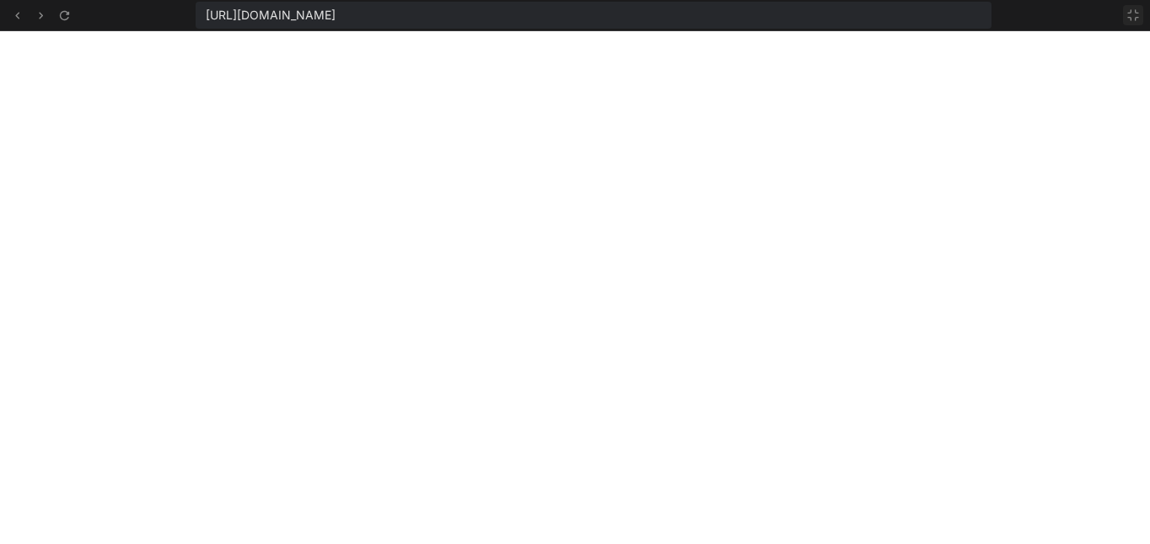
click at [1135, 15] on icon at bounding box center [1132, 14] width 13 height 13
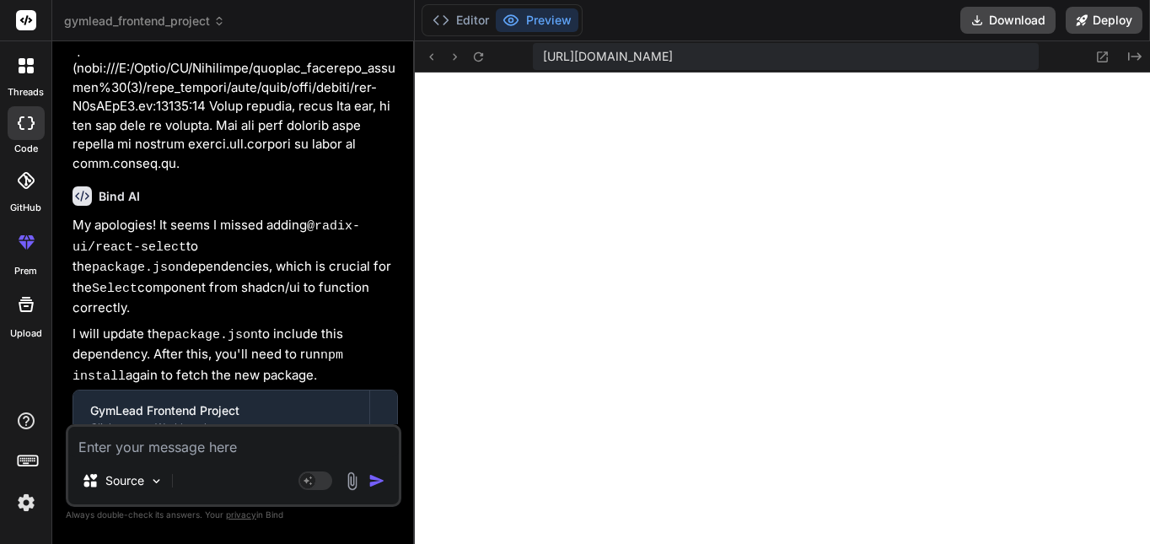
click at [340, 434] on textarea at bounding box center [233, 442] width 331 height 30
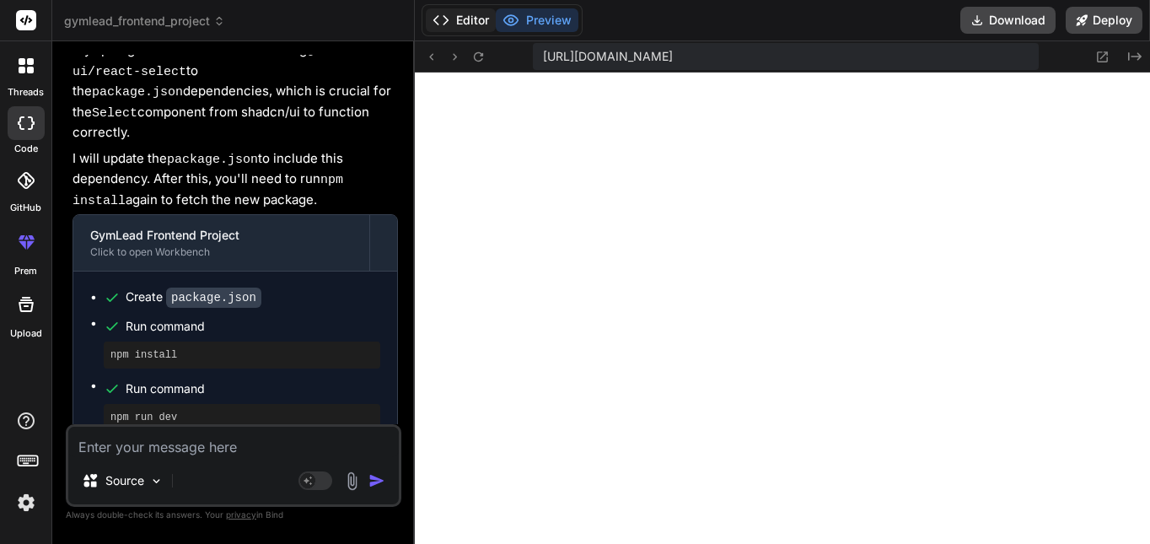
click at [470, 15] on button "Editor" at bounding box center [461, 20] width 70 height 24
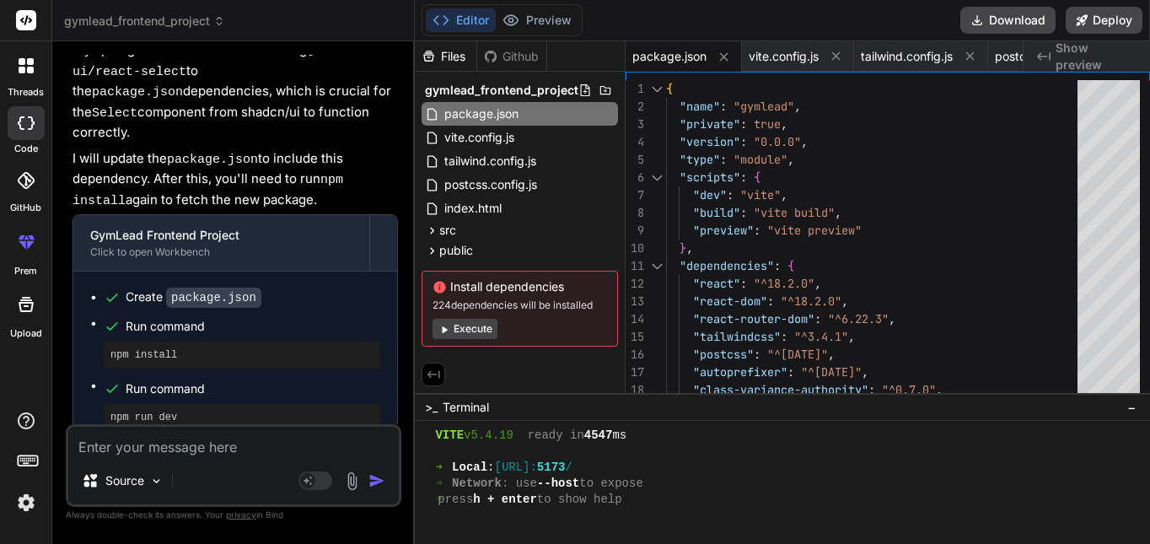
click at [472, 330] on button "Execute" at bounding box center [465, 329] width 65 height 20
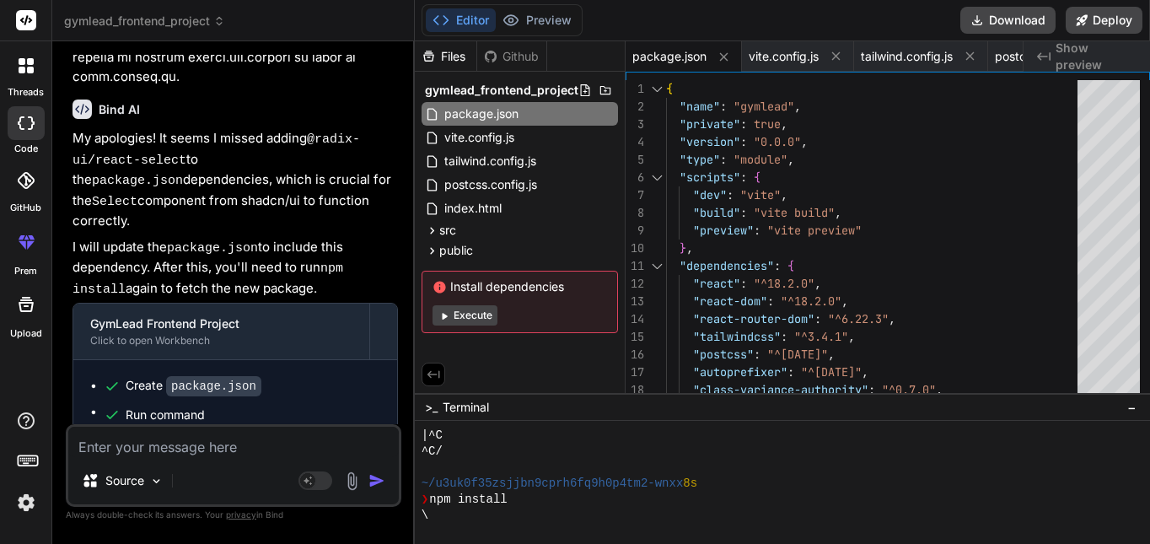
scroll to position [8180, 0]
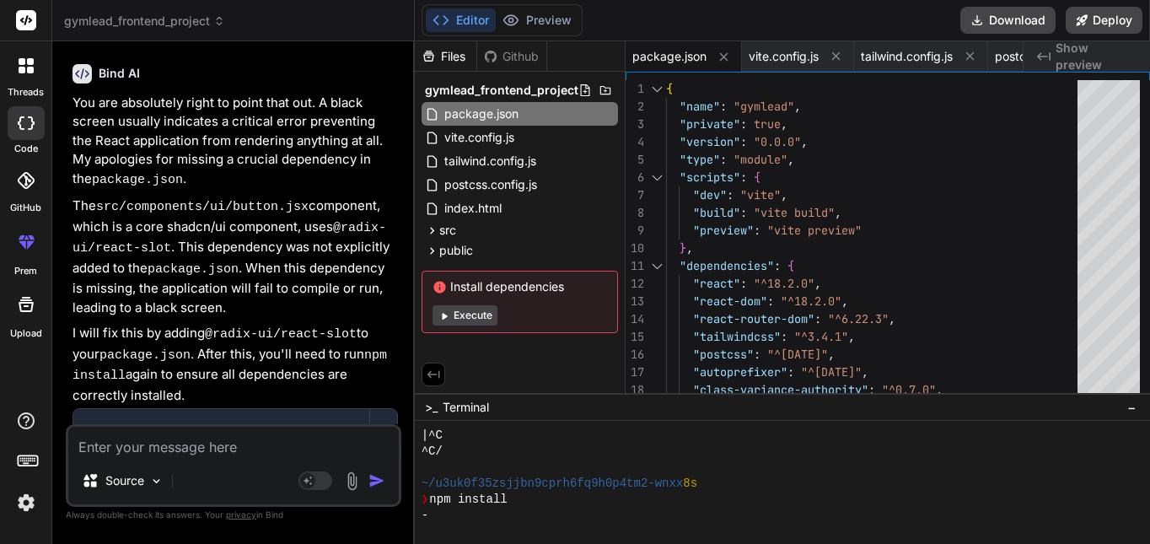
drag, startPoint x: 305, startPoint y: 306, endPoint x: 319, endPoint y: 357, distance: 52.4
click at [349, 482] on img at bounding box center [351, 480] width 19 height 19
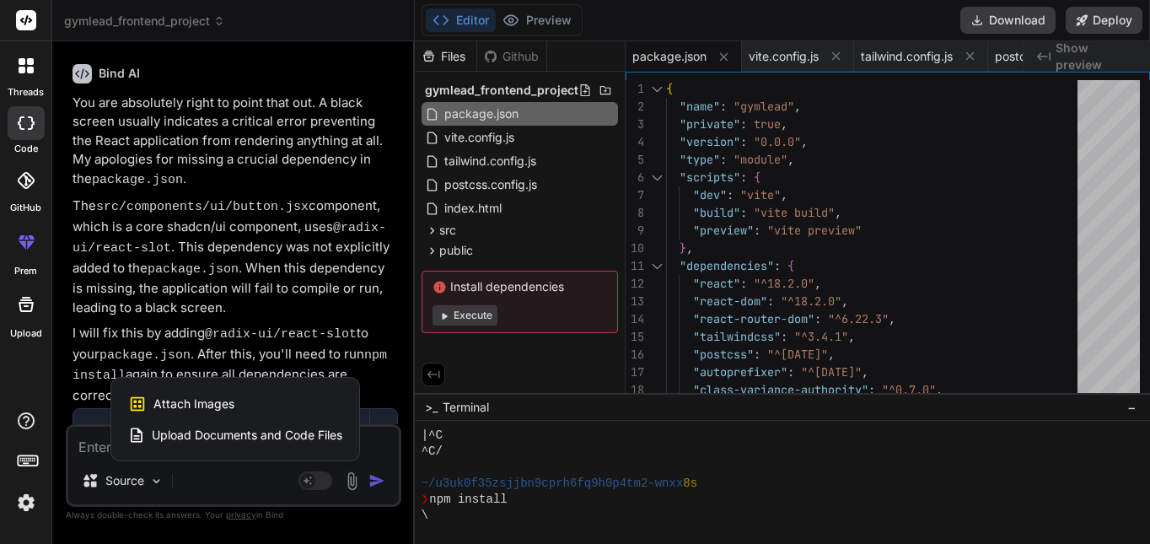
click at [295, 480] on div at bounding box center [575, 272] width 1150 height 544
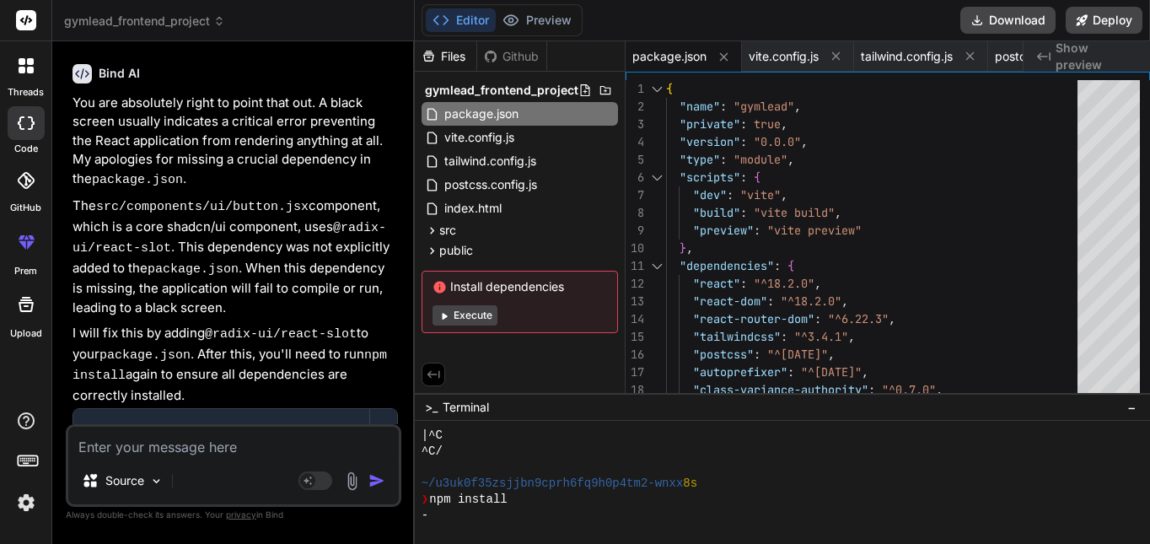
click at [295, 480] on button "Agent Mode. When this toggle is activated, AI automatically makes decisions, re…" at bounding box center [315, 480] width 40 height 20
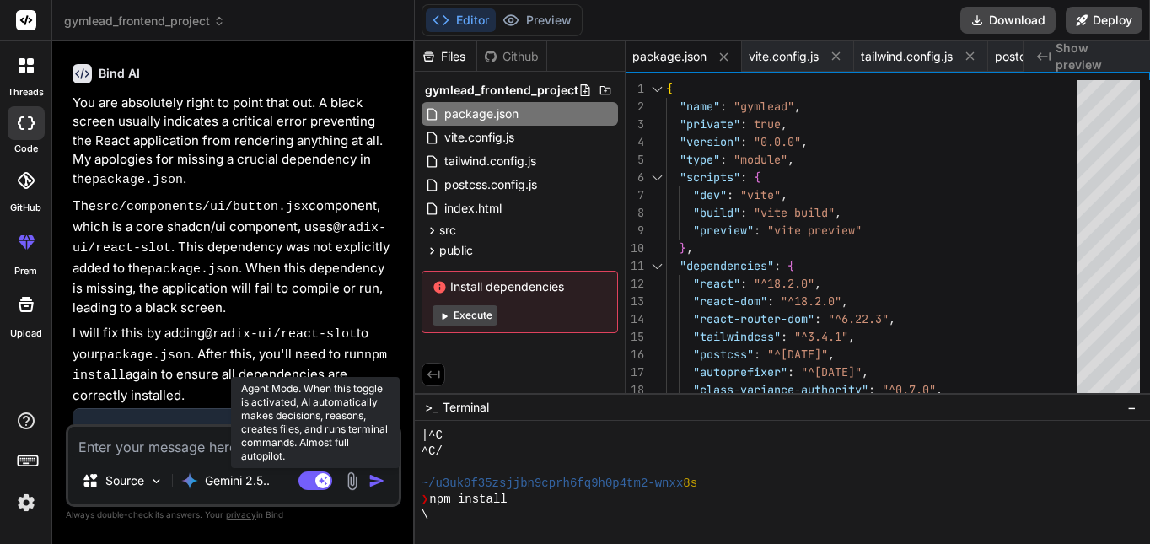
click at [317, 478] on rect at bounding box center [322, 480] width 15 height 15
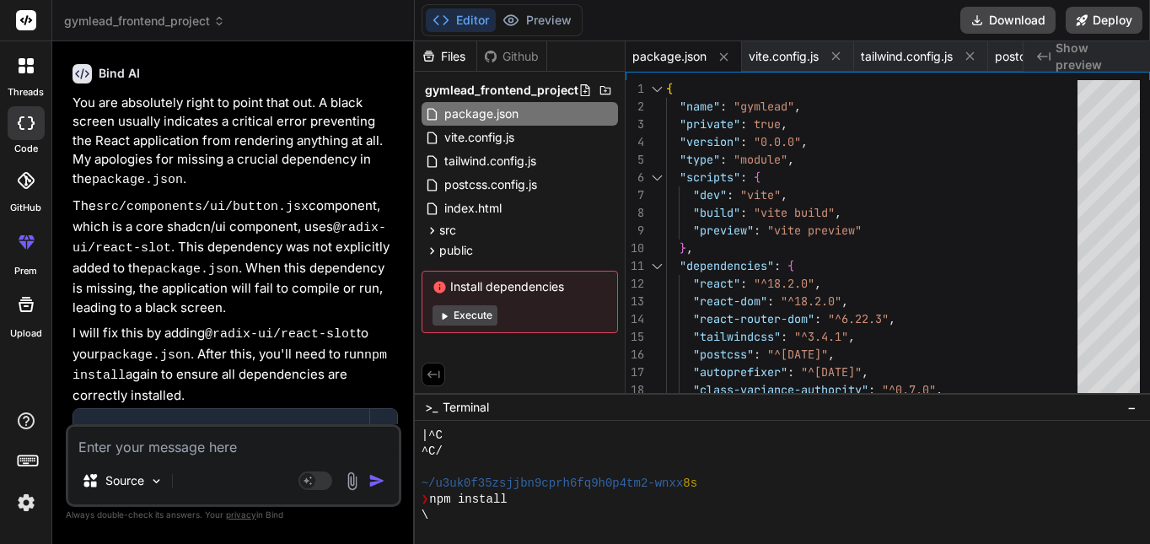
click at [197, 341] on div "You are absolutely right to point that out. A black screen usually indicates a …" at bounding box center [235, 412] width 325 height 636
click at [242, 481] on code "package.json" at bounding box center [213, 491] width 95 height 20
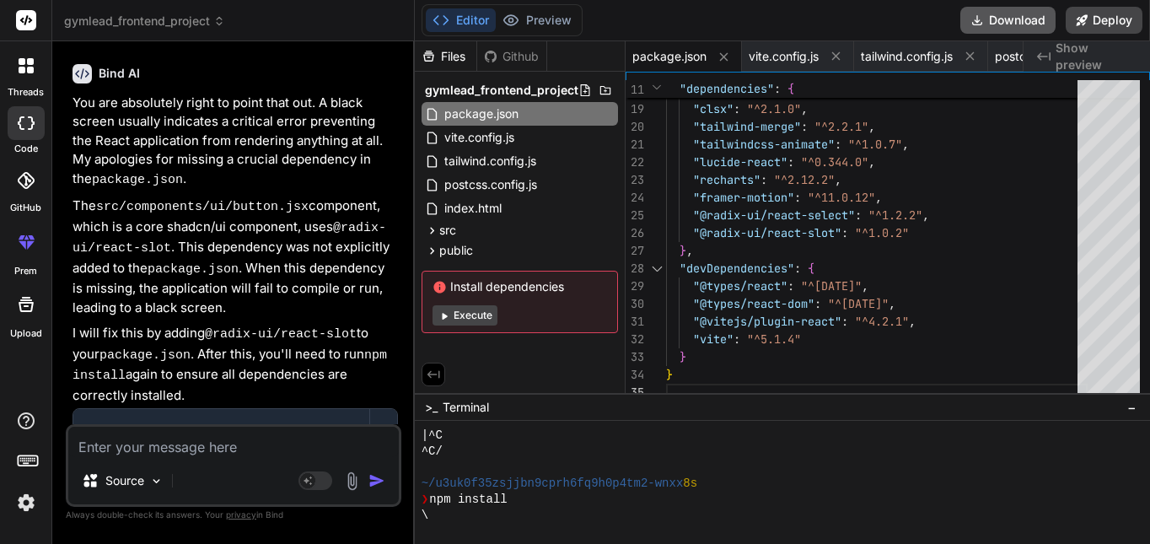
click at [1015, 23] on button "Download" at bounding box center [1007, 20] width 95 height 27
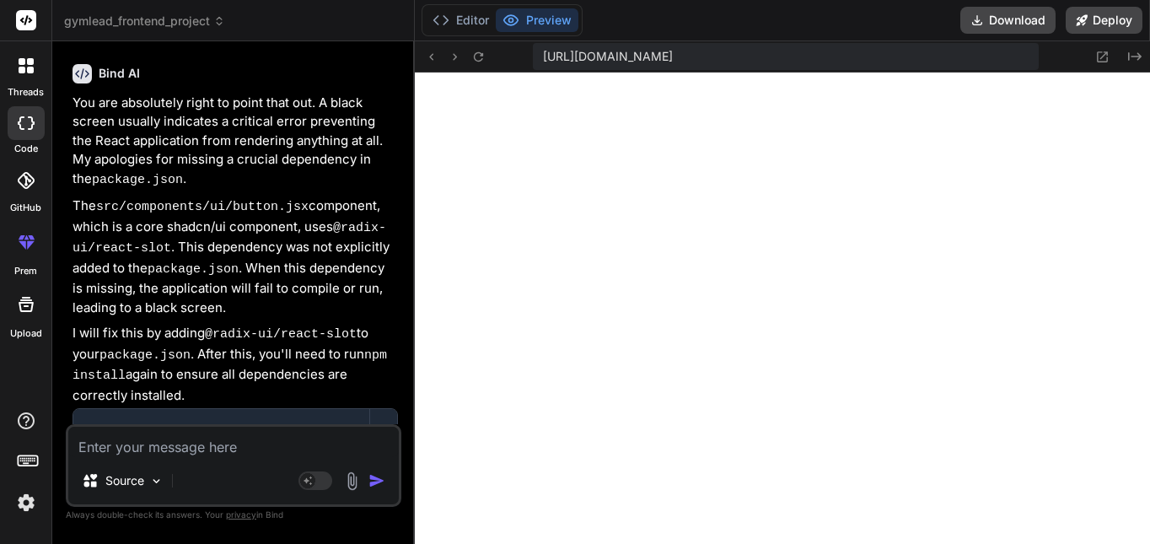
scroll to position [1858, 0]
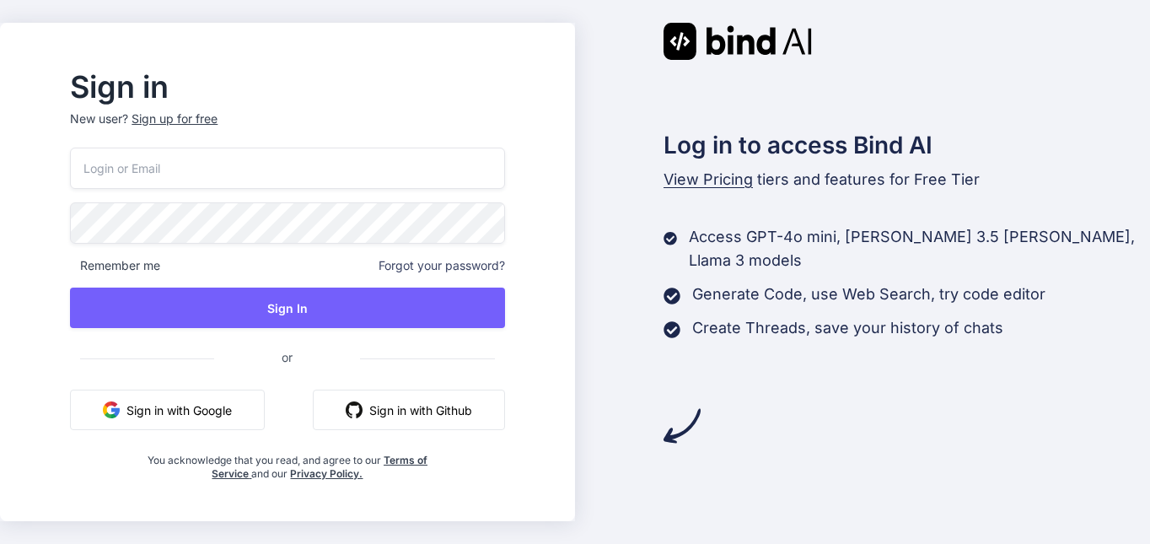
click at [262, 406] on button "Sign in with Google" at bounding box center [167, 410] width 195 height 40
click at [265, 409] on button "Sign in with Google" at bounding box center [167, 410] width 195 height 40
